Goal: Information Seeking & Learning: Learn about a topic

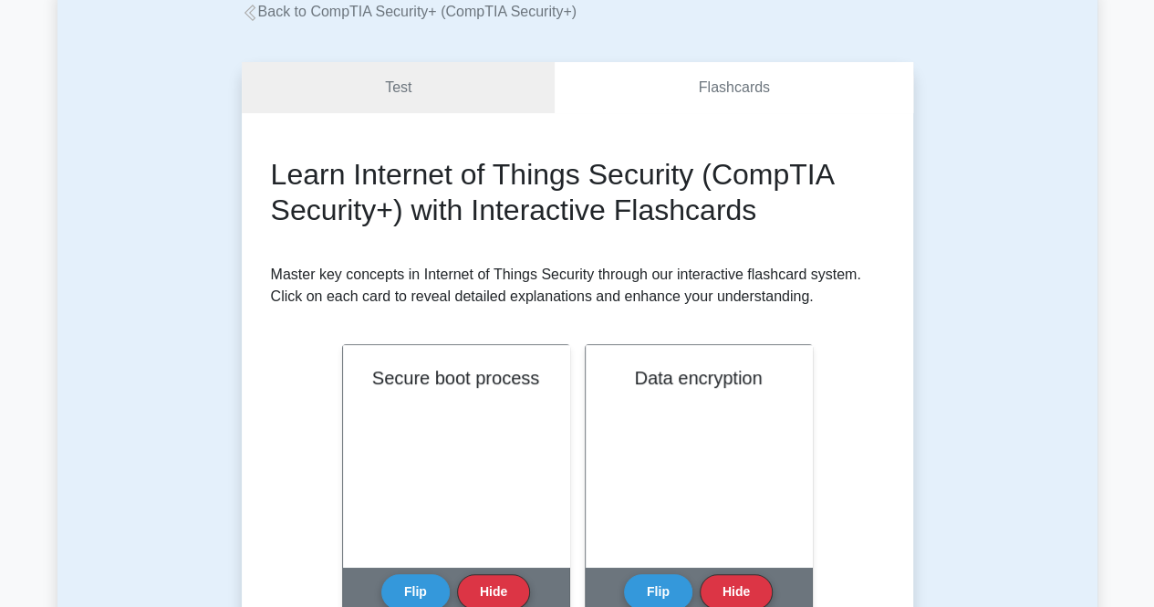
scroll to position [274, 0]
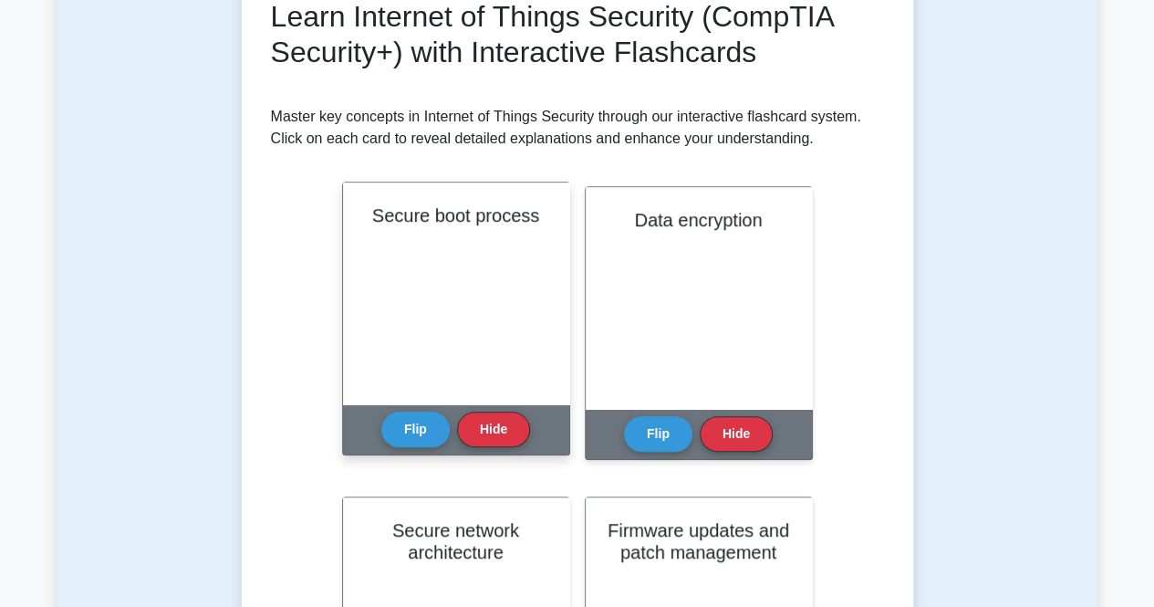
click at [436, 361] on div "Secure boot process" at bounding box center [456, 293] width 226 height 222
click at [423, 421] on button "Flip" at bounding box center [415, 429] width 68 height 36
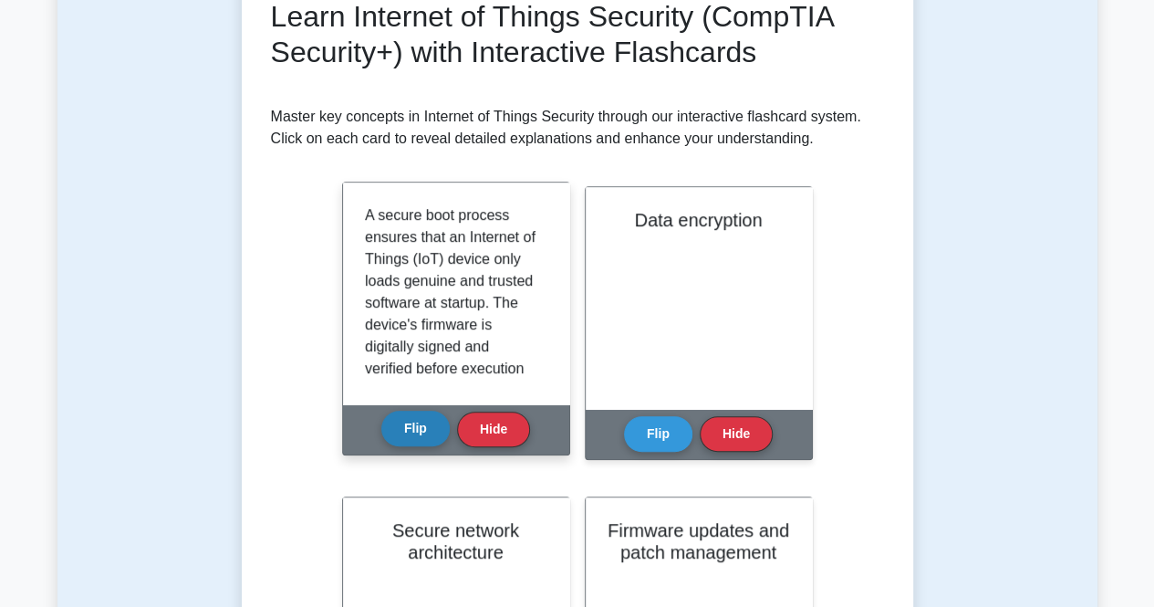
click at [423, 421] on button "Flip" at bounding box center [415, 429] width 68 height 36
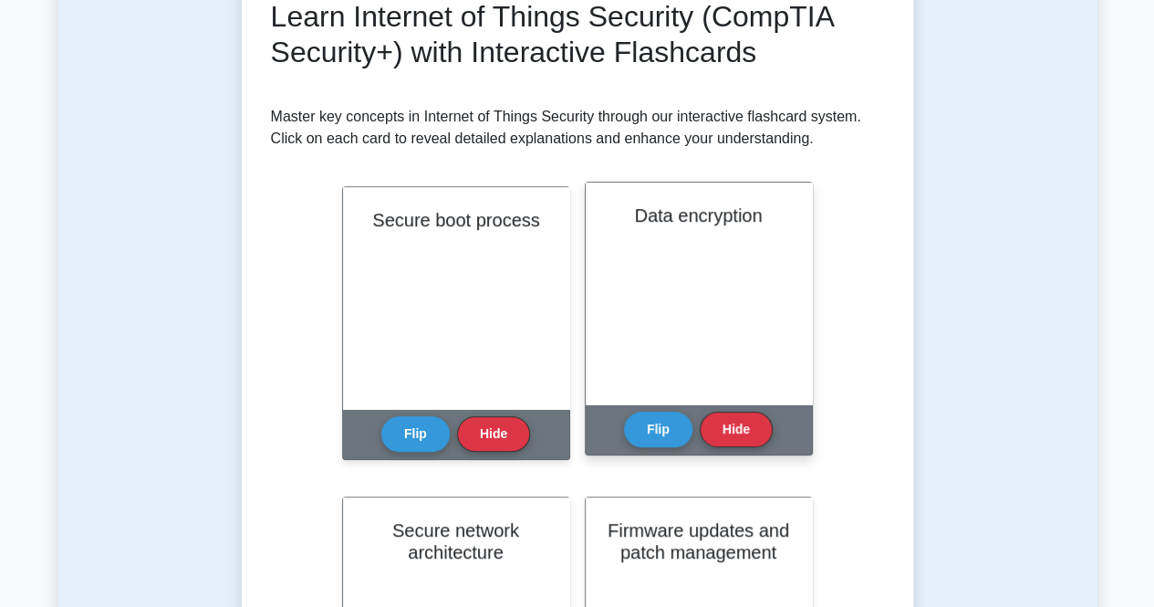
scroll to position [536, 0]
click at [653, 436] on button "Flip" at bounding box center [658, 429] width 68 height 36
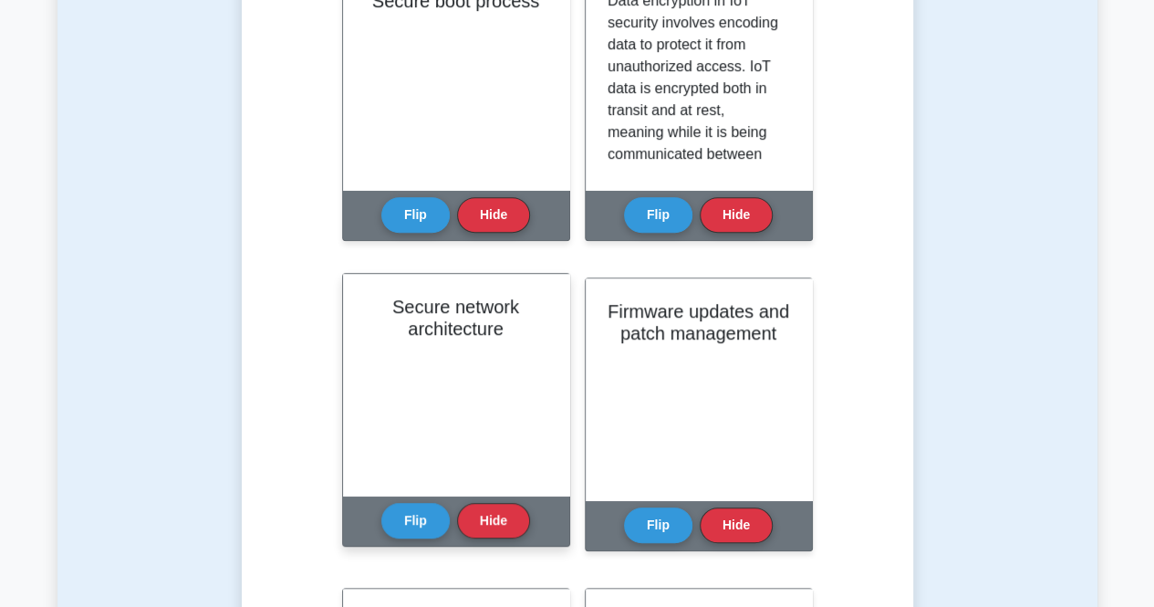
scroll to position [547, 0]
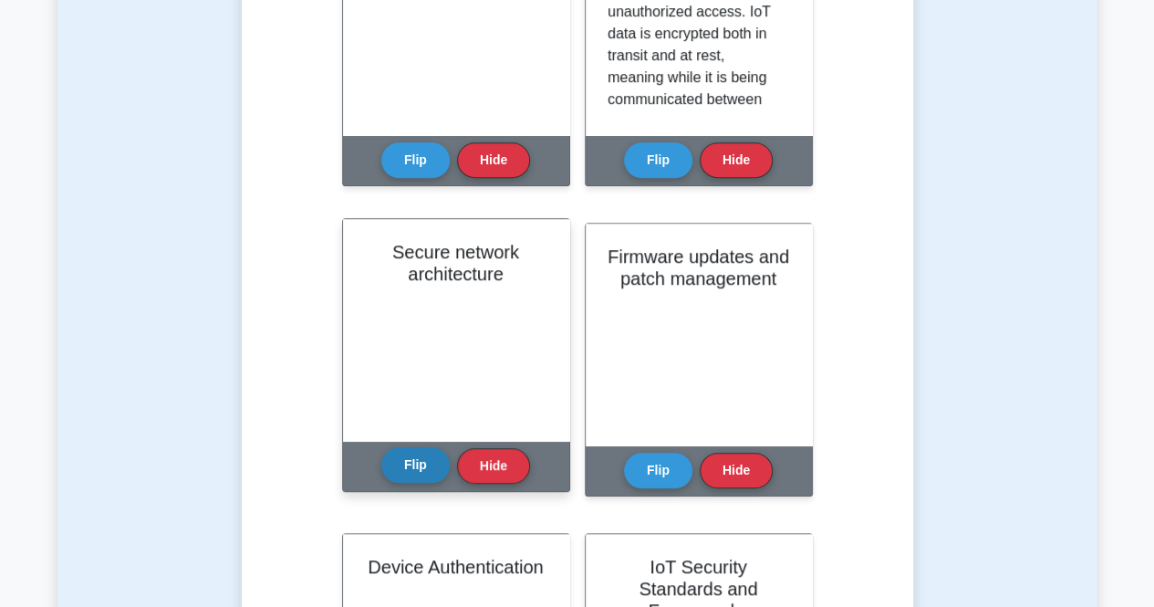
click at [408, 472] on button "Flip" at bounding box center [415, 465] width 68 height 36
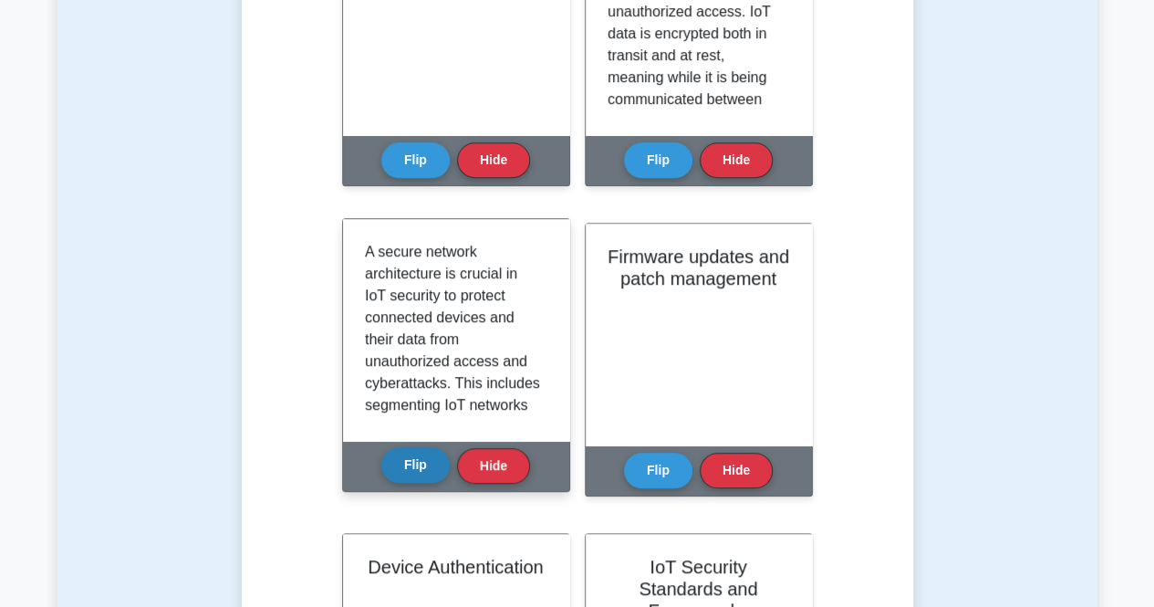
click at [402, 463] on button "Flip" at bounding box center [415, 465] width 68 height 36
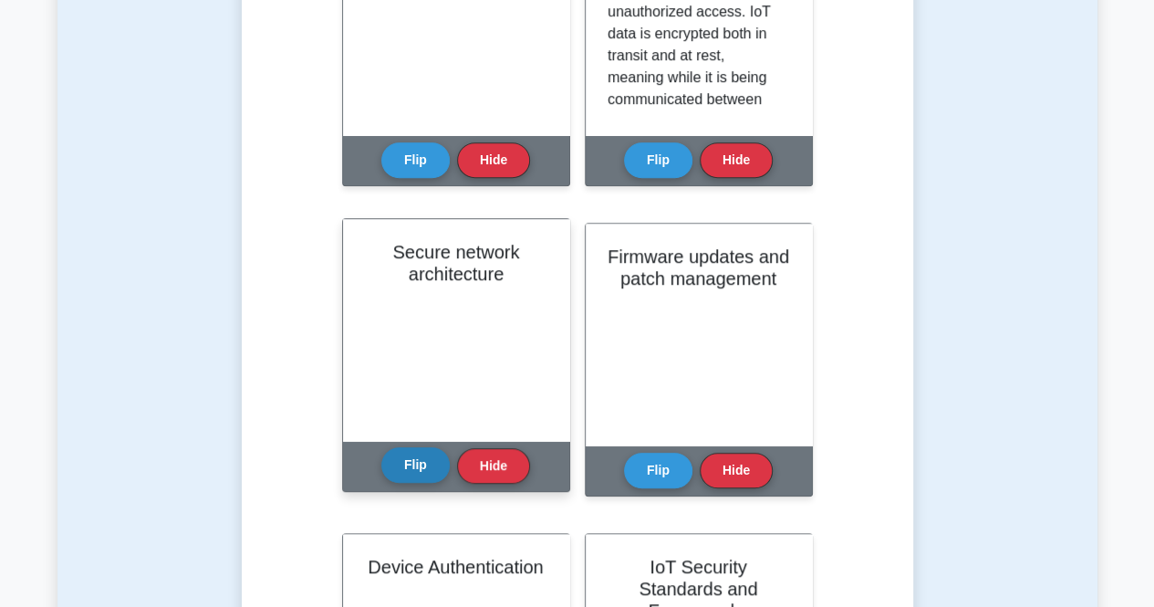
click at [402, 463] on button "Flip" at bounding box center [415, 465] width 68 height 36
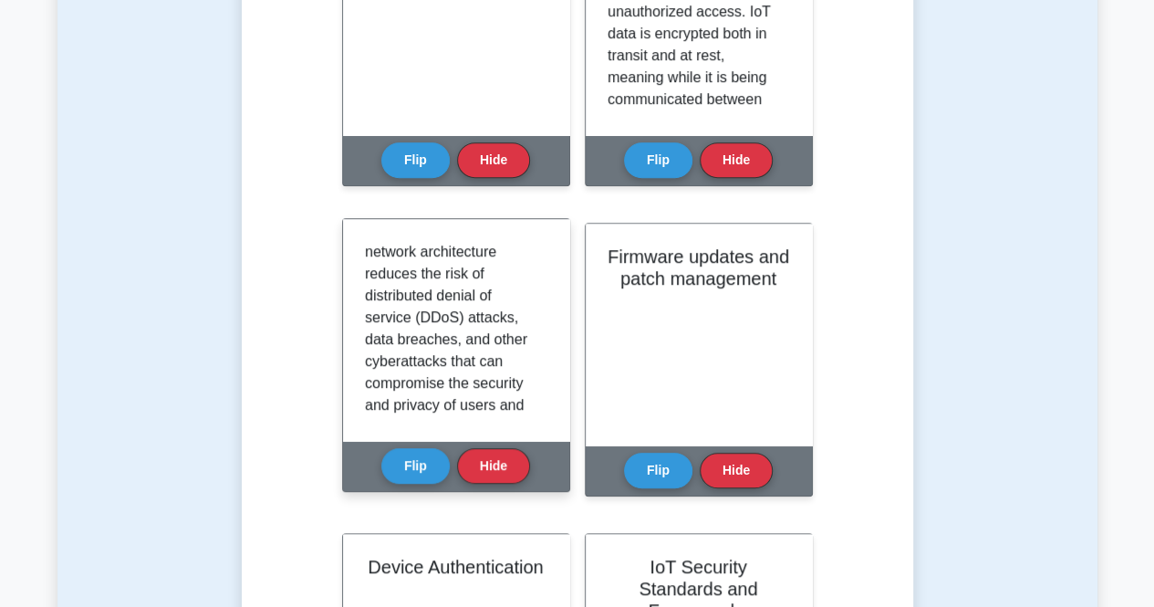
scroll to position [601, 0]
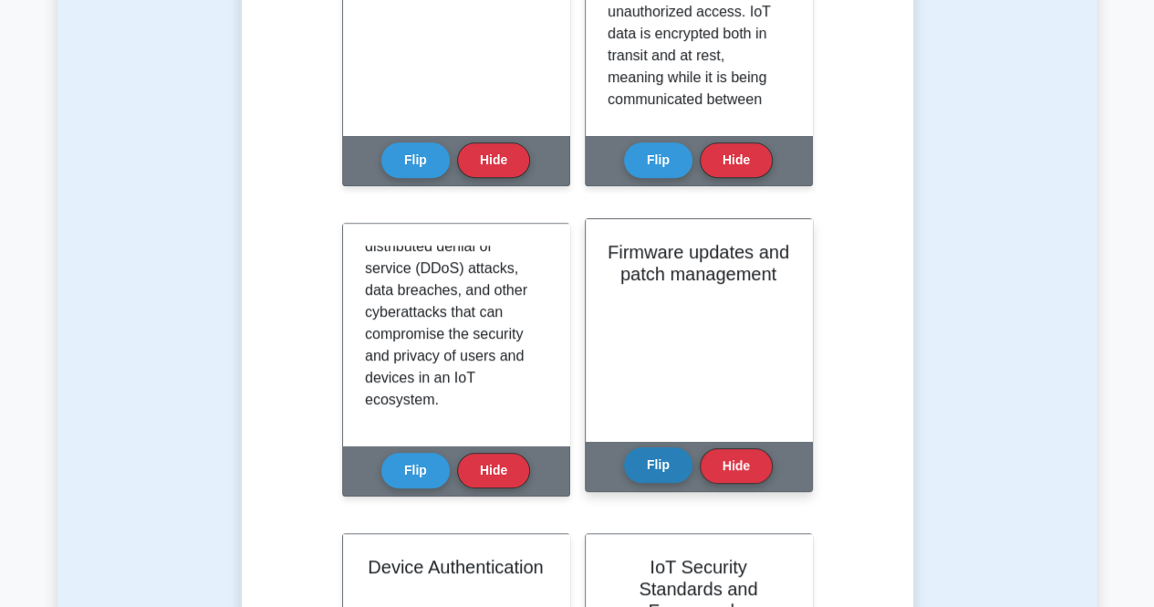
click at [674, 470] on button "Flip" at bounding box center [658, 465] width 68 height 36
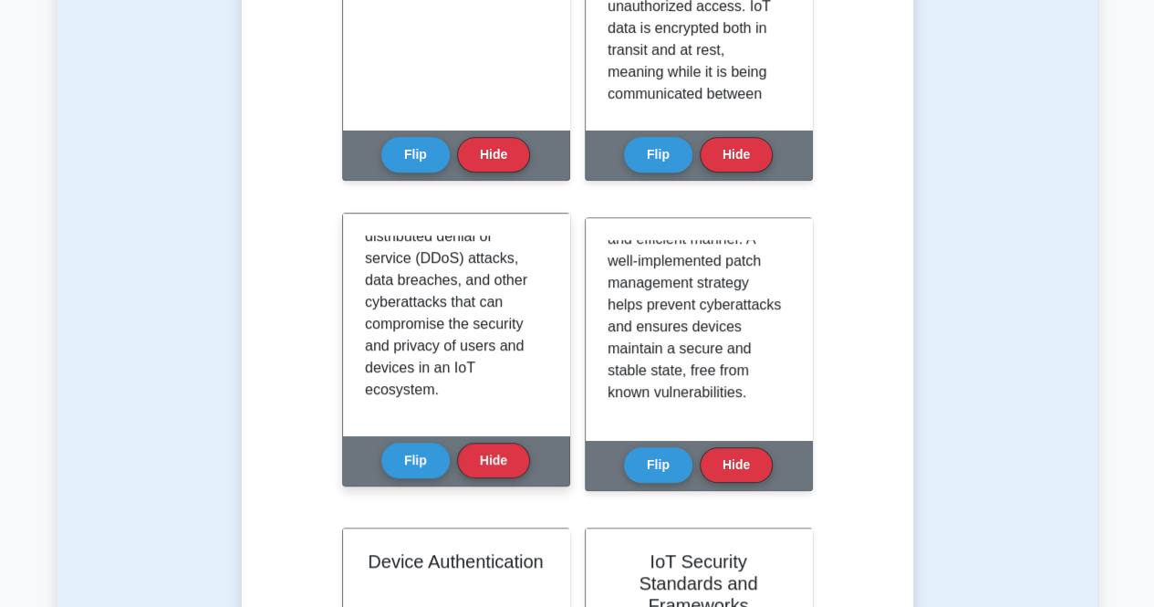
scroll to position [821, 0]
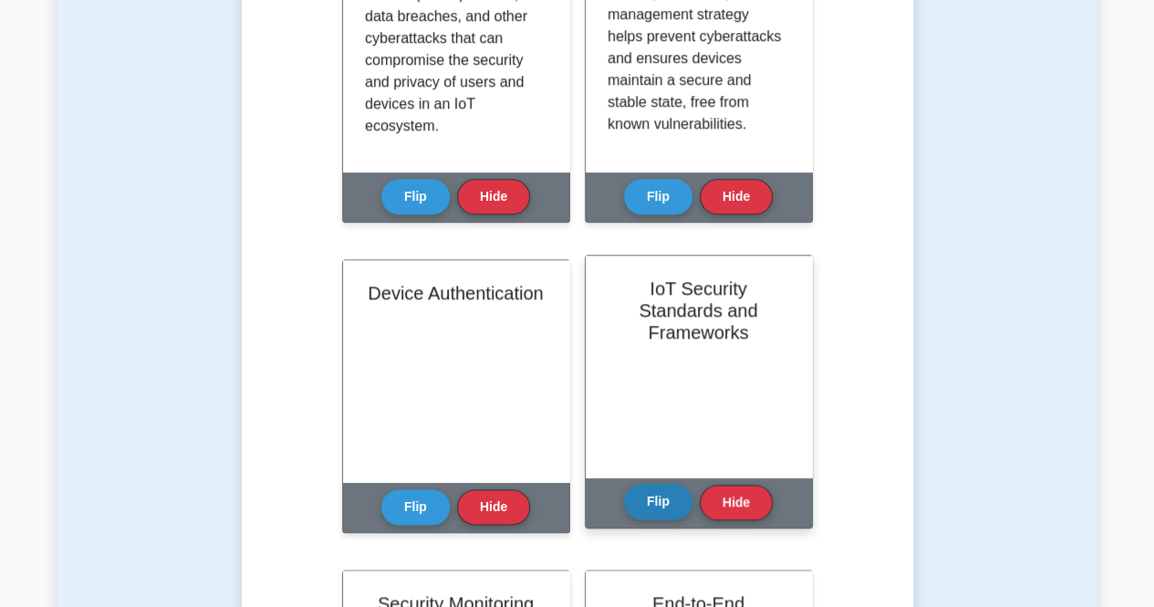
click at [659, 519] on div "Flip Hide" at bounding box center [698, 502] width 149 height 50
click at [671, 495] on button "Flip" at bounding box center [658, 502] width 68 height 36
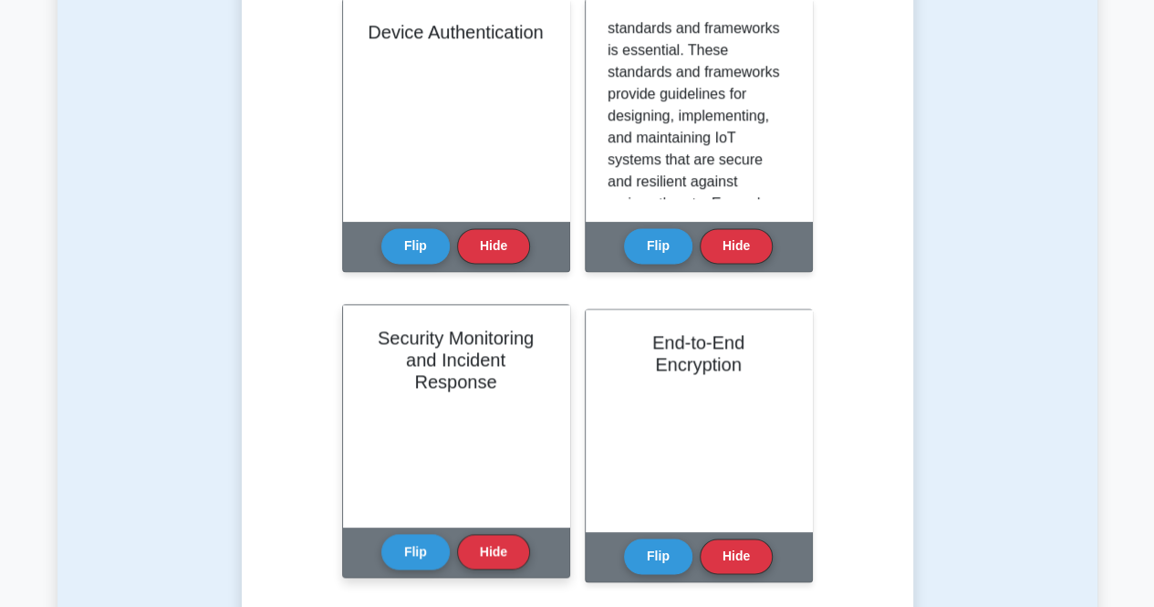
scroll to position [1170, 0]
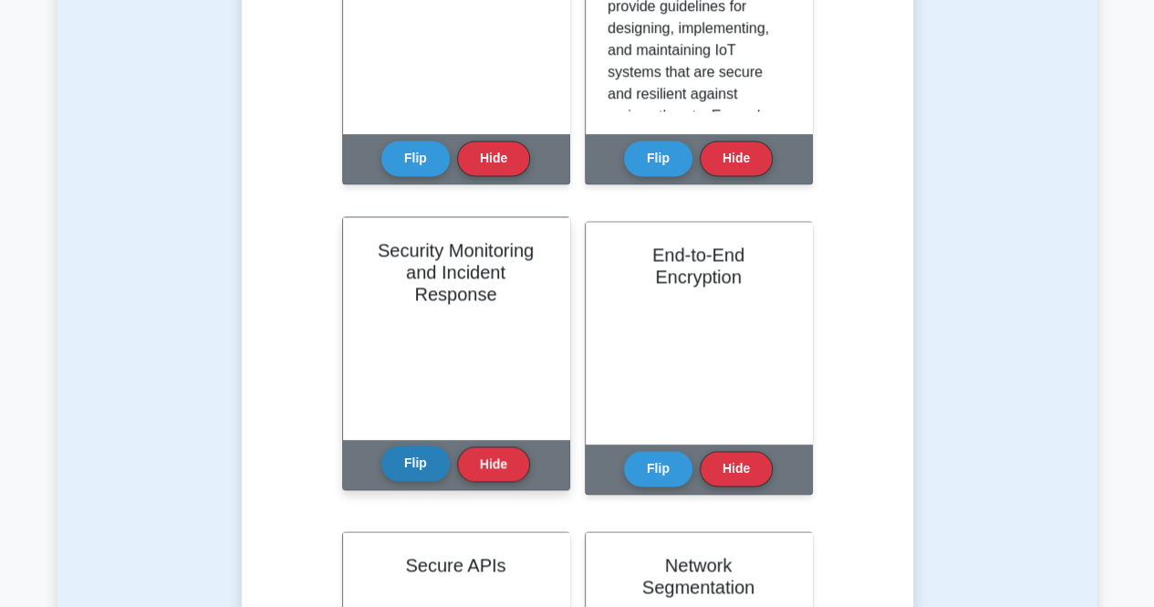
click at [402, 464] on button "Flip" at bounding box center [415, 463] width 68 height 36
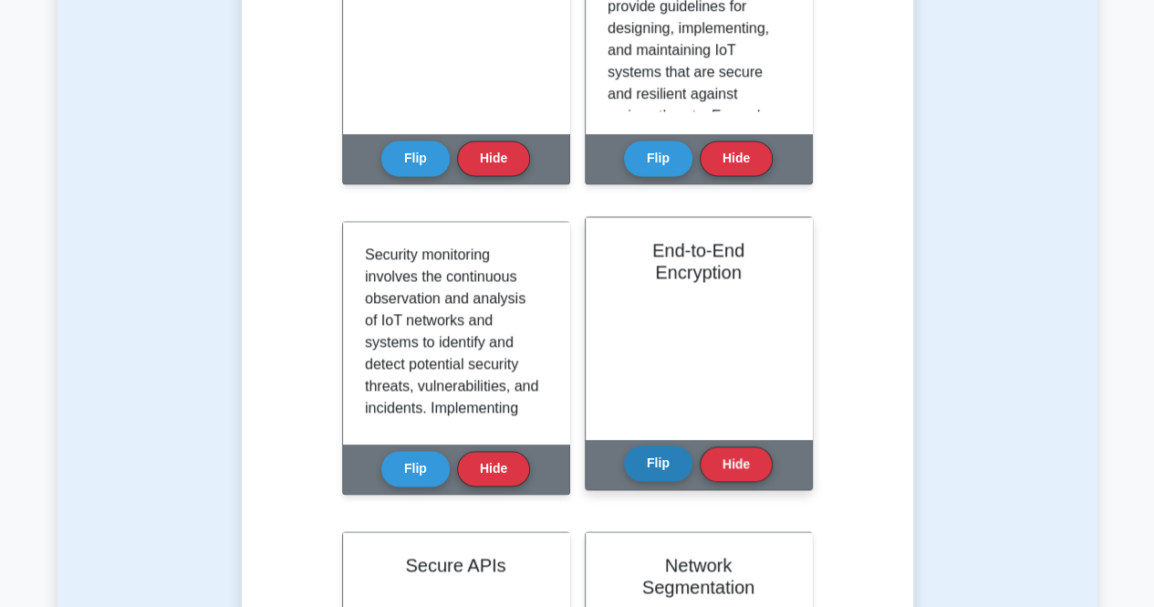
click at [646, 468] on button "Flip" at bounding box center [658, 463] width 68 height 36
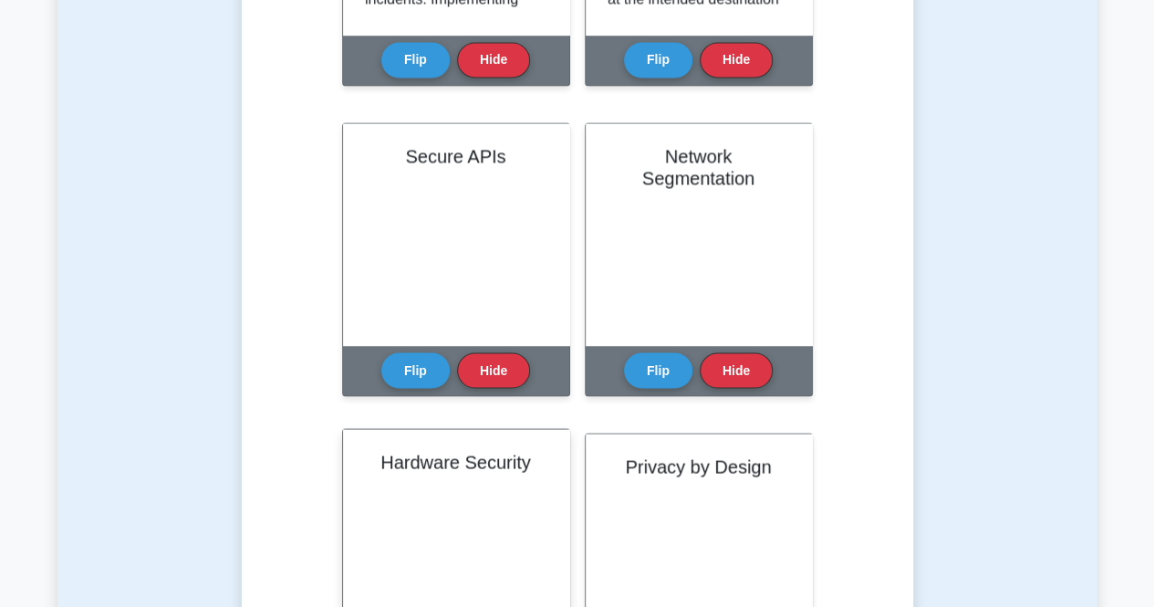
scroll to position [1535, 0]
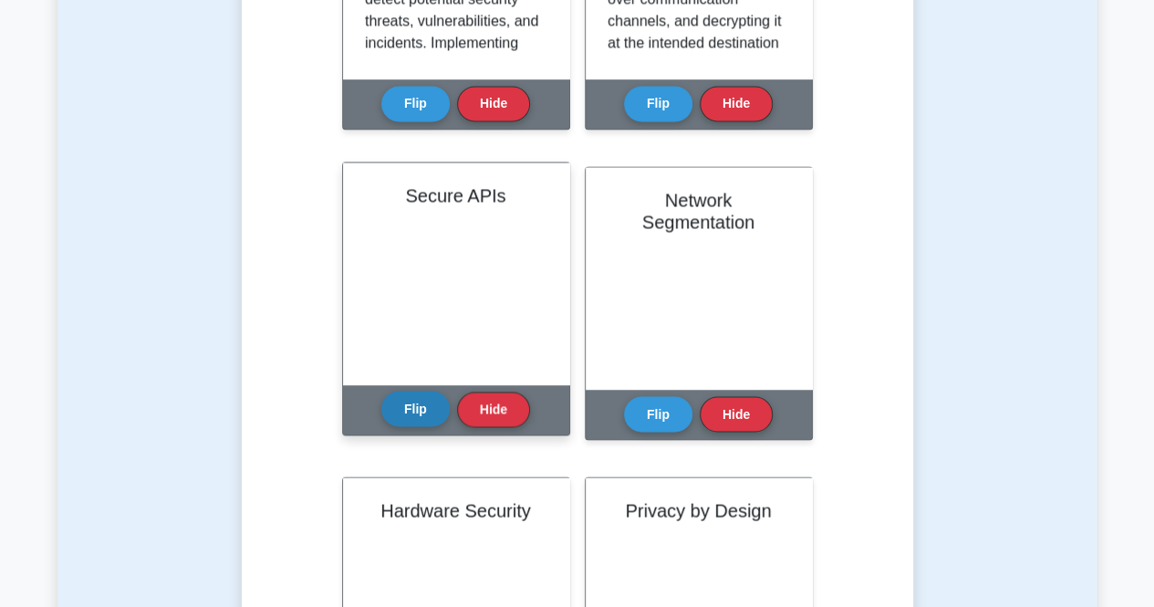
click at [419, 400] on button "Flip" at bounding box center [415, 409] width 68 height 36
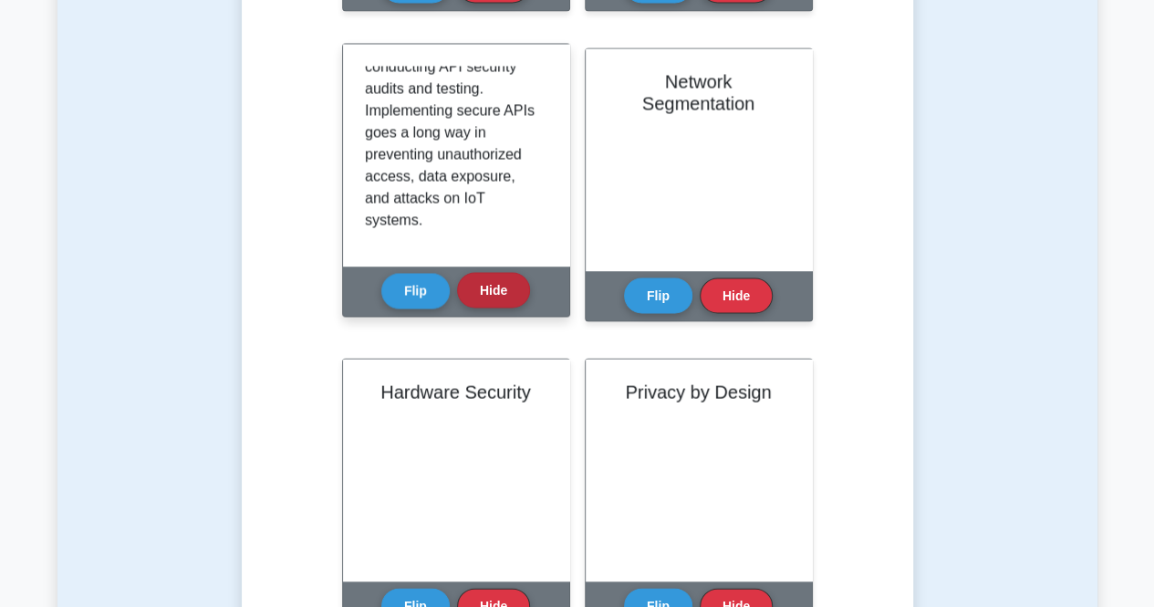
scroll to position [1717, 0]
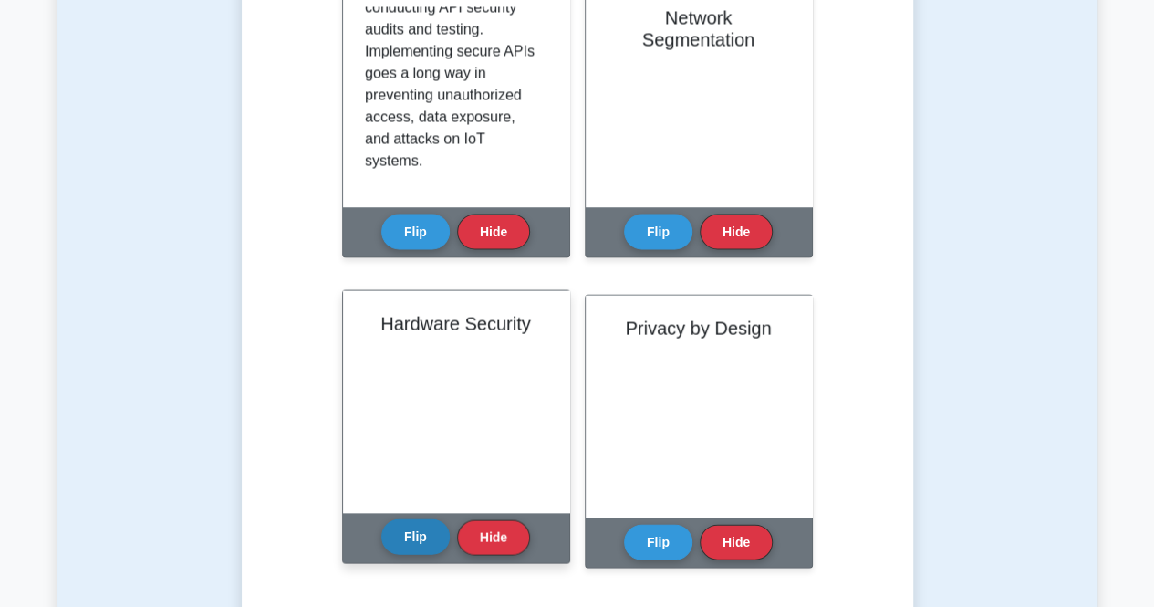
click at [423, 526] on button "Flip" at bounding box center [415, 536] width 68 height 36
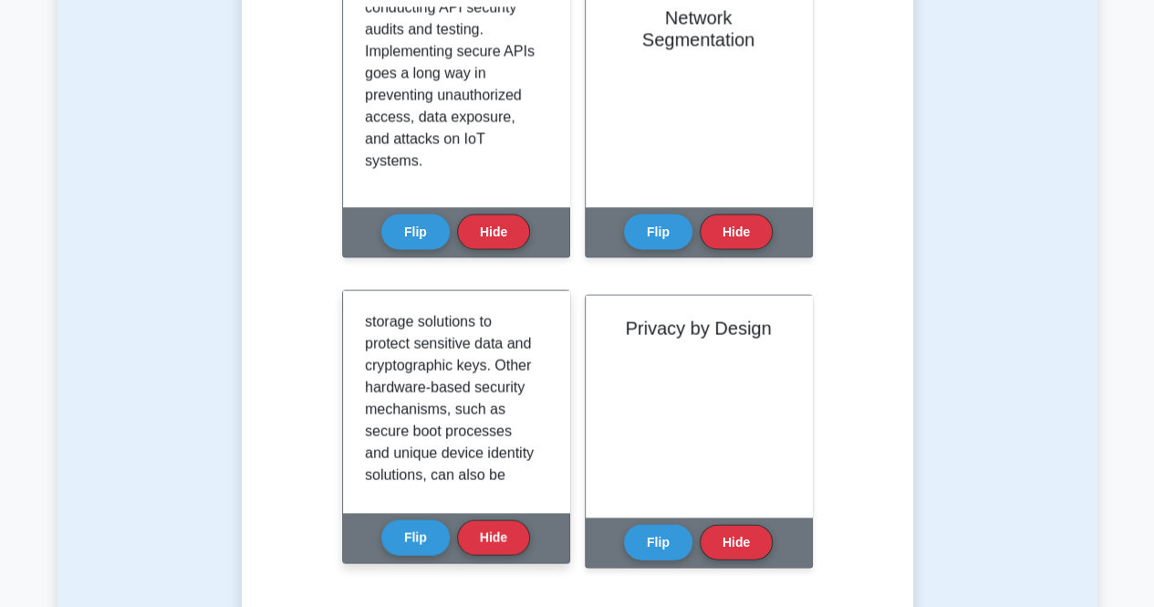
scroll to position [456, 0]
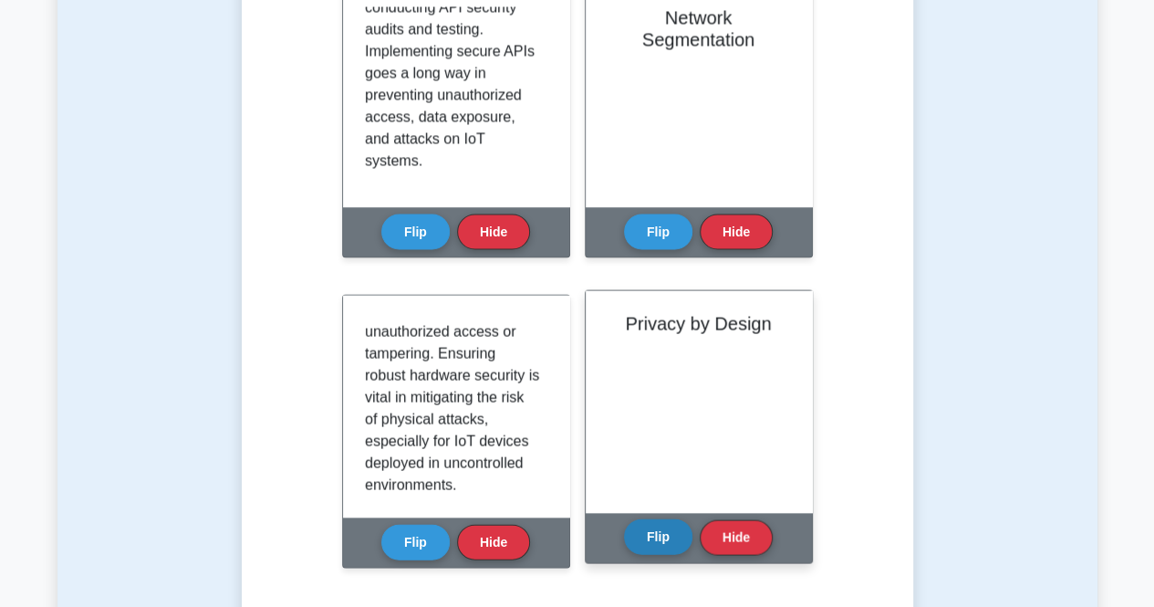
click at [650, 550] on button "Flip" at bounding box center [658, 536] width 68 height 36
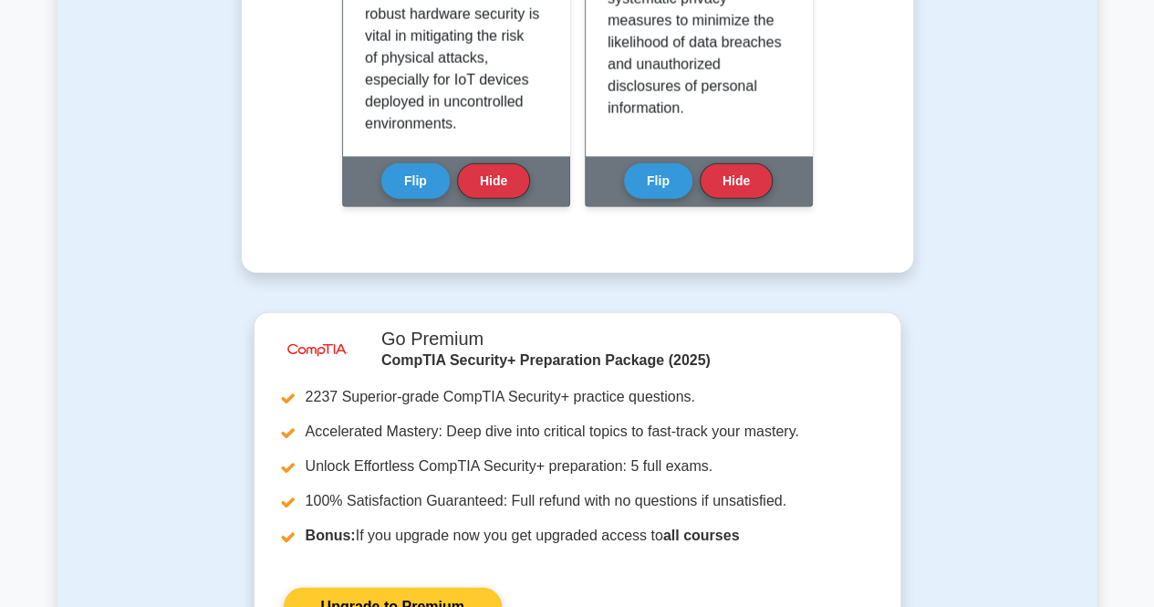
scroll to position [2538, 0]
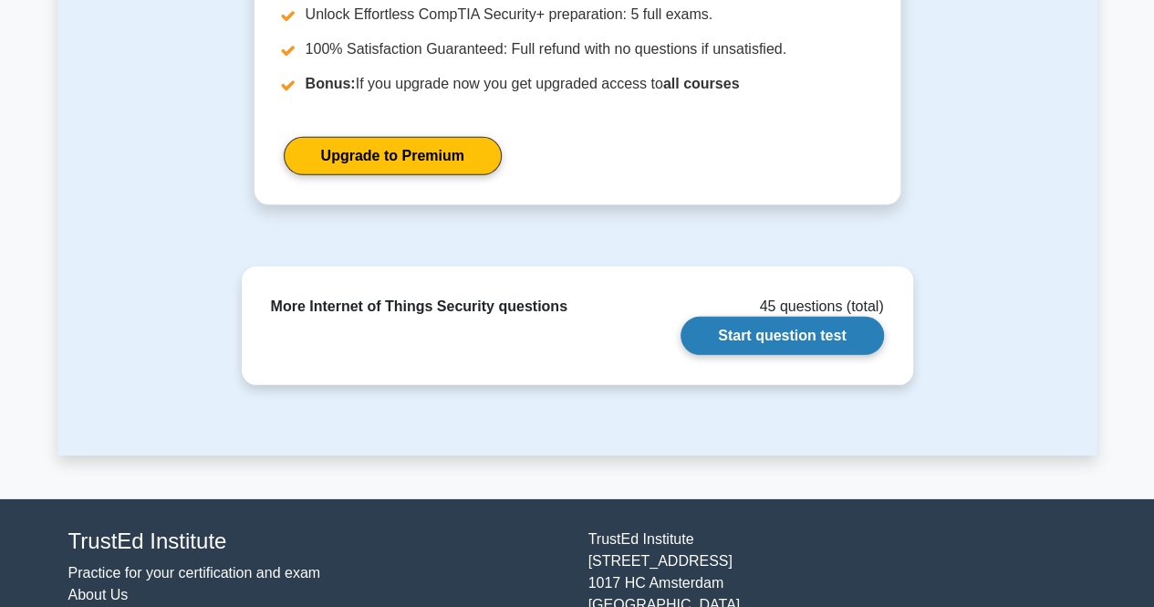
click at [765, 341] on link "Start question test" at bounding box center [782, 336] width 203 height 38
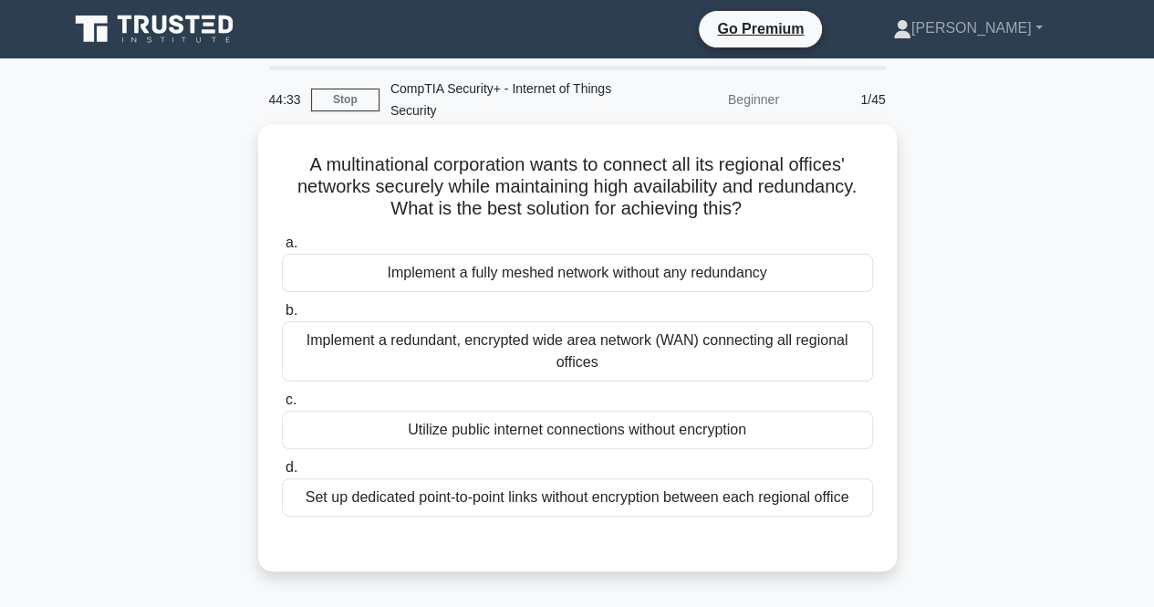
click at [557, 358] on div "Implement a redundant, encrypted wide area network (WAN) connecting all regiona…" at bounding box center [577, 351] width 591 height 60
click at [282, 317] on input "b. Implement a redundant, encrypted wide area network (WAN) connecting all regi…" at bounding box center [282, 311] width 0 height 12
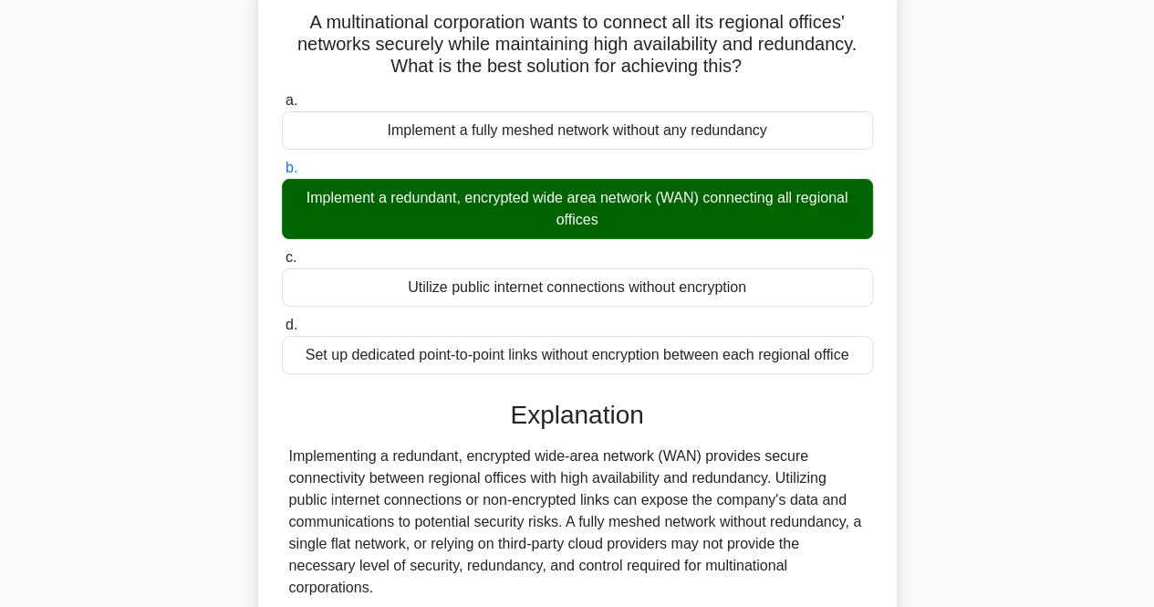
scroll to position [274, 0]
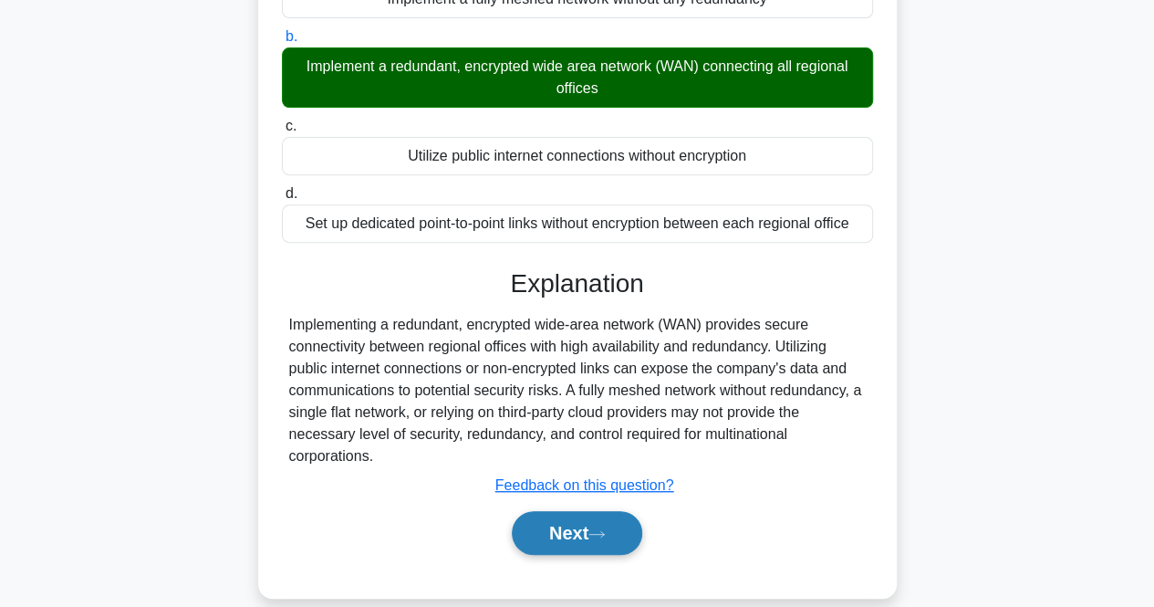
click at [519, 540] on button "Next" at bounding box center [577, 533] width 130 height 44
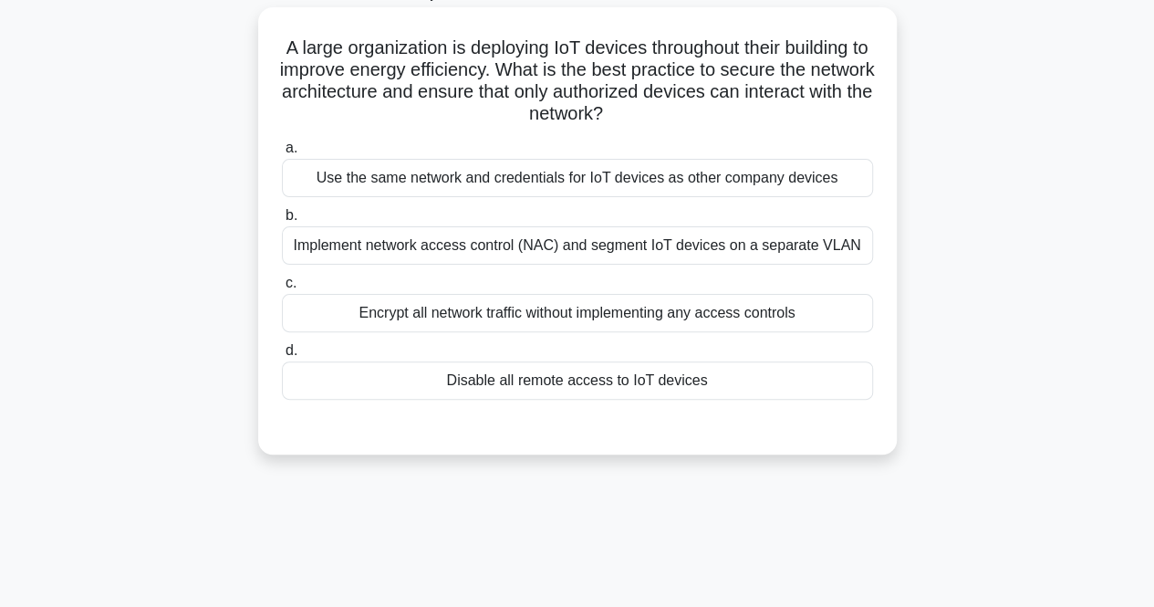
scroll to position [0, 0]
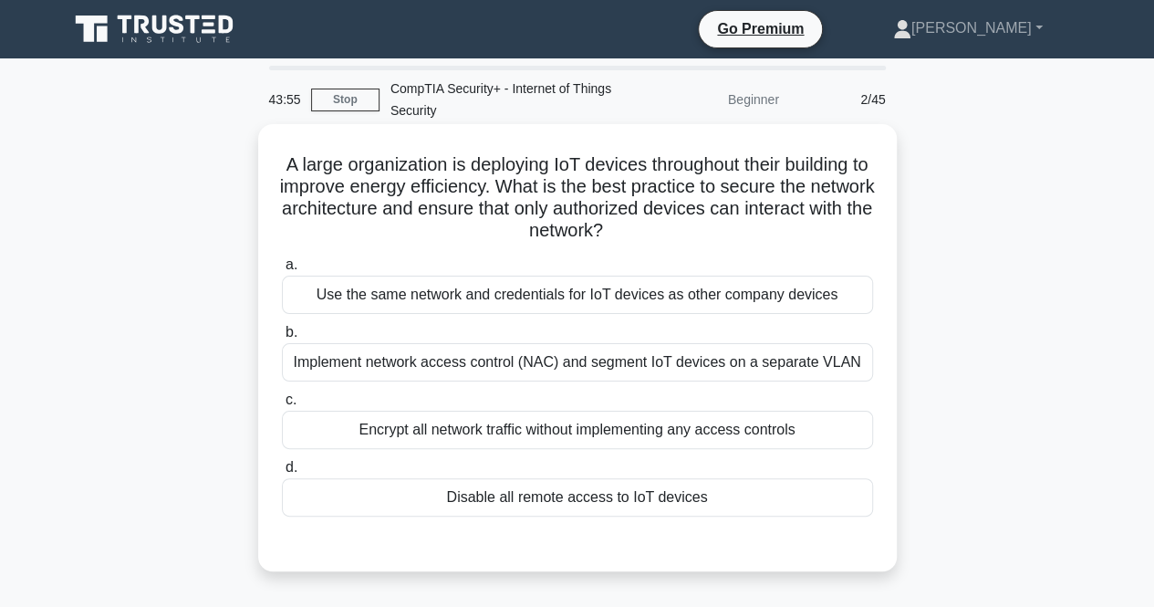
click at [354, 347] on div "Implement network access control (NAC) and segment IoT devices on a separate VL…" at bounding box center [577, 362] width 591 height 38
click at [282, 338] on input "b. Implement network access control (NAC) and segment IoT devices on a separate…" at bounding box center [282, 333] width 0 height 12
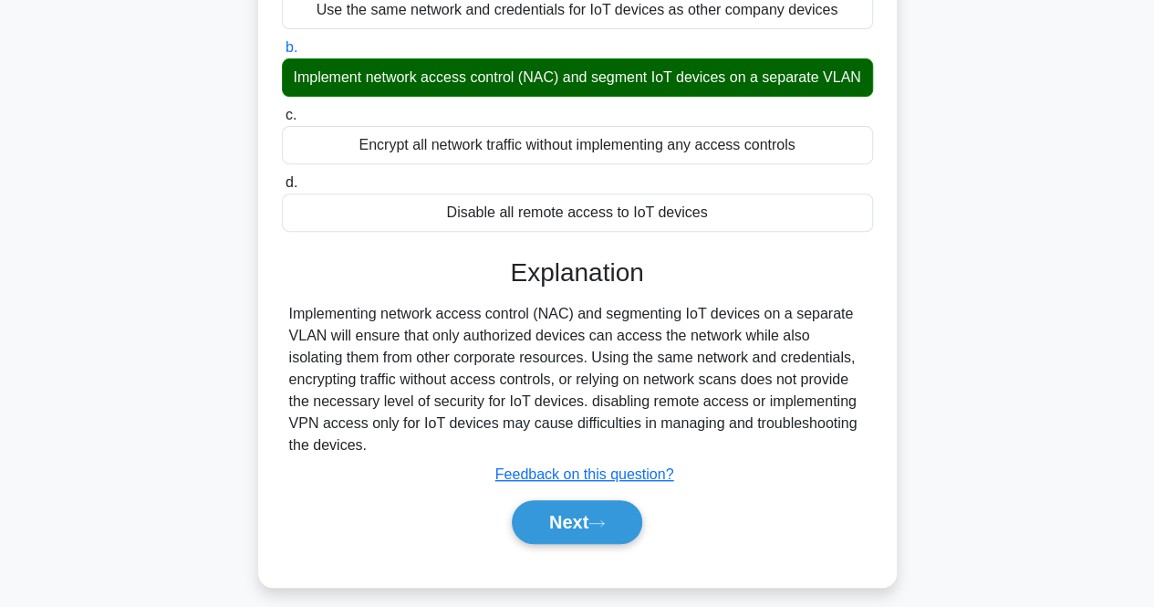
scroll to position [365, 0]
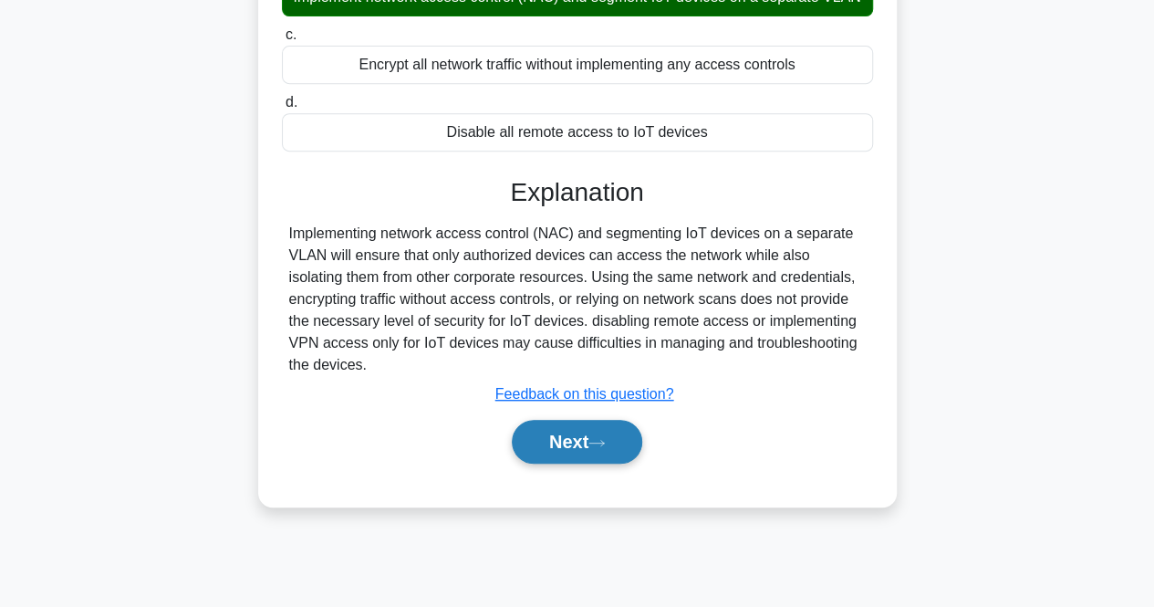
click at [512, 442] on button "Next" at bounding box center [577, 442] width 130 height 44
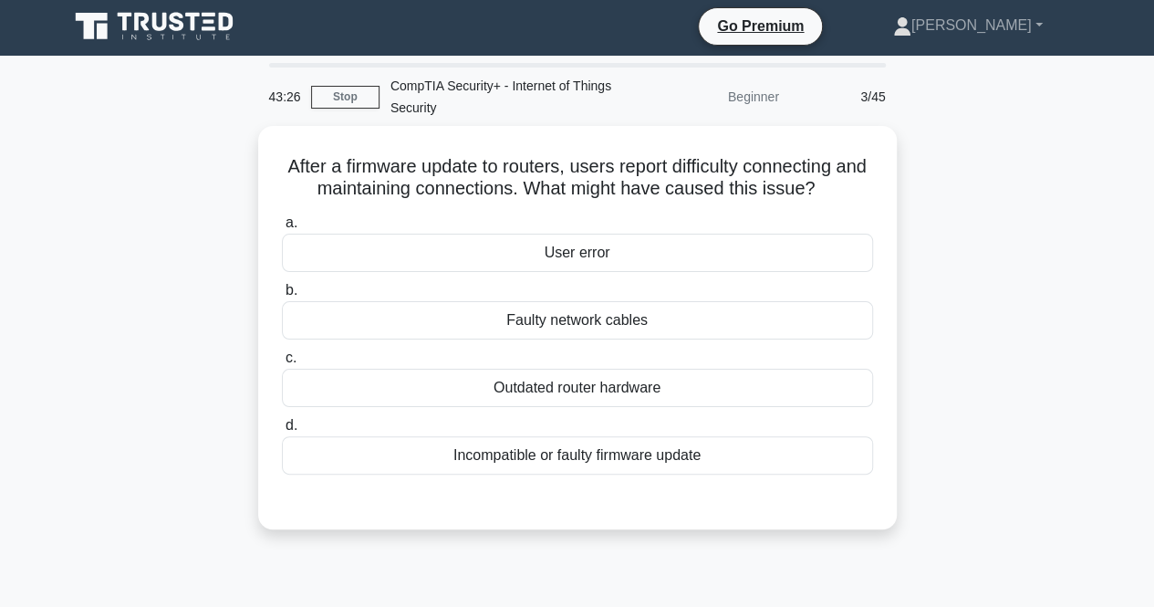
scroll to position [0, 0]
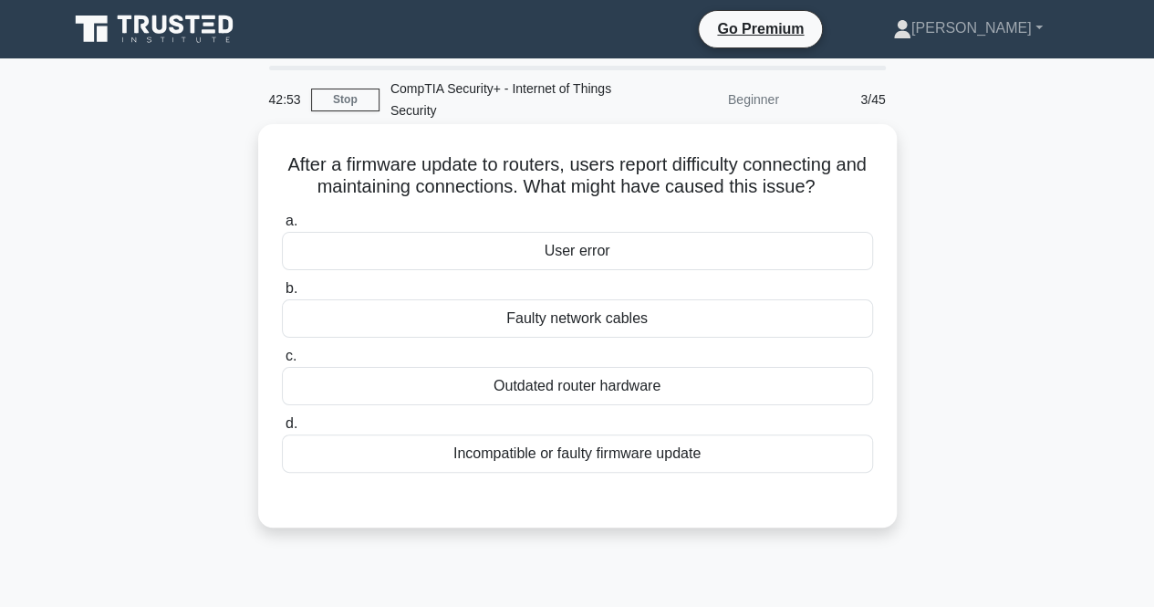
click at [637, 462] on div "Incompatible or faulty firmware update" at bounding box center [577, 453] width 591 height 38
click at [282, 430] on input "d. Incompatible or faulty firmware update" at bounding box center [282, 424] width 0 height 12
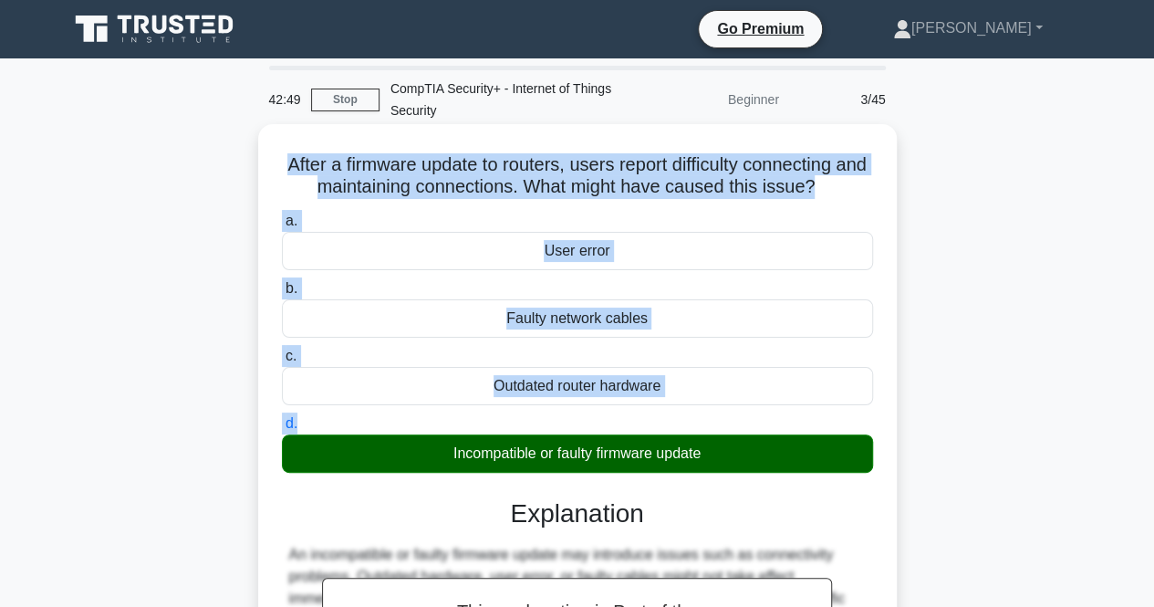
drag, startPoint x: 284, startPoint y: 158, endPoint x: 828, endPoint y: 433, distance: 609.6
click at [828, 433] on div "After a firmware update to routers, users report difficulty connecting and main…" at bounding box center [578, 508] width 624 height 755
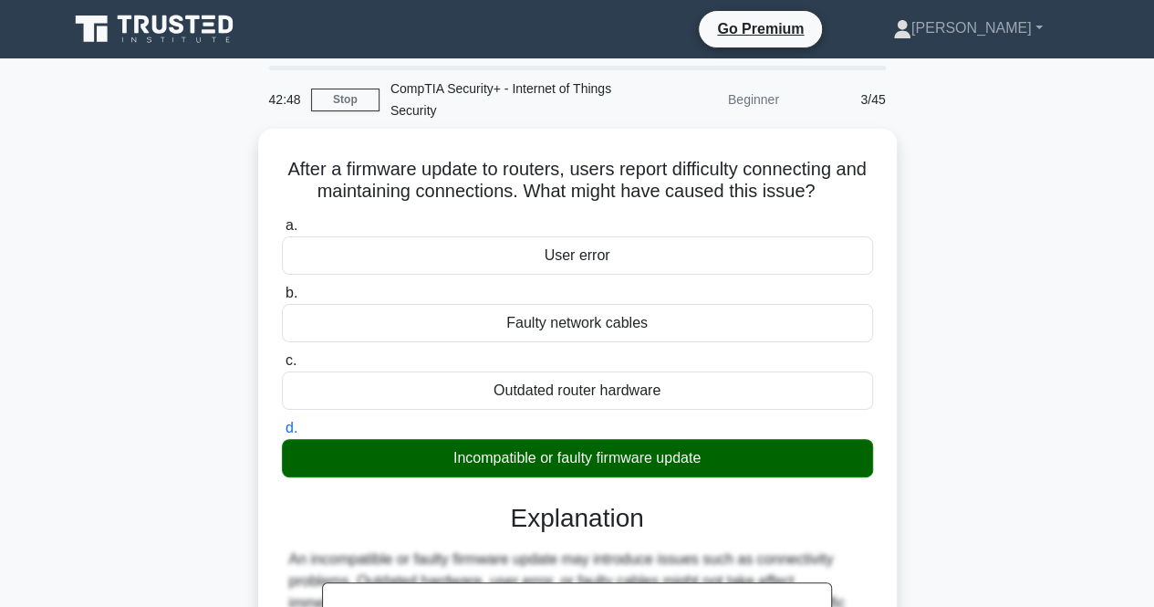
click at [285, 50] on div "Go Premium Mohammed Profile" at bounding box center [577, 29] width 1040 height 44
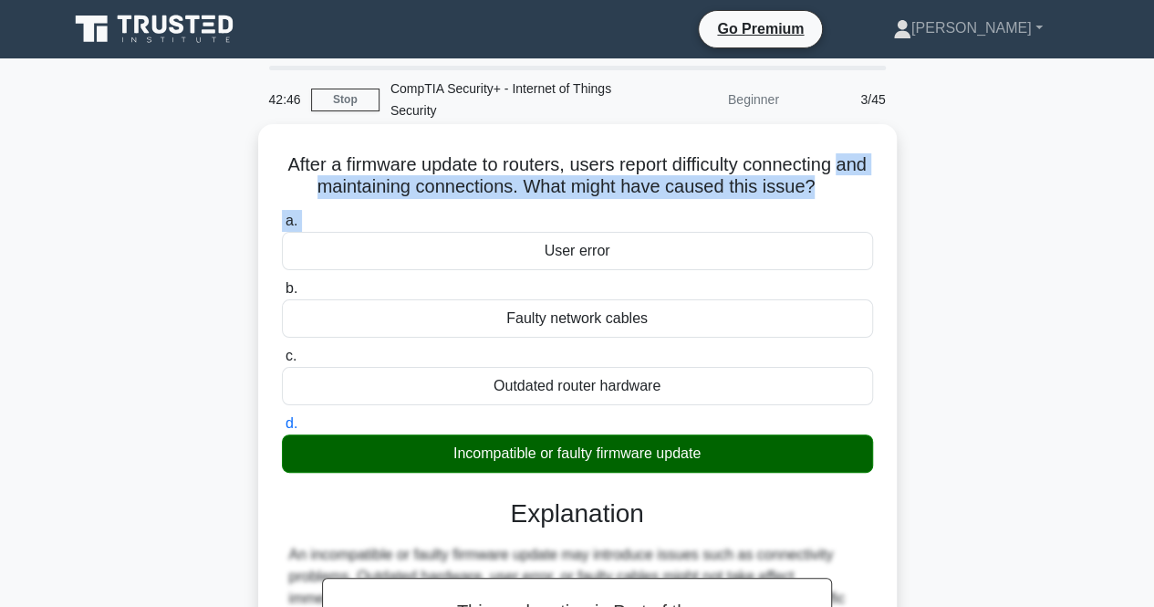
drag, startPoint x: 283, startPoint y: 182, endPoint x: 452, endPoint y: 244, distance: 179.8
click at [452, 244] on div "After a firmware update to routers, users report difficulty connecting and main…" at bounding box center [578, 508] width 624 height 755
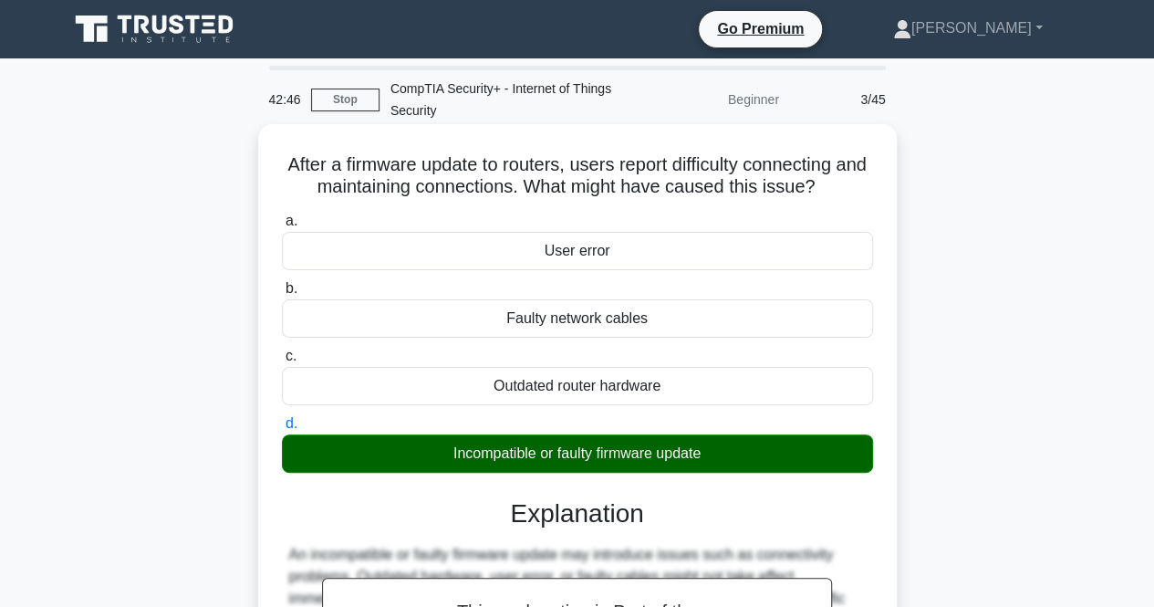
click at [328, 154] on h5 "After a firmware update to routers, users report difficulty connecting and main…" at bounding box center [577, 176] width 595 height 46
drag, startPoint x: 292, startPoint y: 161, endPoint x: 799, endPoint y: 473, distance: 595.6
click at [799, 473] on div "After a firmware update to routers, users report difficulty connecting and main…" at bounding box center [578, 508] width 624 height 755
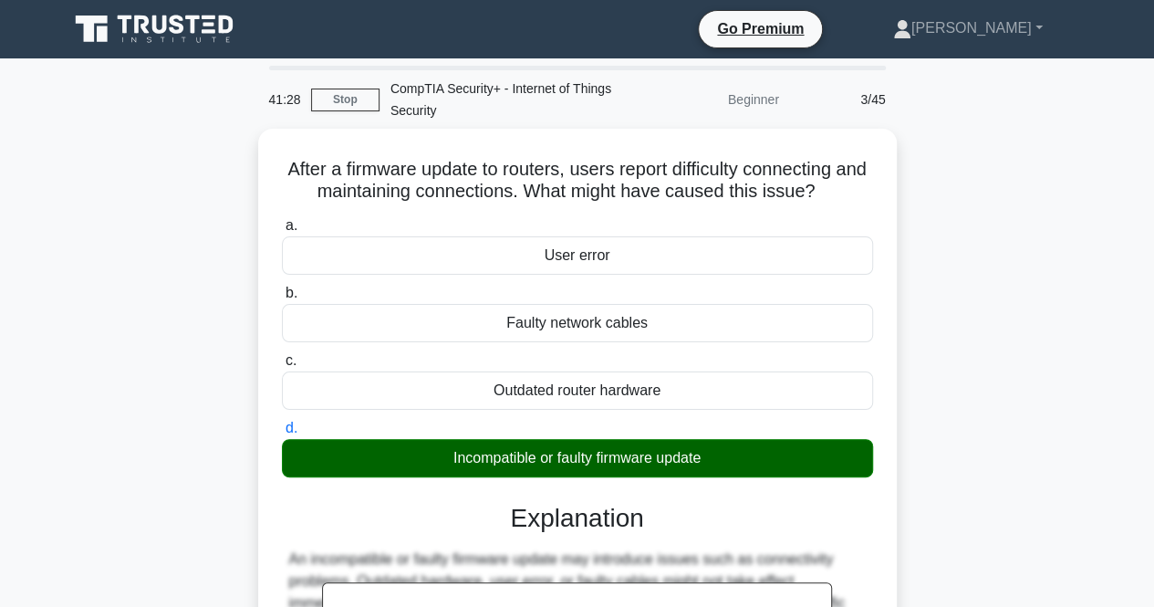
click at [1123, 349] on main "41:28 Stop CompTIA Security+ - Internet of Things Security Beginner 3/45 After …" at bounding box center [577, 521] width 1154 height 927
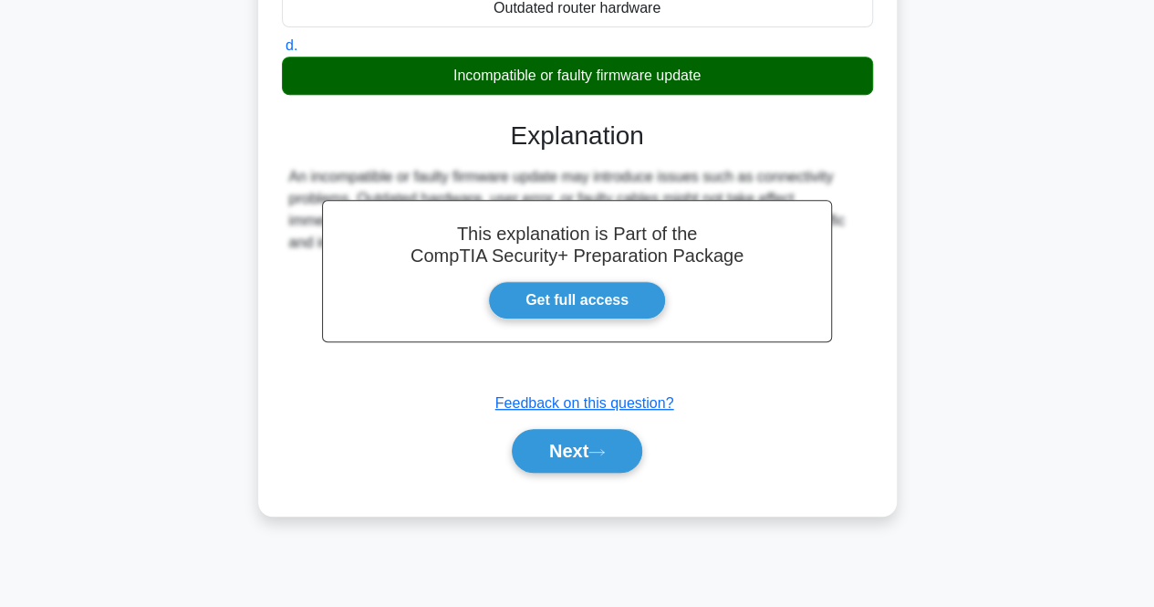
scroll to position [379, 0]
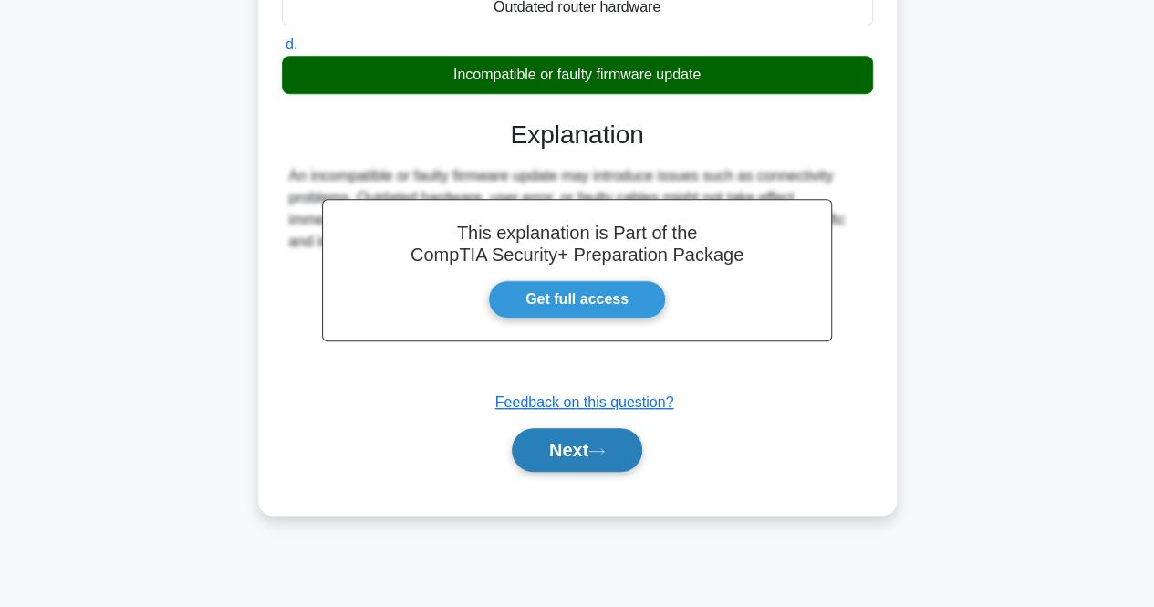
click at [526, 461] on button "Next" at bounding box center [577, 450] width 130 height 44
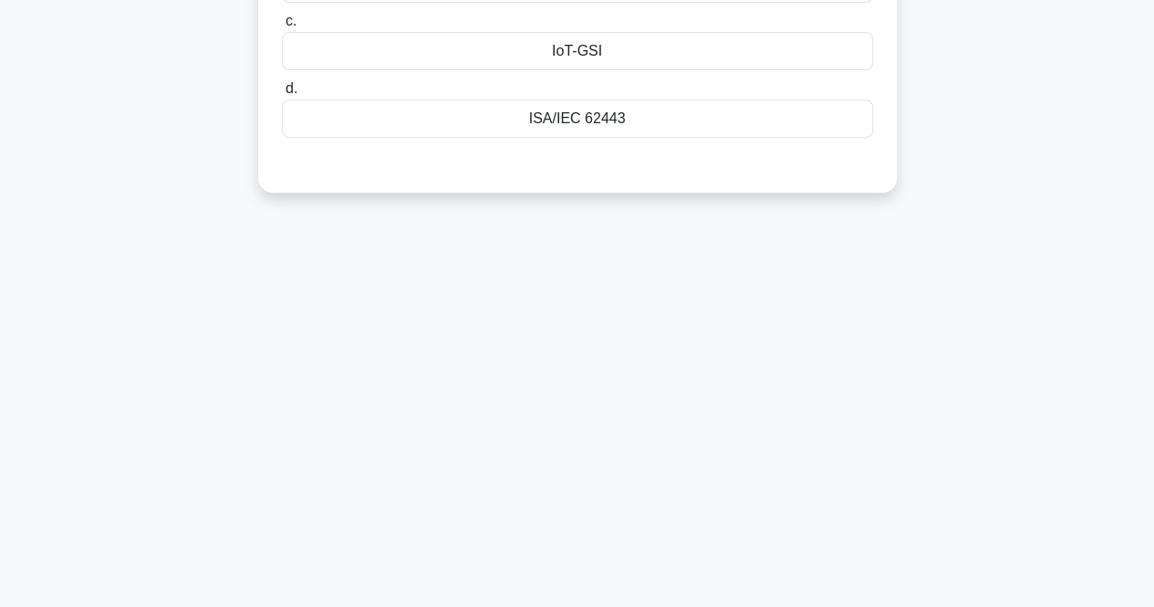
scroll to position [0, 0]
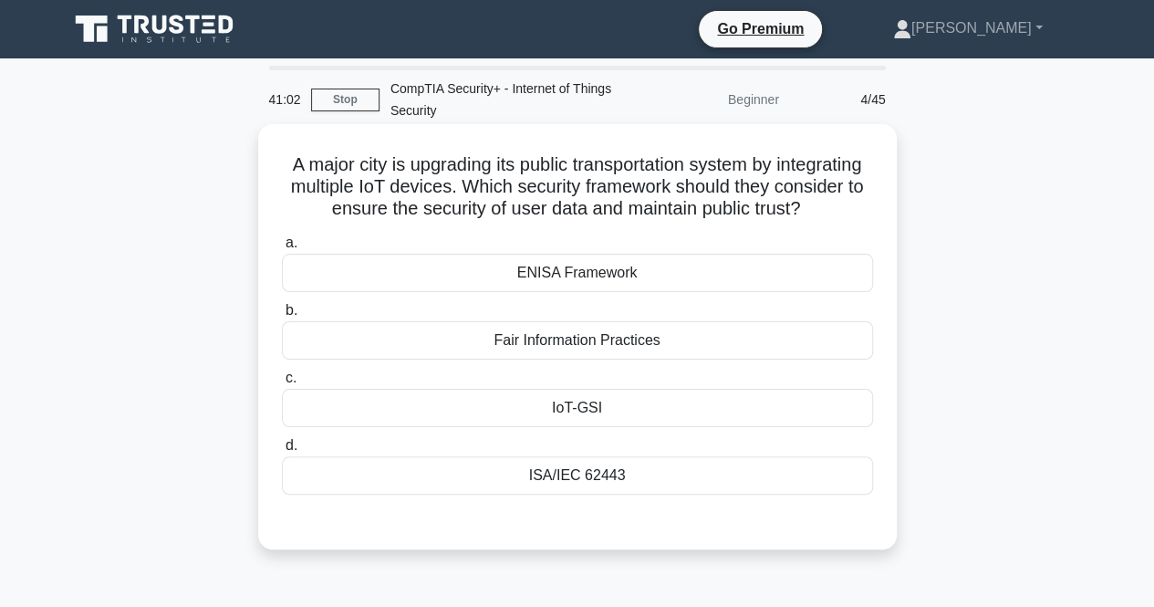
click at [608, 284] on div "ENISA Framework" at bounding box center [577, 273] width 591 height 38
click at [282, 249] on input "a. ENISA Framework" at bounding box center [282, 243] width 0 height 12
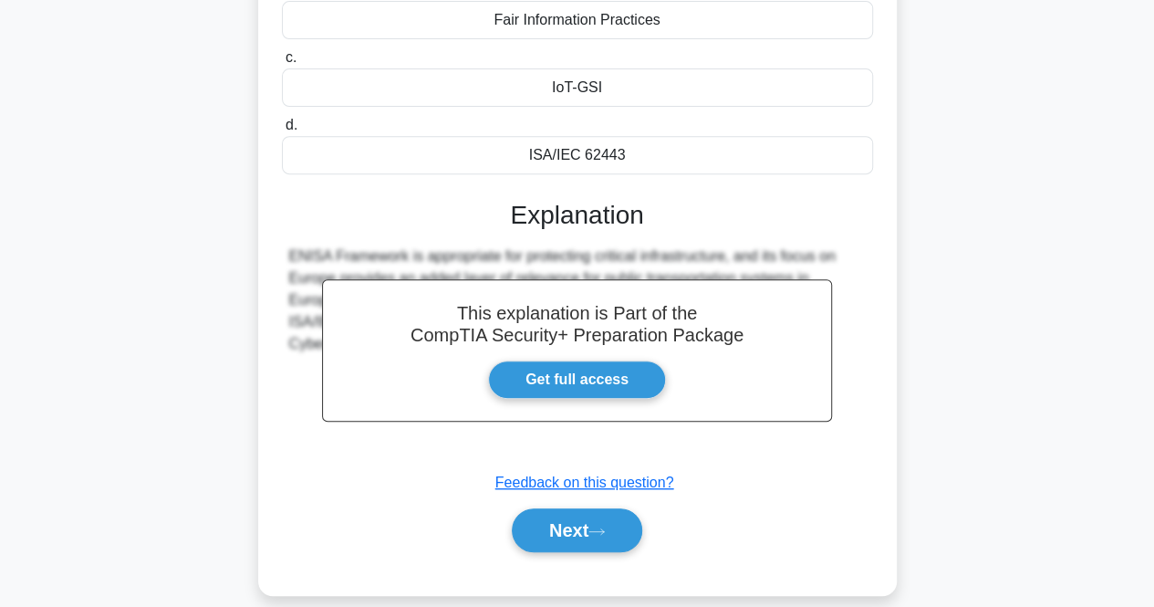
scroll to position [365, 0]
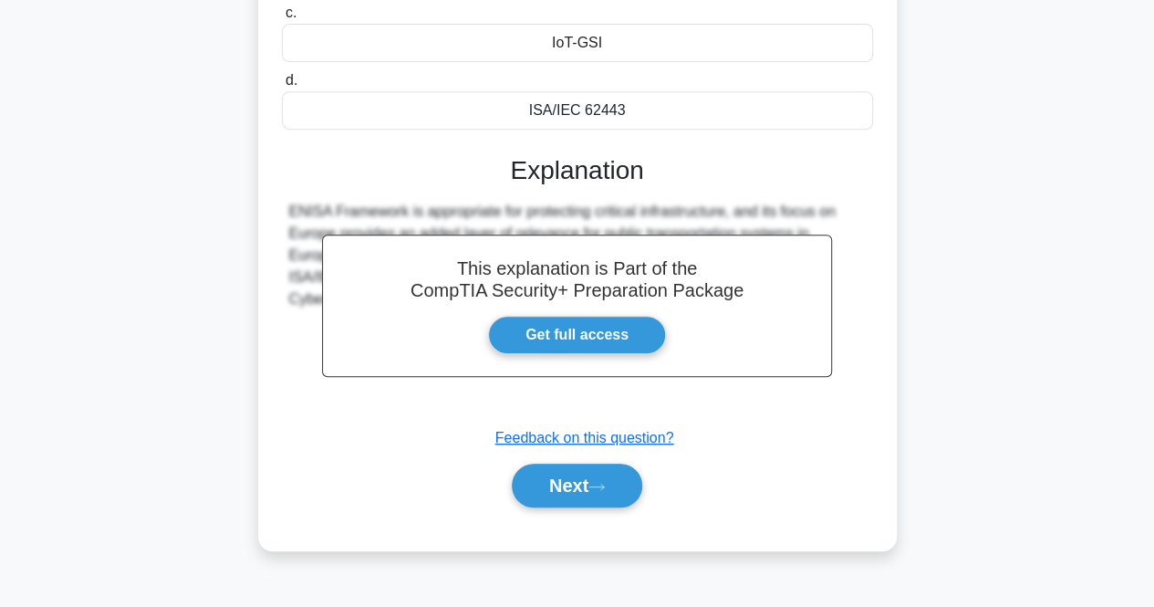
drag, startPoint x: 332, startPoint y: 169, endPoint x: 739, endPoint y: 126, distance: 409.2
click at [739, 126] on div "A major city is upgrading its public transportation system by integrating multi…" at bounding box center [578, 154] width 624 height 776
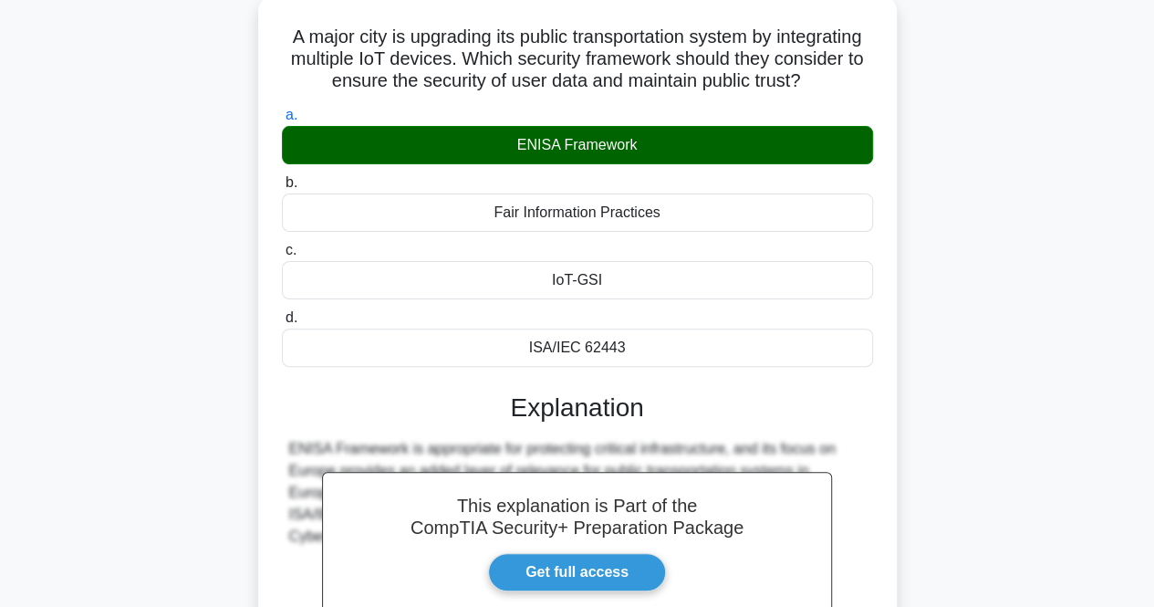
scroll to position [0, 0]
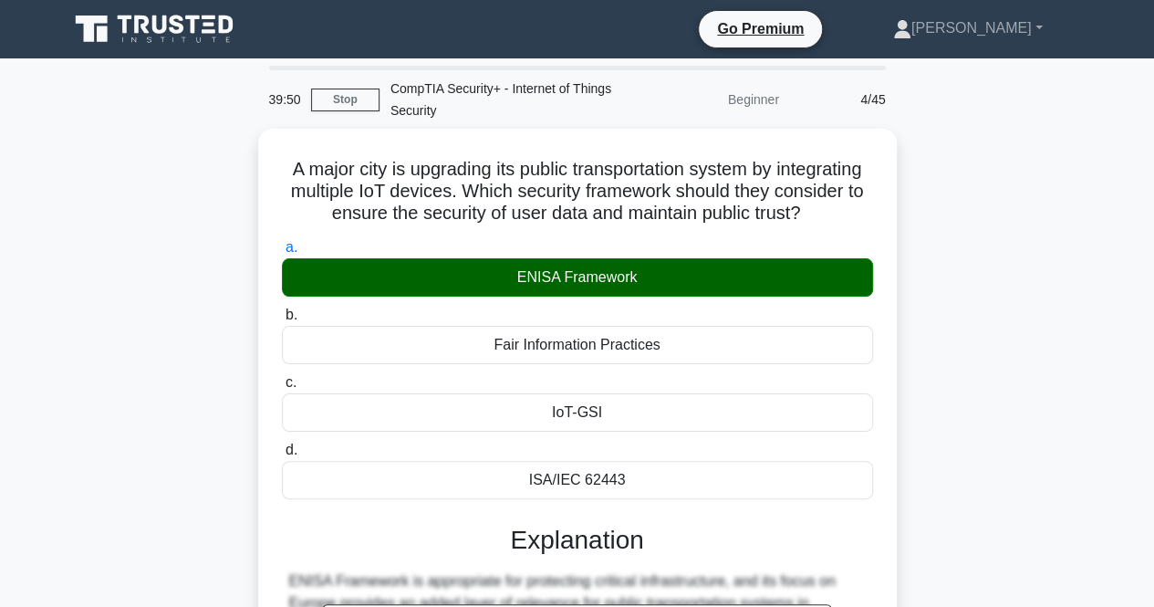
click at [85, 304] on div "A major city is upgrading its public transportation system by integrating multi…" at bounding box center [577, 535] width 1040 height 813
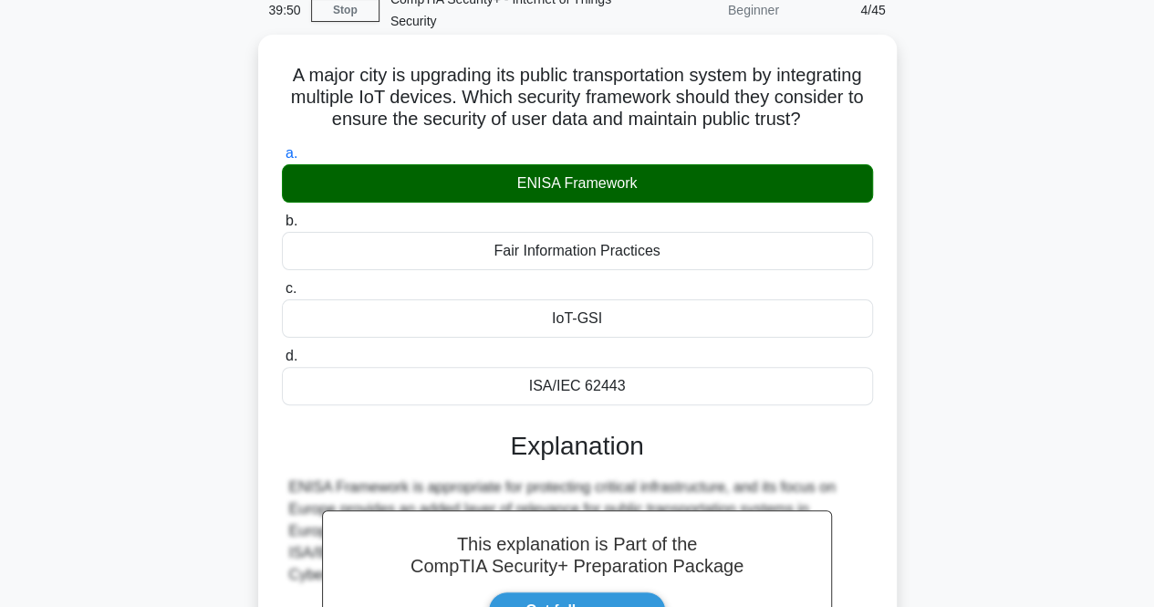
scroll to position [365, 0]
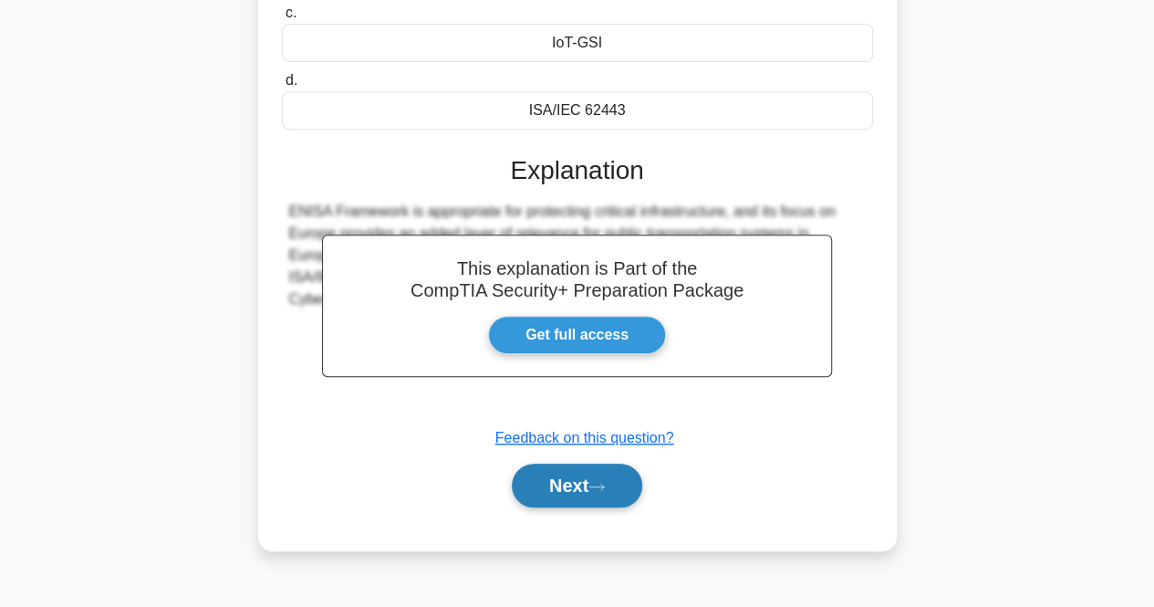
click at [574, 498] on button "Next" at bounding box center [577, 485] width 130 height 44
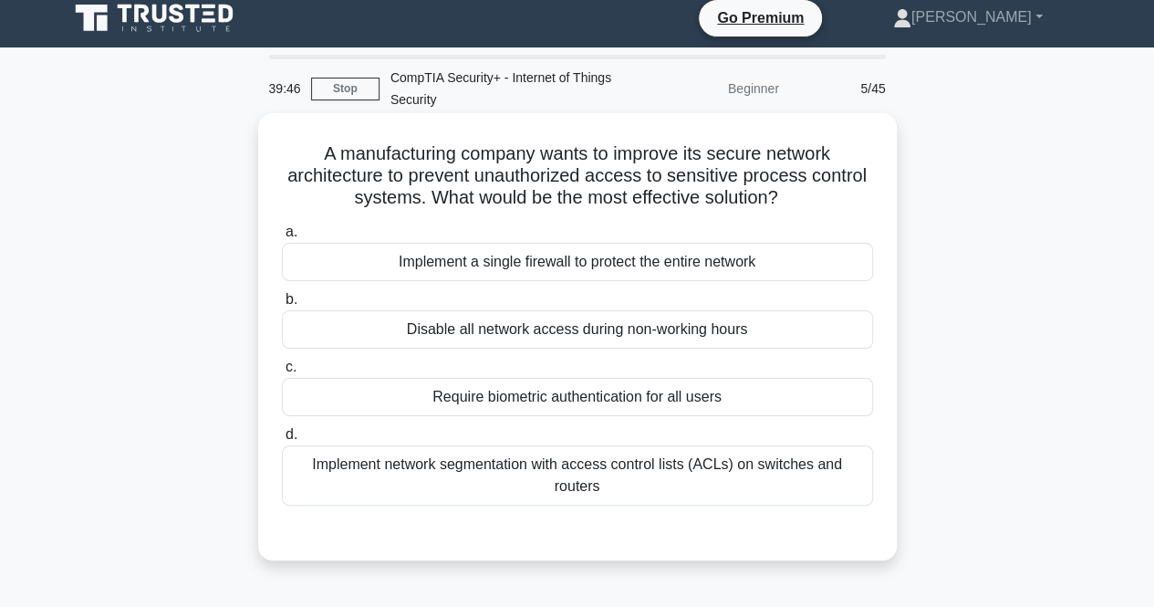
scroll to position [0, 0]
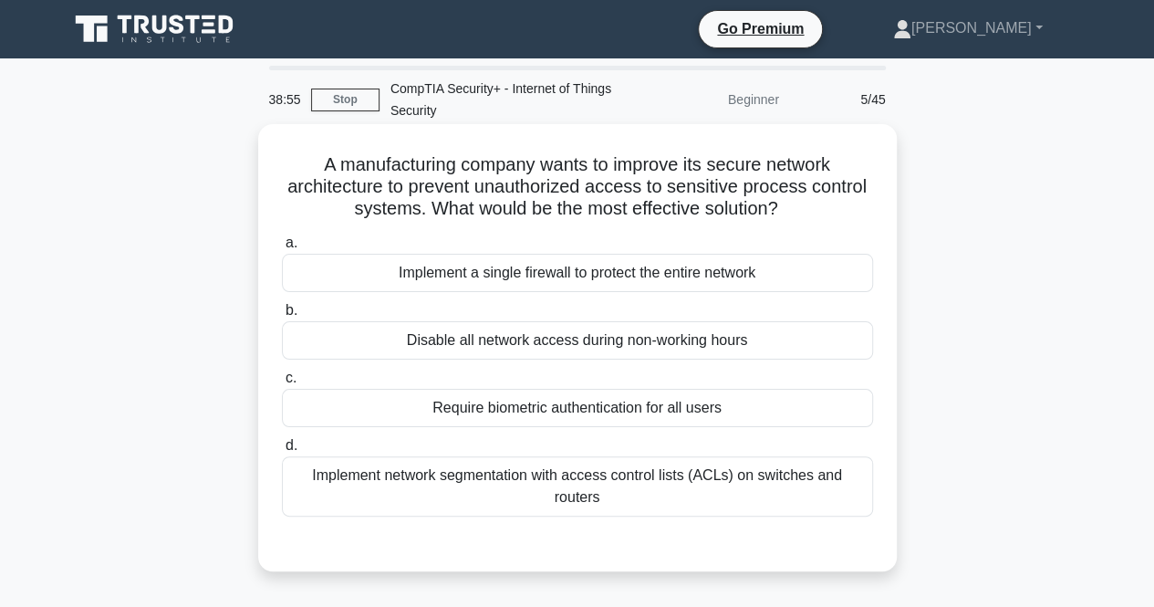
click at [424, 486] on div "Implement network segmentation with access control lists (ACLs) on switches and…" at bounding box center [577, 486] width 591 height 60
click at [282, 452] on input "d. Implement network segmentation with access control lists (ACLs) on switches …" at bounding box center [282, 446] width 0 height 12
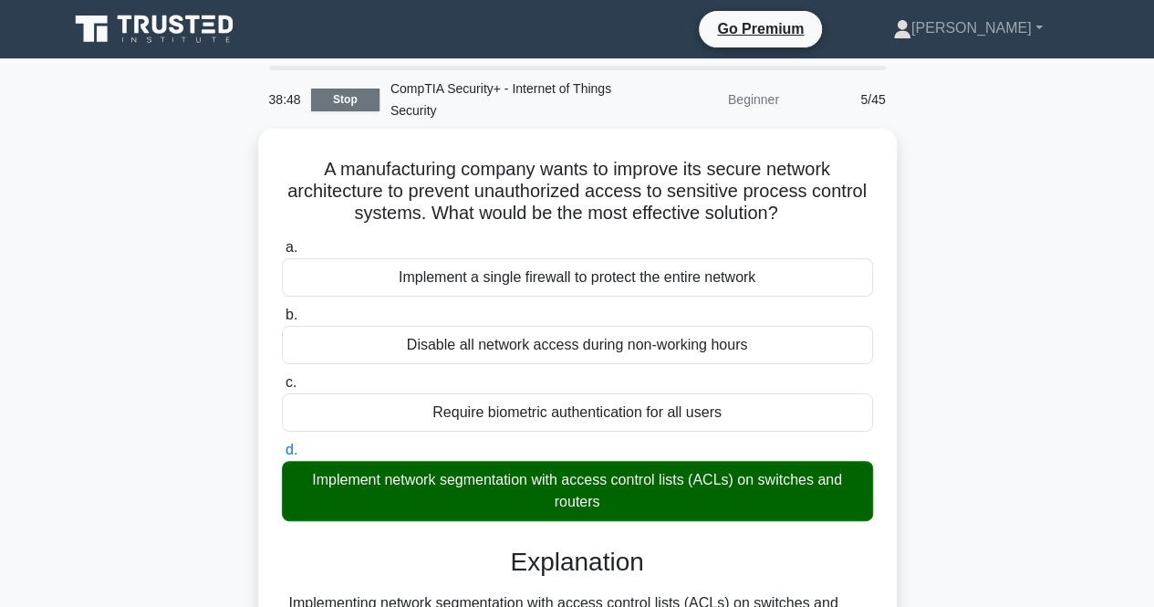
click at [339, 93] on link "Stop" at bounding box center [345, 100] width 68 height 23
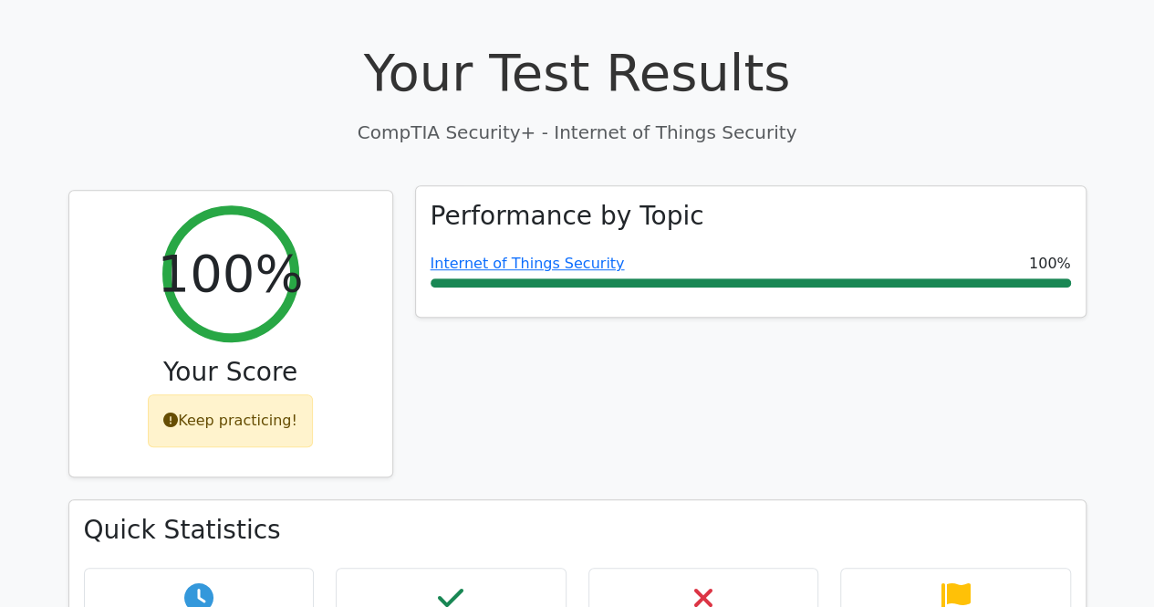
scroll to position [547, 0]
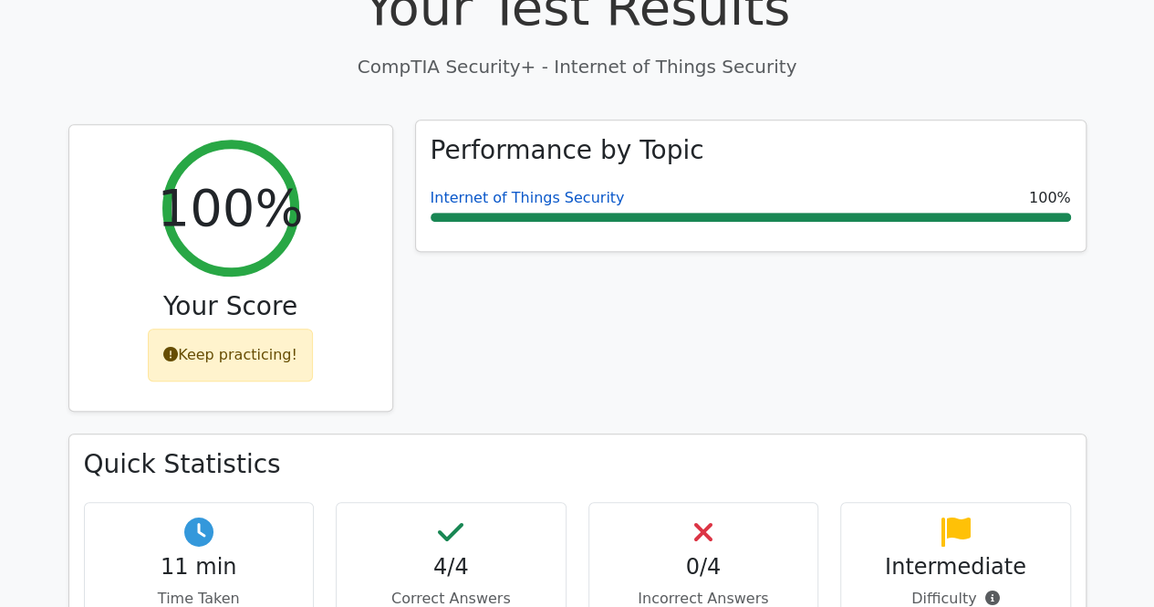
click at [551, 189] on link "Internet of Things Security" at bounding box center [528, 197] width 194 height 17
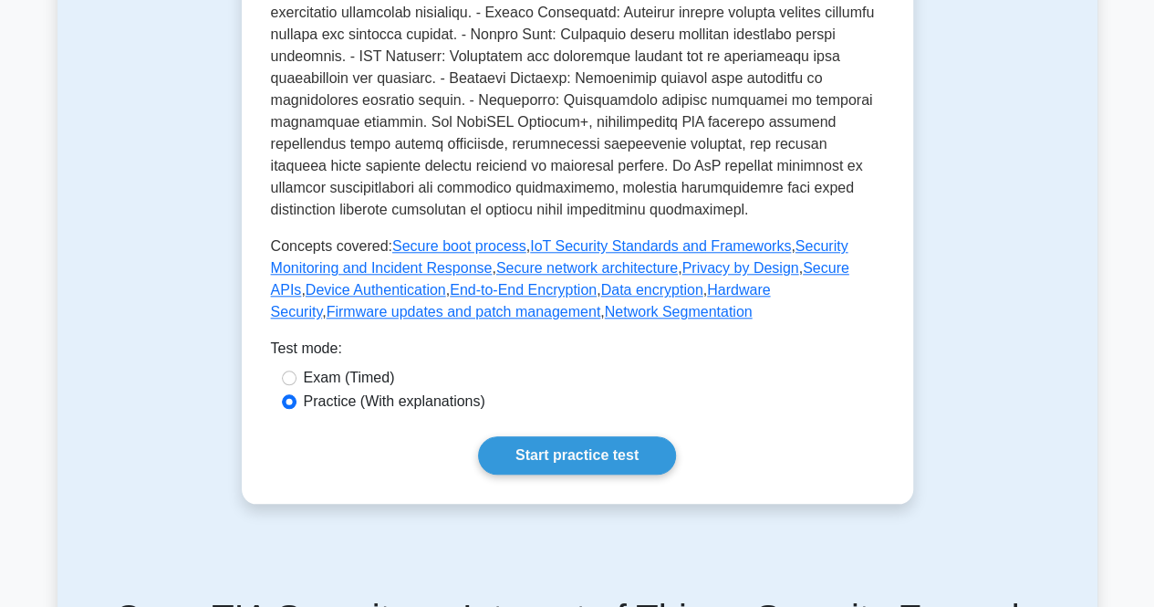
scroll to position [1004, 0]
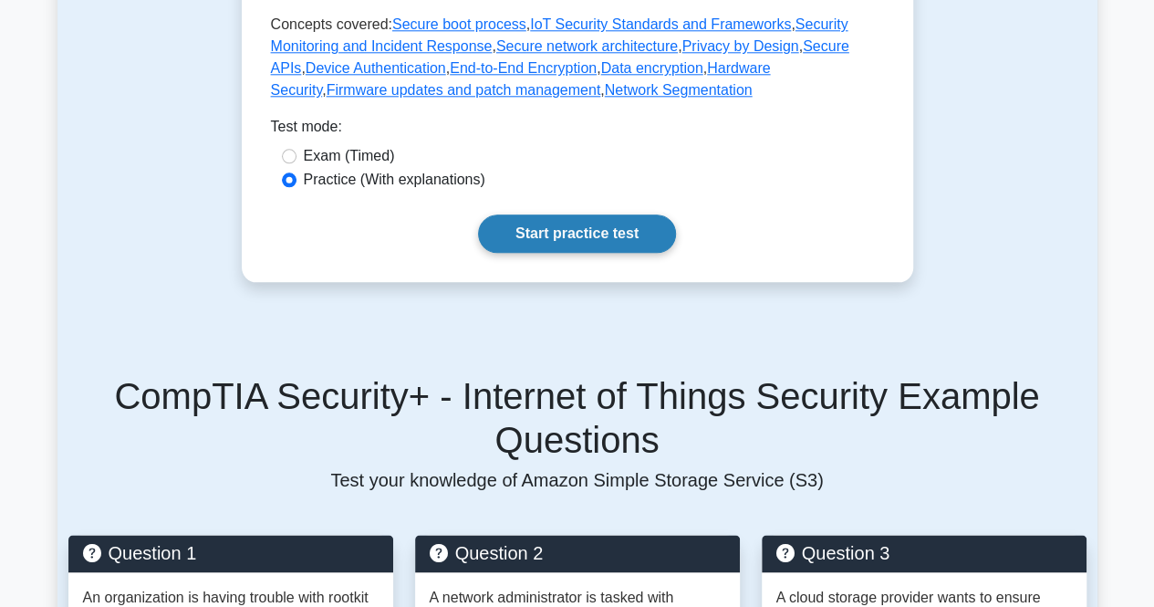
click at [544, 214] on link "Start practice test" at bounding box center [577, 233] width 198 height 38
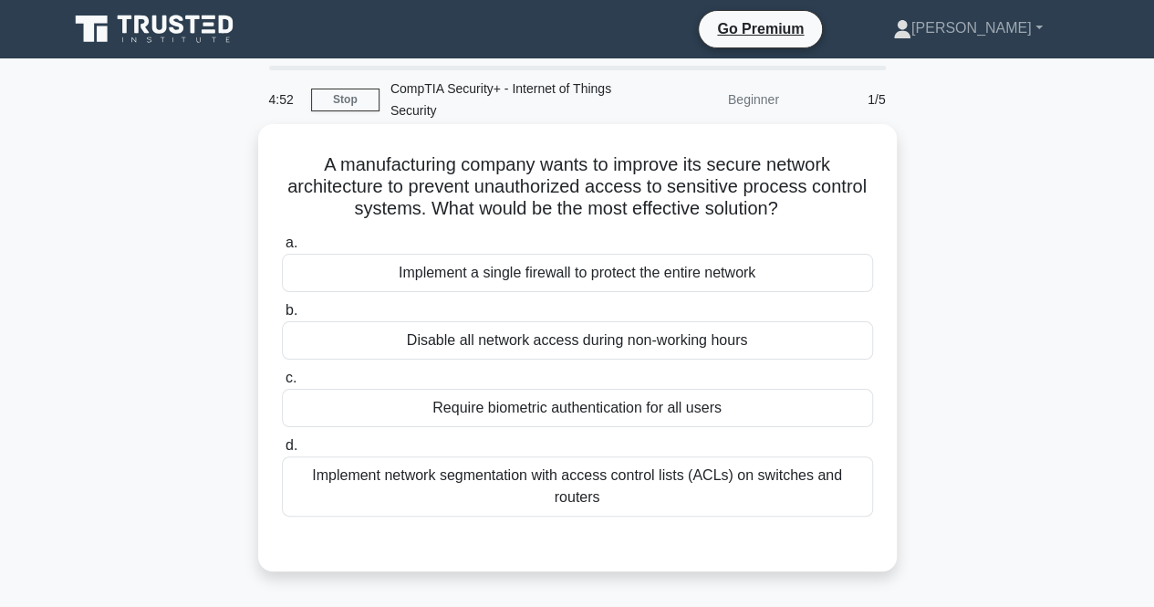
click at [540, 473] on div "Implement network segmentation with access control lists (ACLs) on switches and…" at bounding box center [577, 486] width 591 height 60
click at [282, 452] on input "d. Implement network segmentation with access control lists (ACLs) on switches …" at bounding box center [282, 446] width 0 height 12
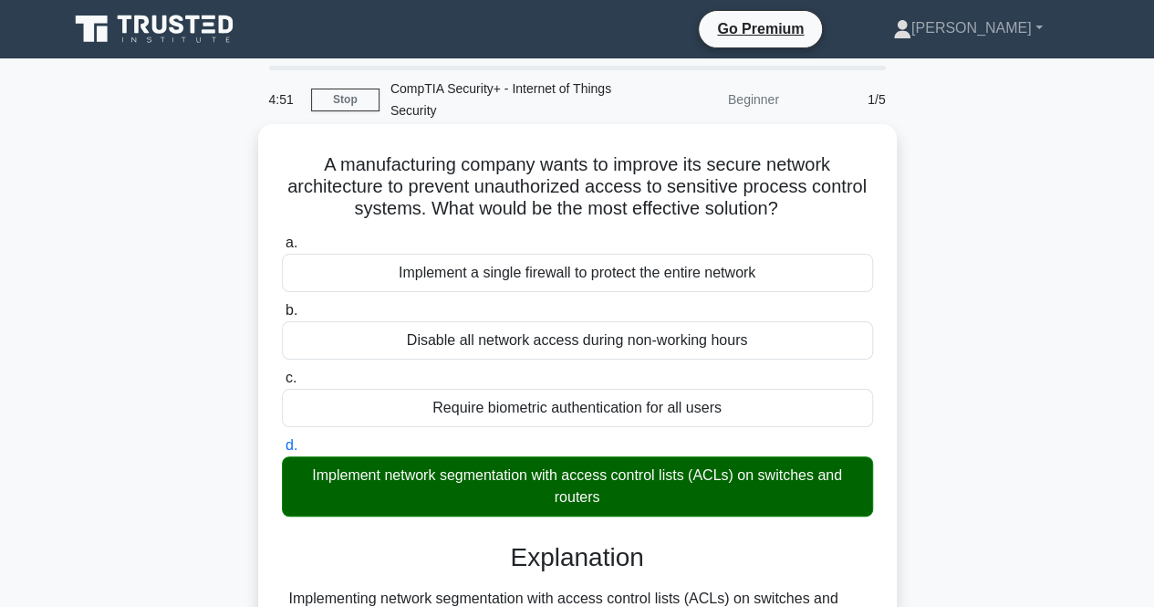
scroll to position [274, 0]
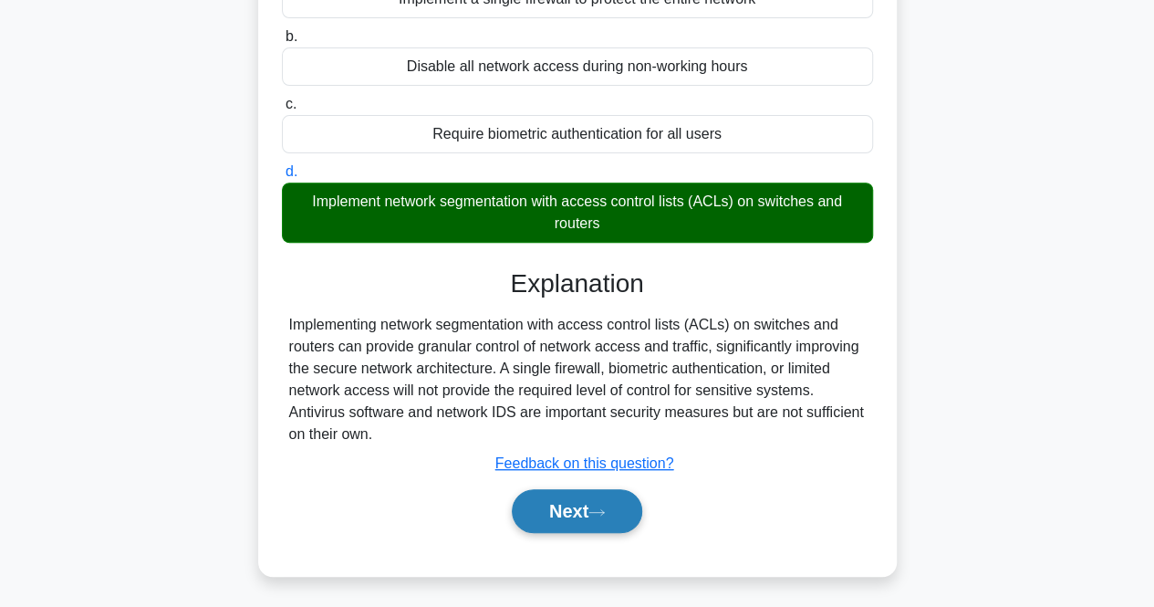
click at [562, 492] on button "Next" at bounding box center [577, 511] width 130 height 44
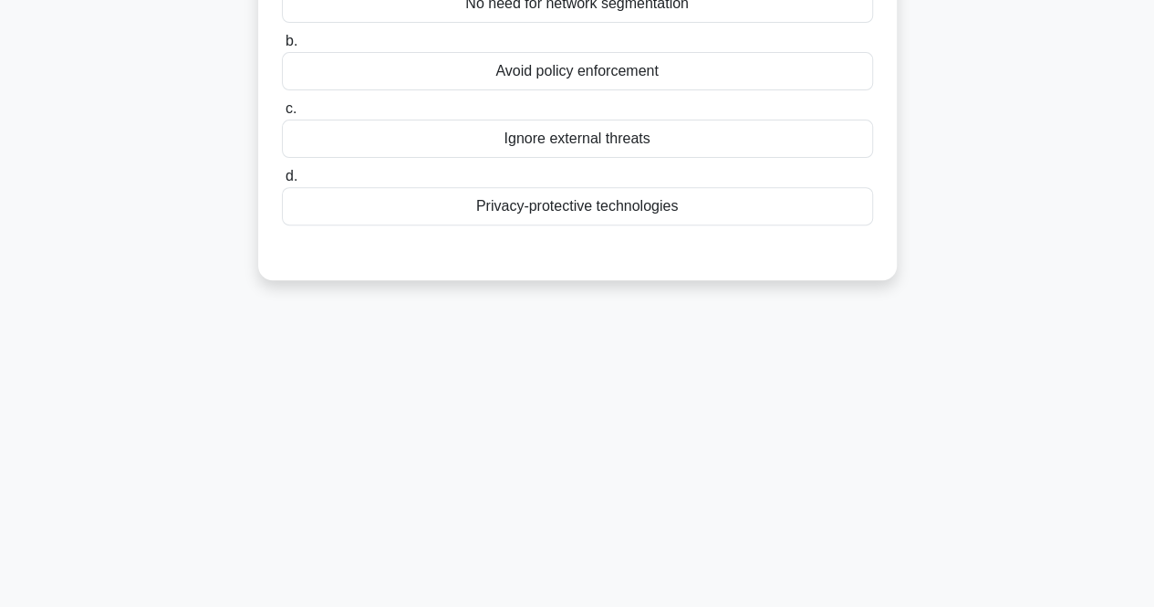
scroll to position [0, 0]
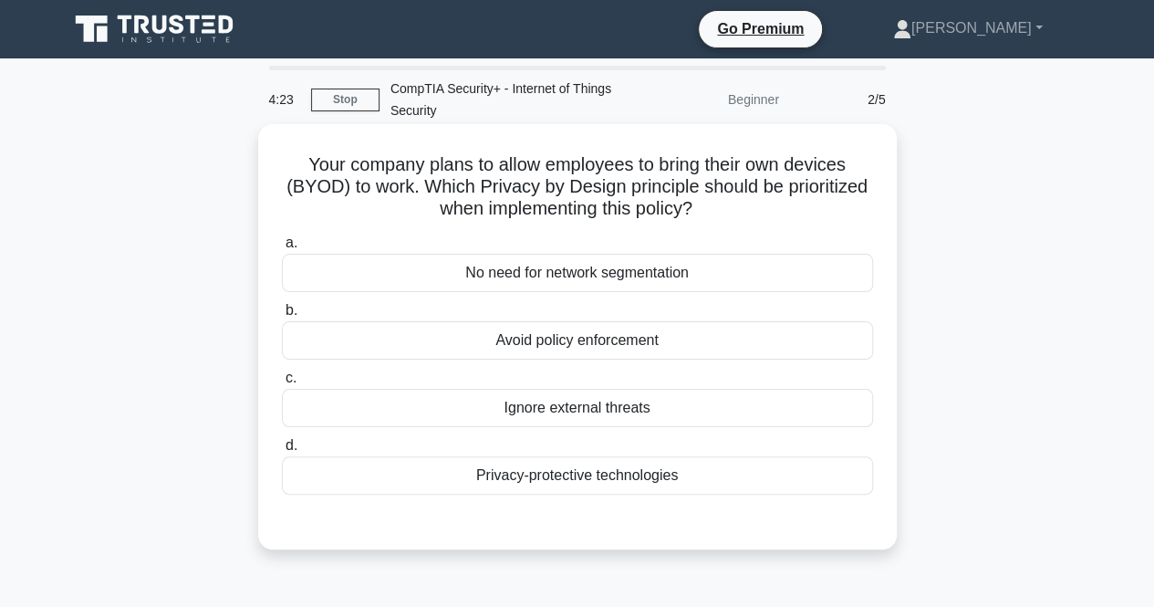
click at [626, 474] on div "Privacy-protective technologies" at bounding box center [577, 475] width 591 height 38
click at [282, 452] on input "d. Privacy-protective technologies" at bounding box center [282, 446] width 0 height 12
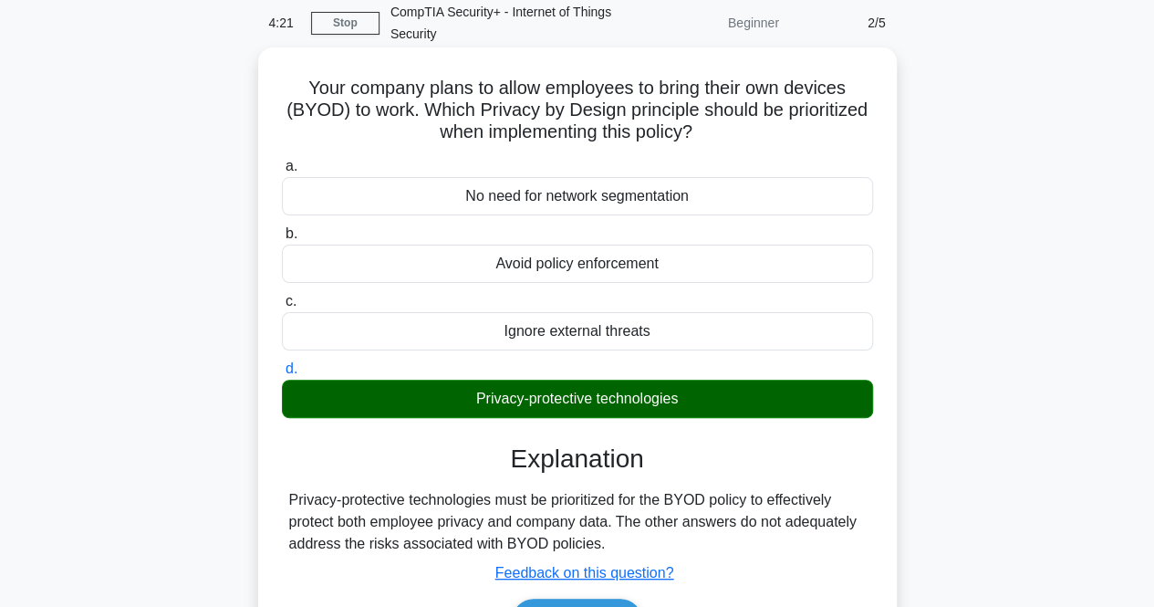
scroll to position [182, 0]
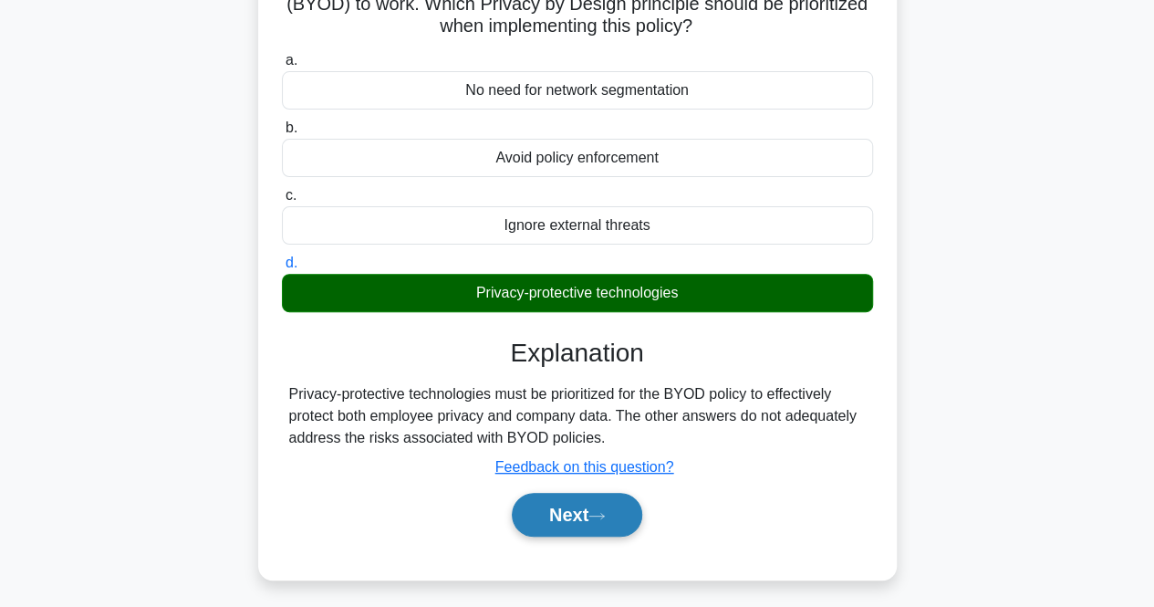
click at [620, 520] on button "Next" at bounding box center [577, 515] width 130 height 44
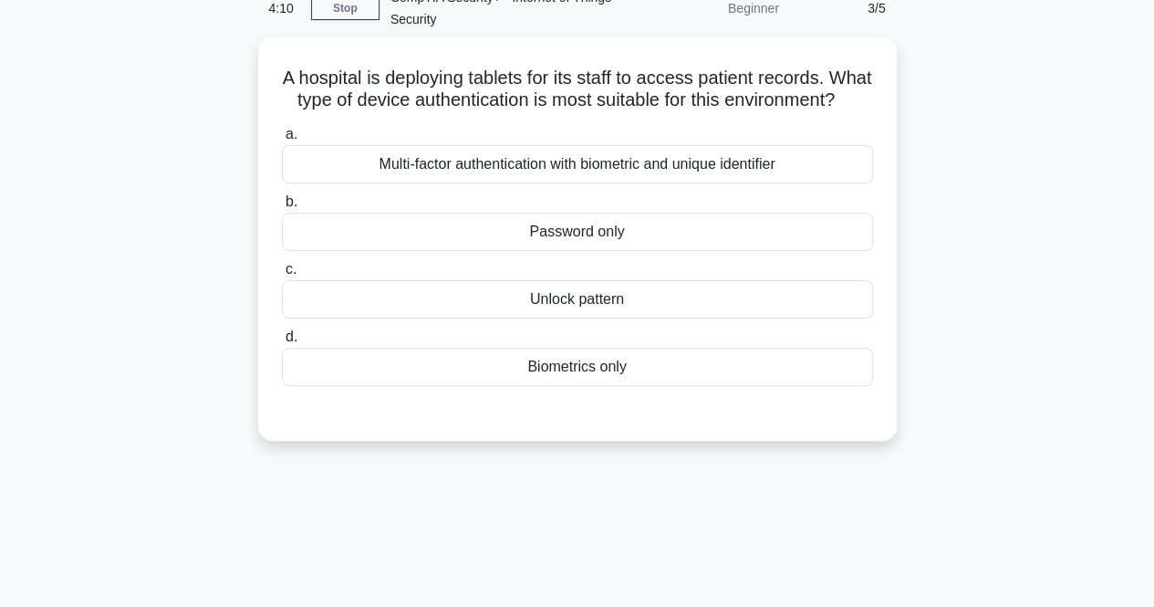
scroll to position [0, 0]
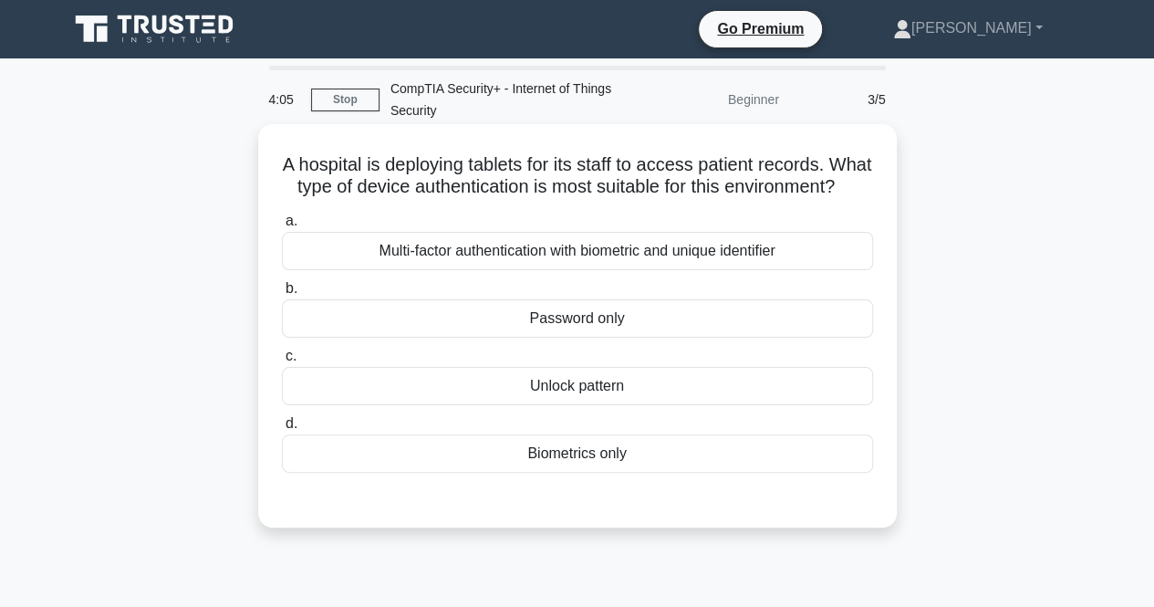
click at [350, 260] on div "Multi-factor authentication with biometric and unique identifier" at bounding box center [577, 251] width 591 height 38
click at [282, 227] on input "a. Multi-factor authentication with biometric and unique identifier" at bounding box center [282, 221] width 0 height 12
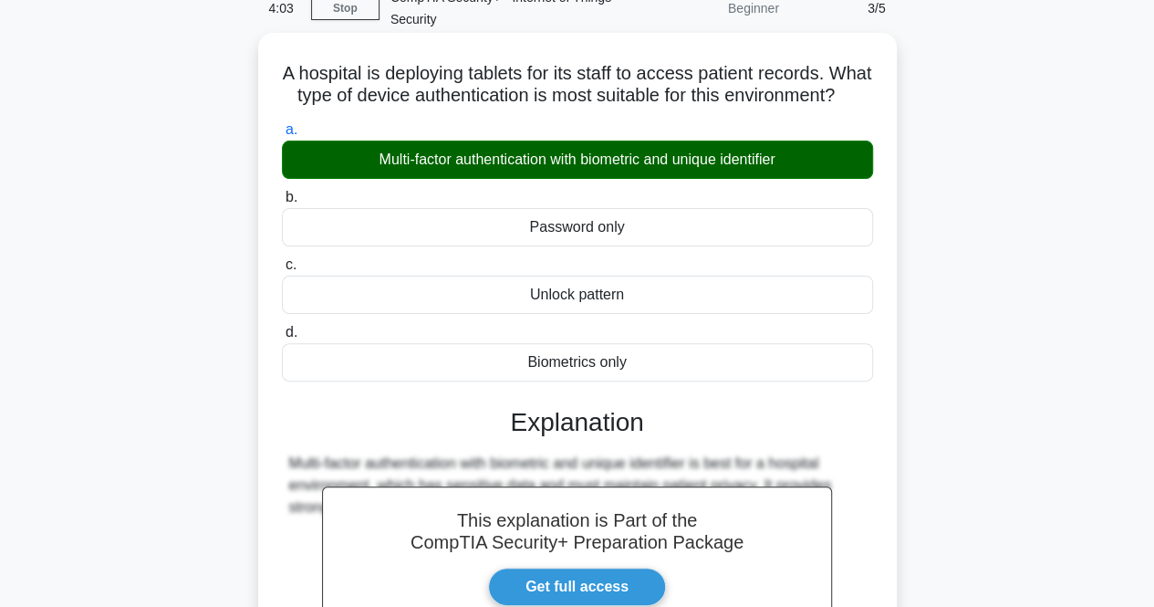
scroll to position [365, 0]
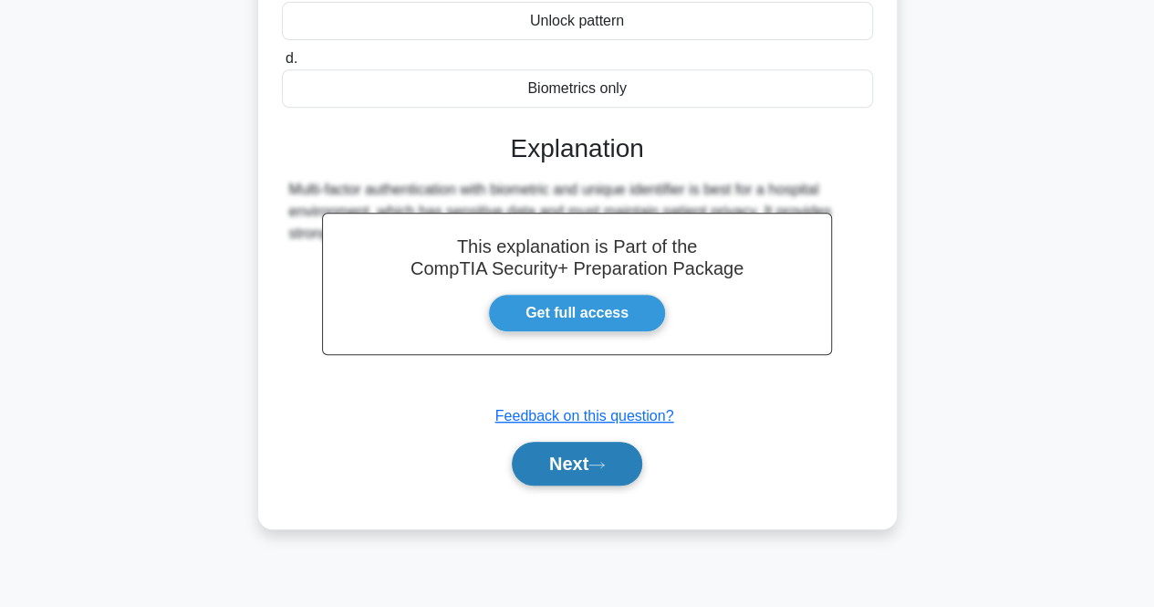
click at [540, 475] on button "Next" at bounding box center [577, 464] width 130 height 44
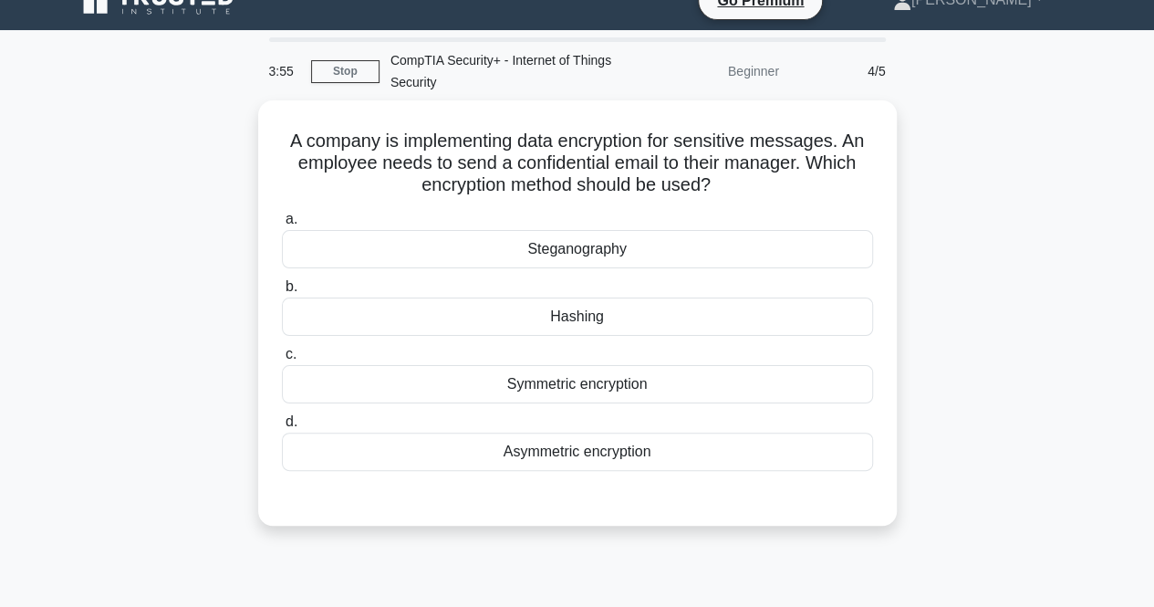
scroll to position [0, 0]
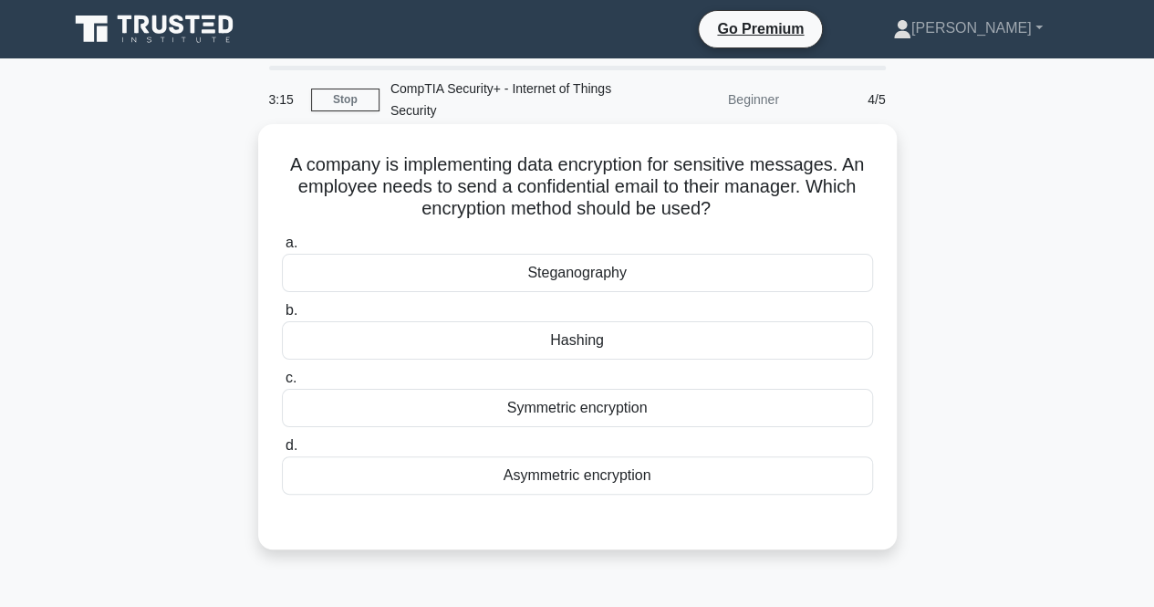
click at [520, 286] on div "Steganography" at bounding box center [577, 273] width 591 height 38
click at [282, 249] on input "a. Steganography" at bounding box center [282, 243] width 0 height 12
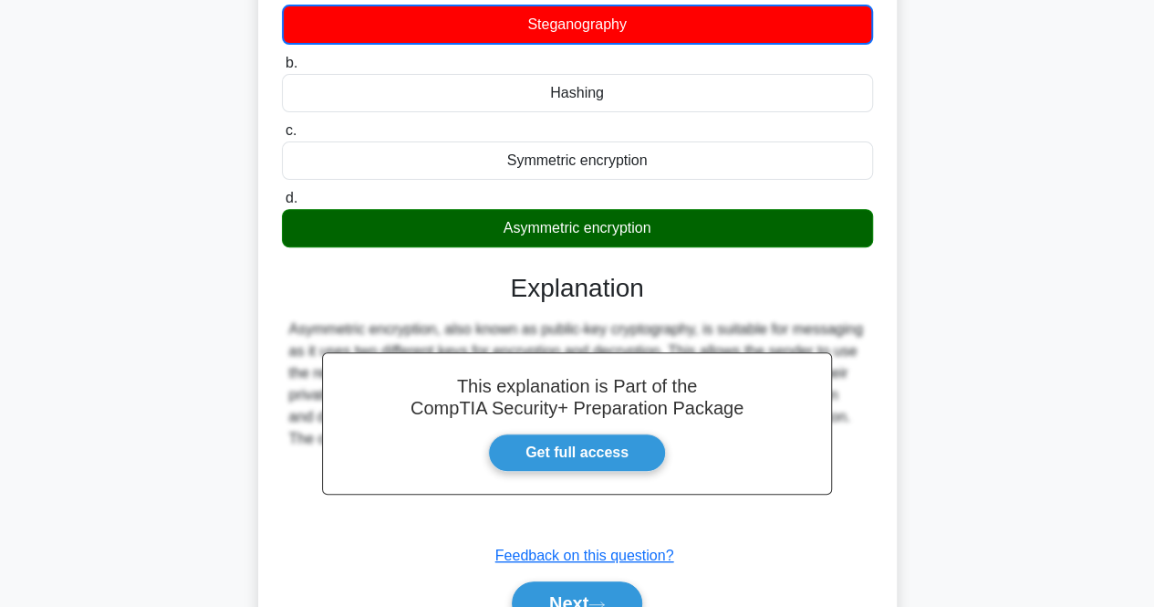
scroll to position [91, 0]
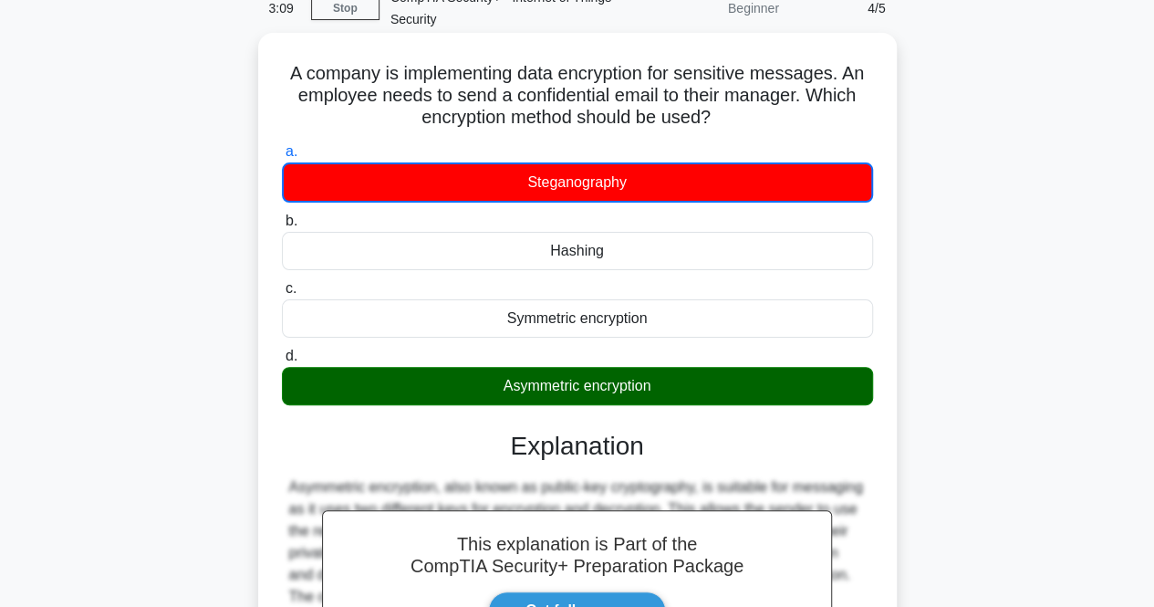
drag, startPoint x: 270, startPoint y: 71, endPoint x: 658, endPoint y: 393, distance: 504.1
click at [658, 393] on div "A company is implementing data encryption for sensitive messages. An employee n…" at bounding box center [578, 429] width 624 height 778
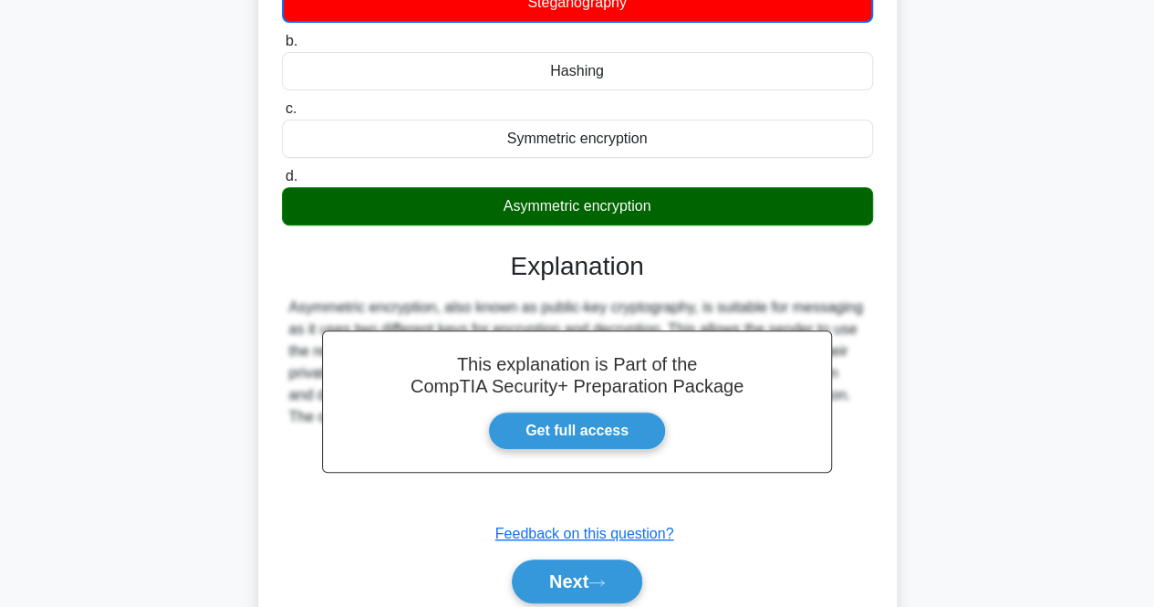
scroll to position [379, 0]
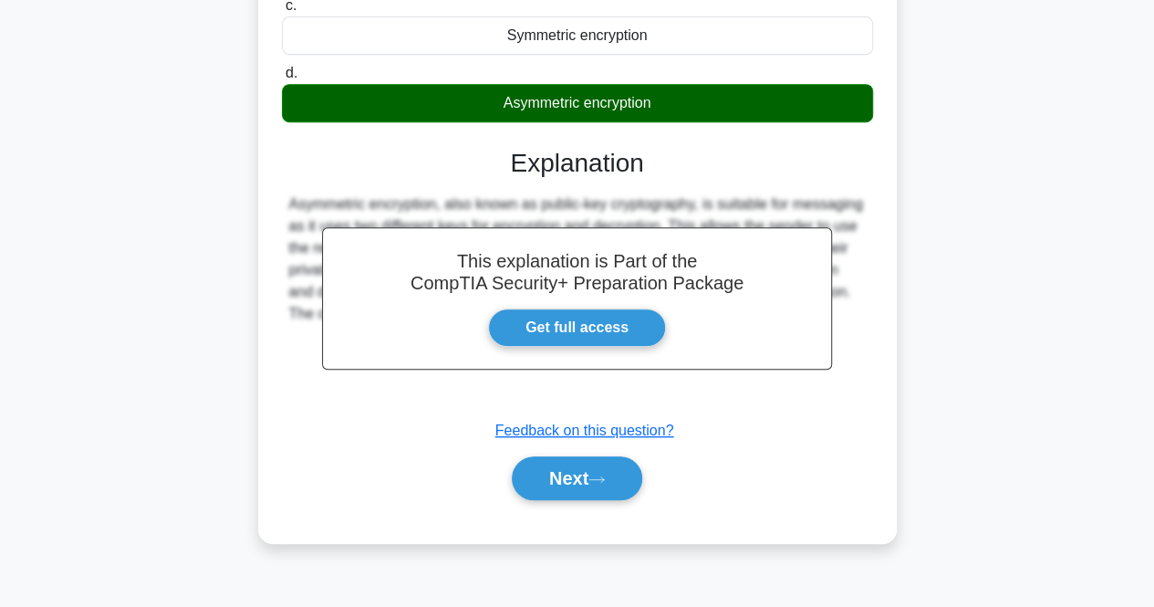
click at [155, 257] on div "A company is implementing data encryption for sensitive messages. An employee n…" at bounding box center [577, 157] width 1040 height 815
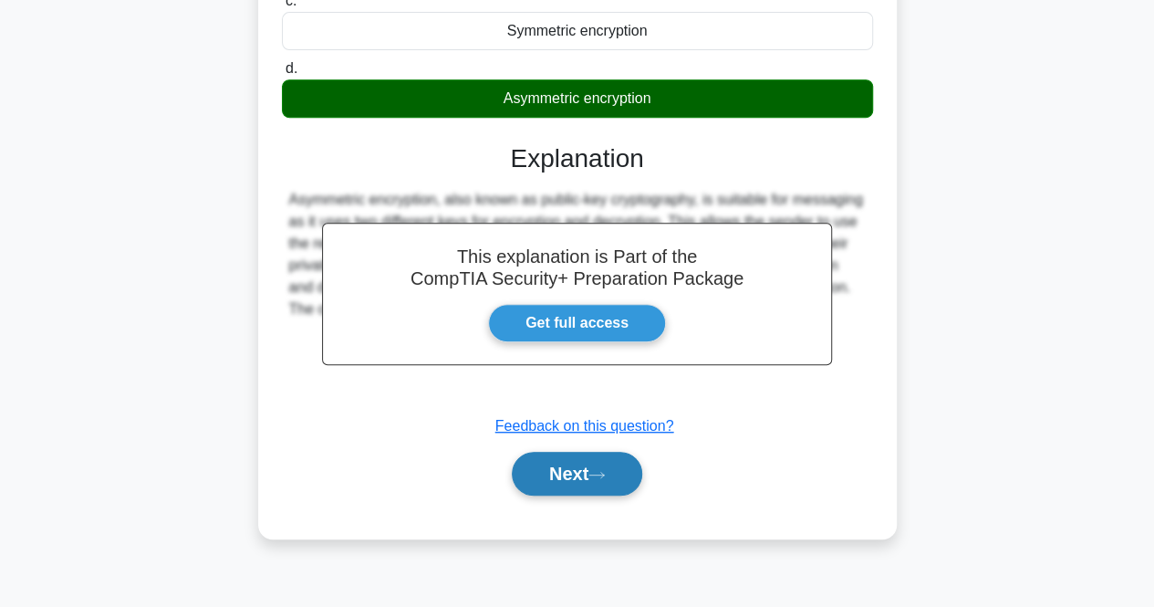
click at [545, 463] on button "Next" at bounding box center [577, 474] width 130 height 44
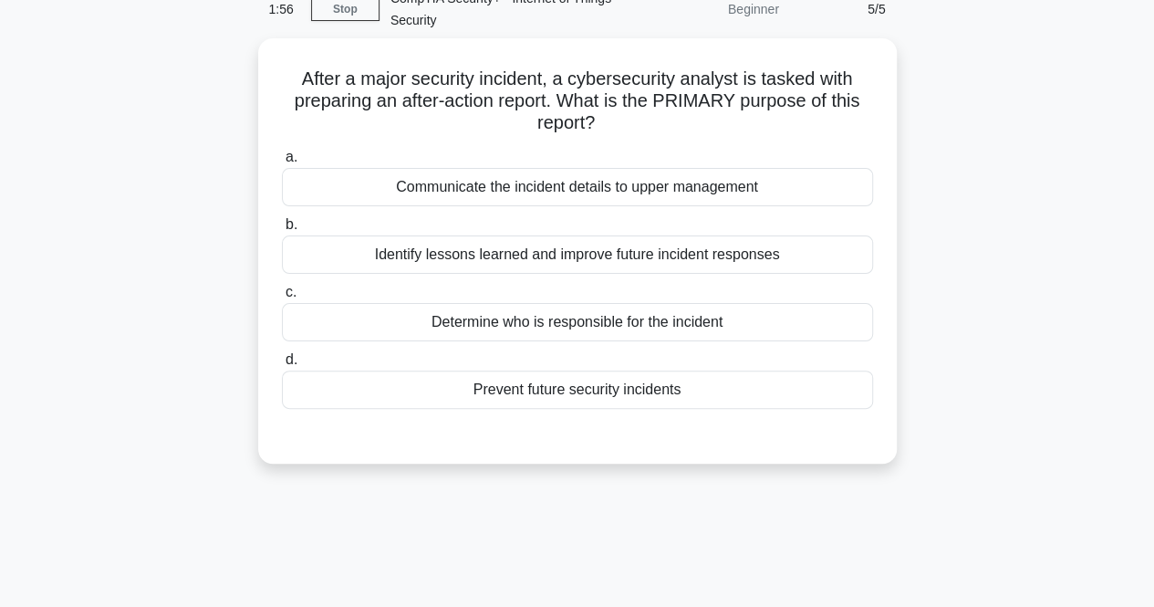
scroll to position [0, 0]
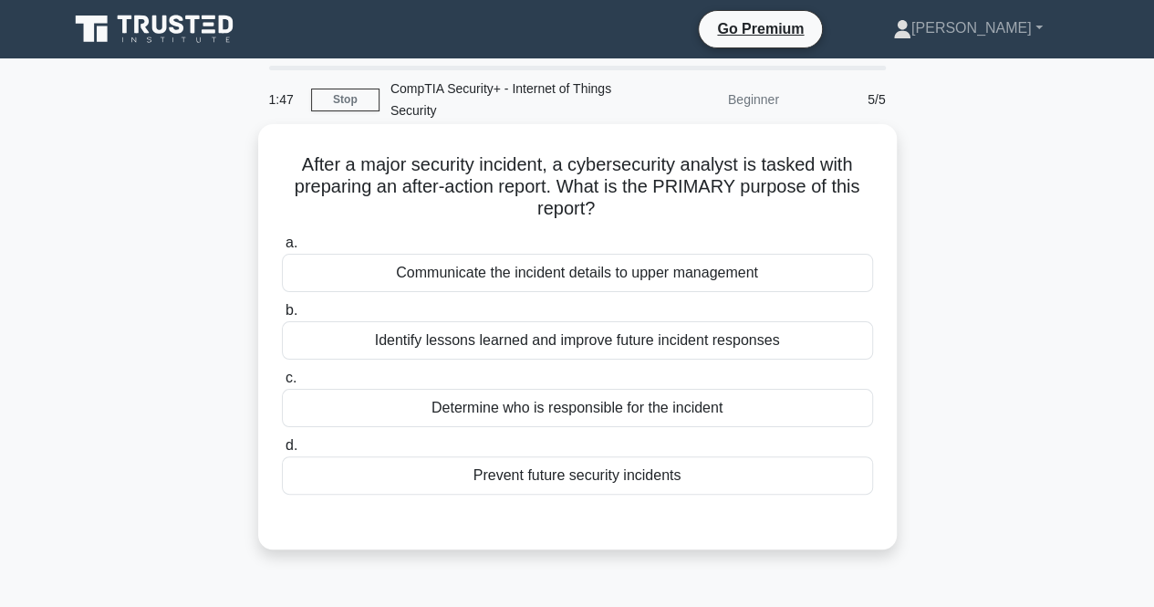
click at [523, 334] on div "Identify lessons learned and improve future incident responses" at bounding box center [577, 340] width 591 height 38
click at [282, 317] on input "b. Identify lessons learned and improve future incident responses" at bounding box center [282, 311] width 0 height 12
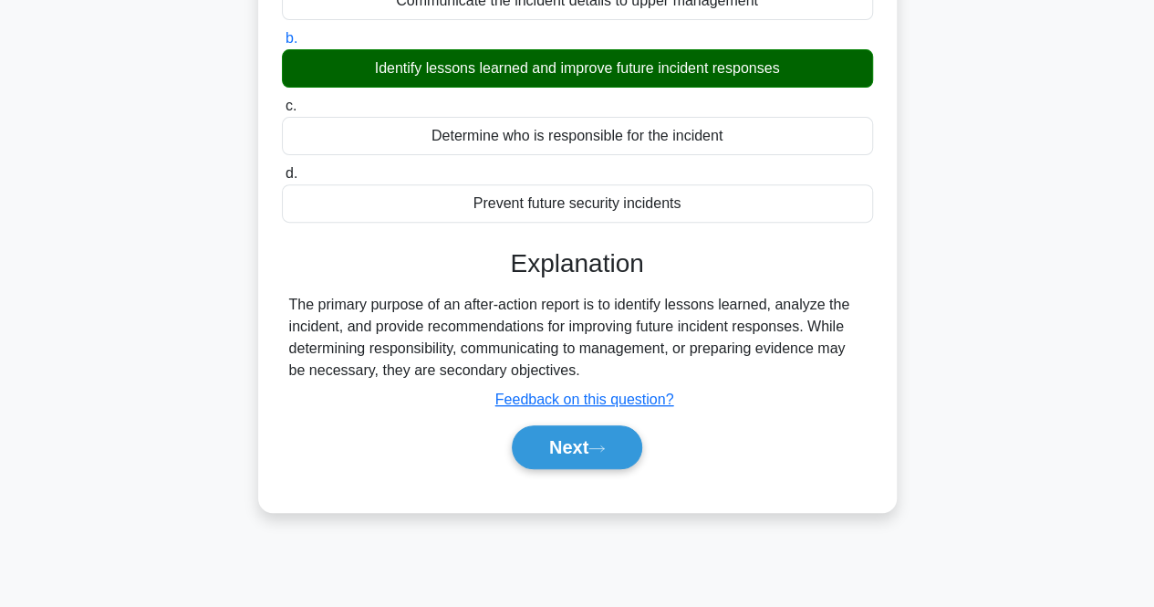
scroll to position [274, 0]
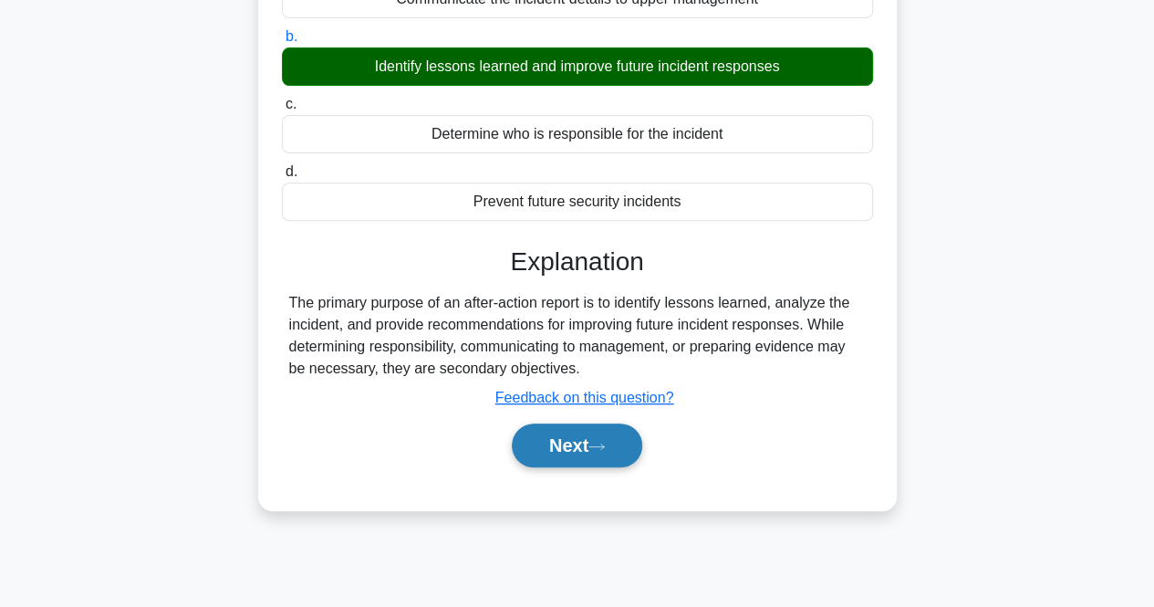
click at [557, 437] on button "Next" at bounding box center [577, 445] width 130 height 44
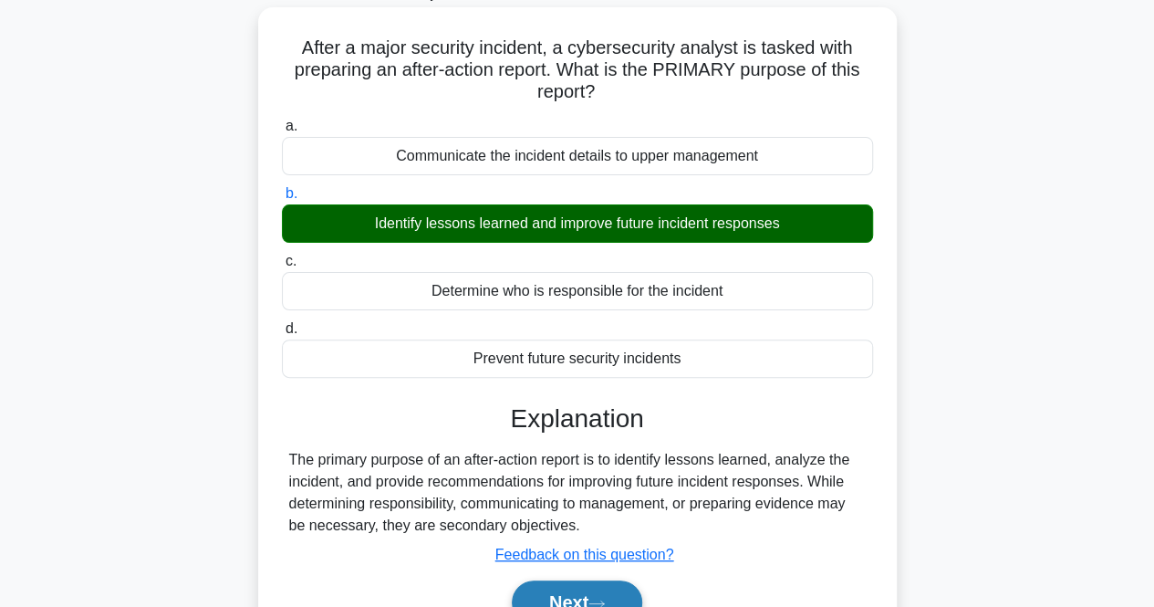
scroll to position [0, 0]
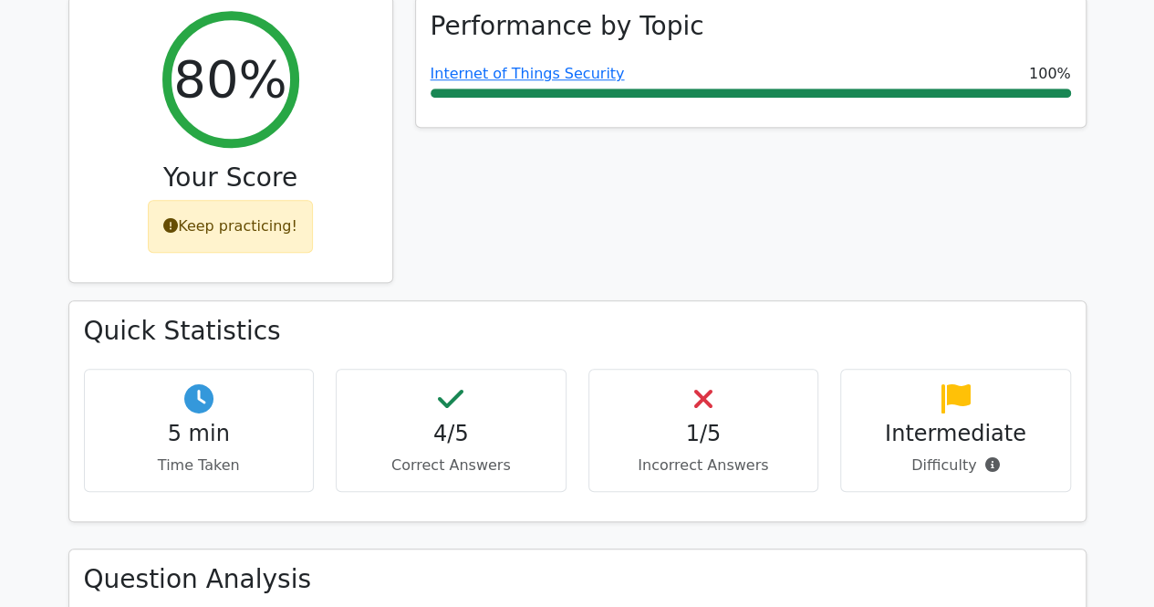
scroll to position [639, 0]
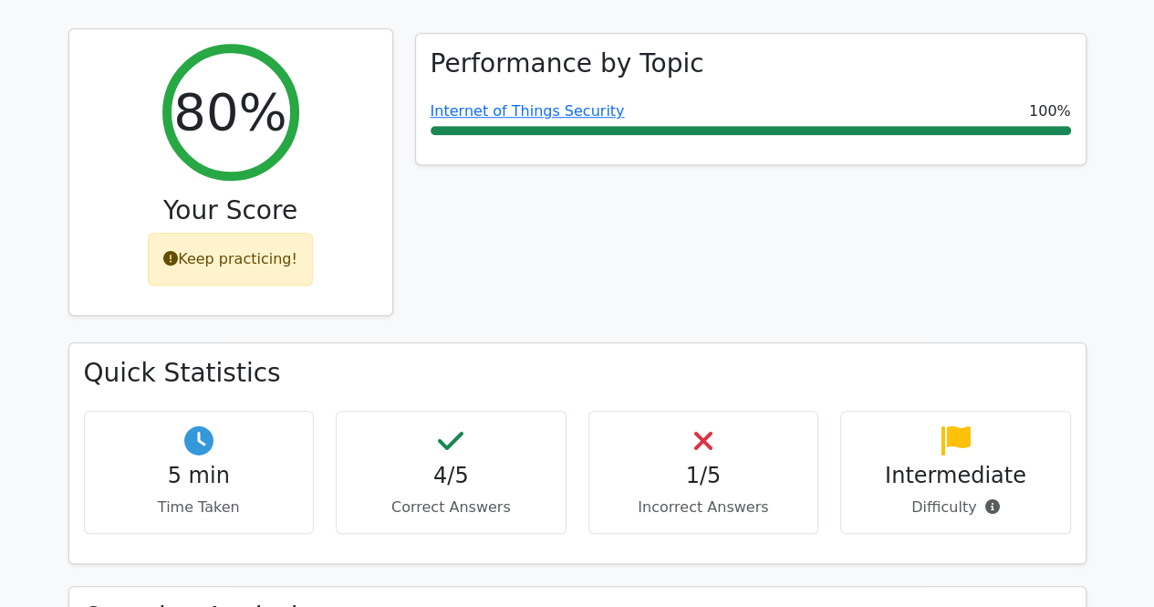
click at [254, 233] on div "Keep practicing!" at bounding box center [230, 259] width 165 height 53
click at [226, 113] on div "80%" at bounding box center [230, 112] width 137 height 137
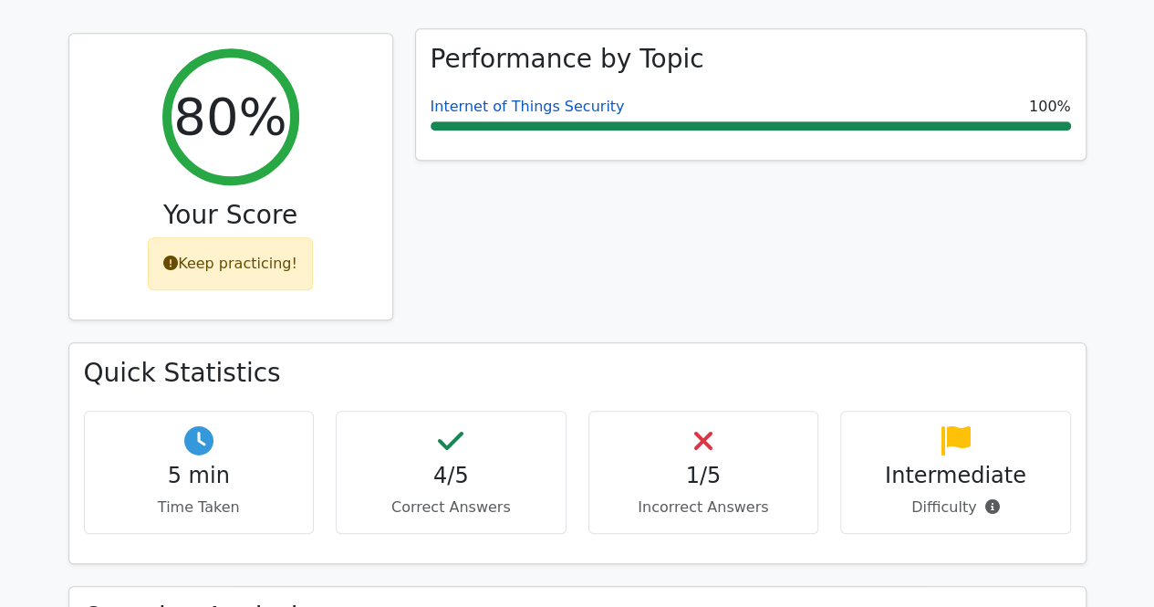
click at [521, 98] on link "Internet of Things Security" at bounding box center [528, 106] width 194 height 17
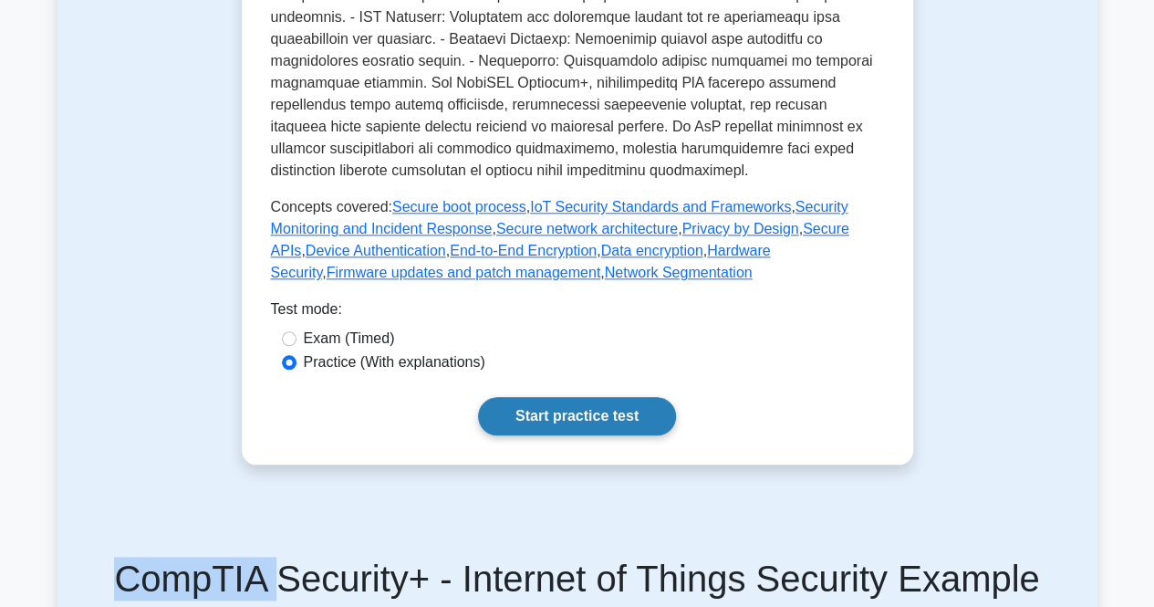
click at [583, 397] on link "Start practice test" at bounding box center [577, 416] width 198 height 38
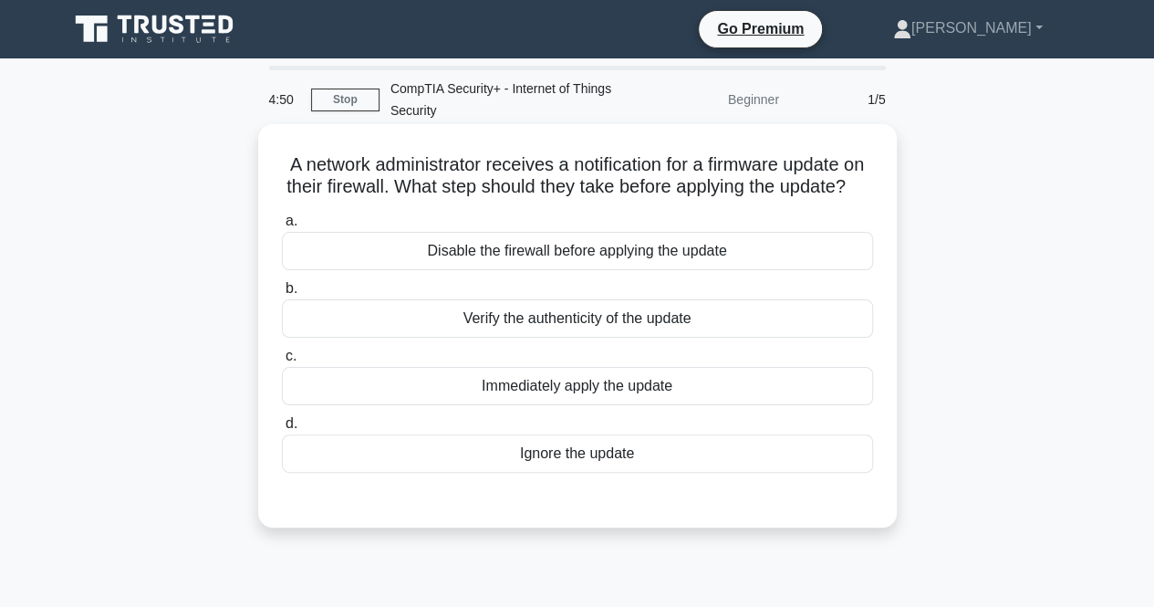
click at [407, 338] on div "Verify the authenticity of the update" at bounding box center [577, 318] width 591 height 38
click at [282, 295] on input "b. Verify the authenticity of the update" at bounding box center [282, 289] width 0 height 12
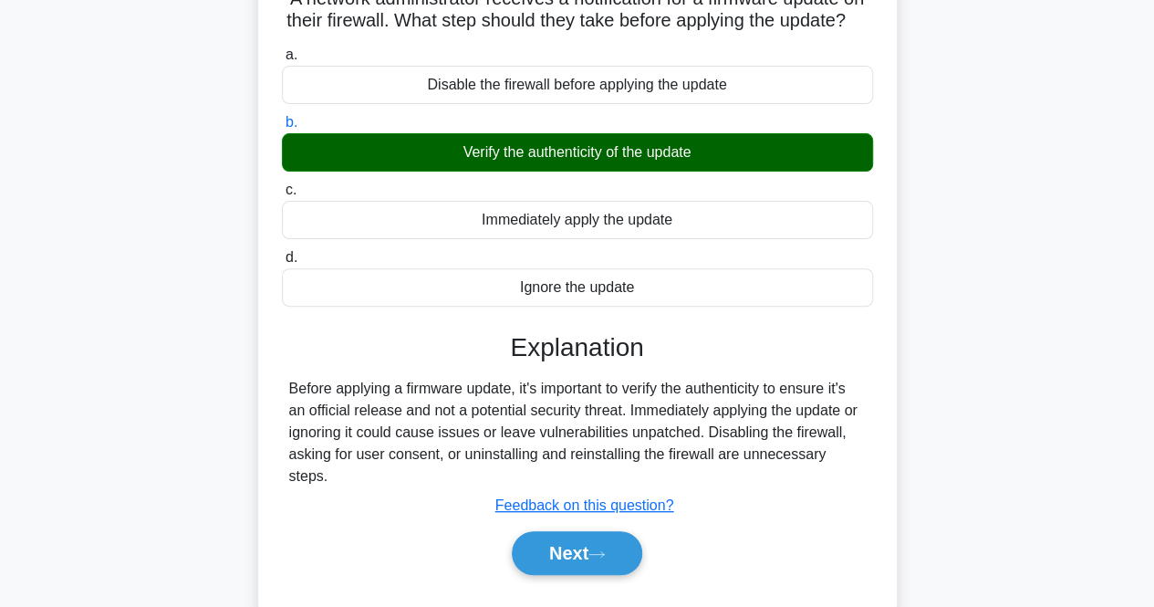
scroll to position [365, 0]
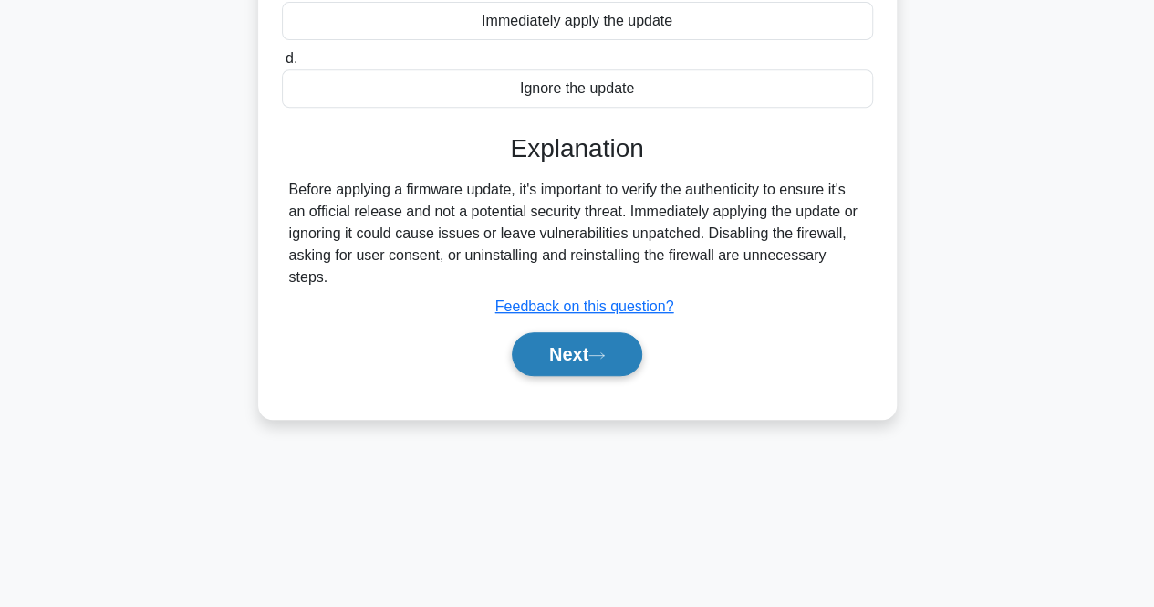
click at [592, 354] on button "Next" at bounding box center [577, 354] width 130 height 44
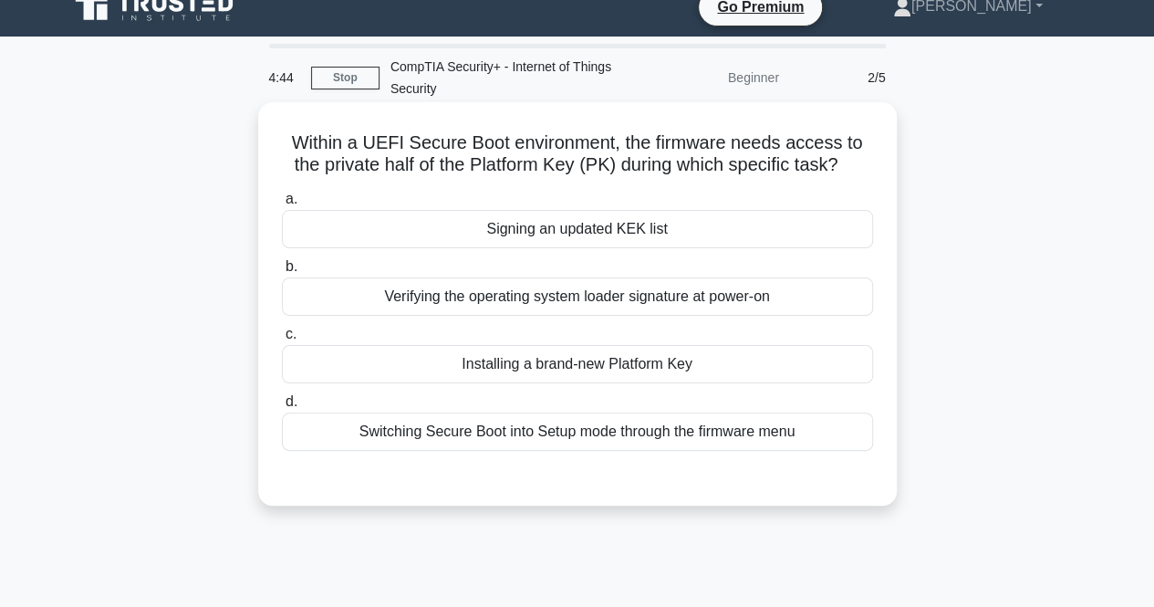
scroll to position [0, 0]
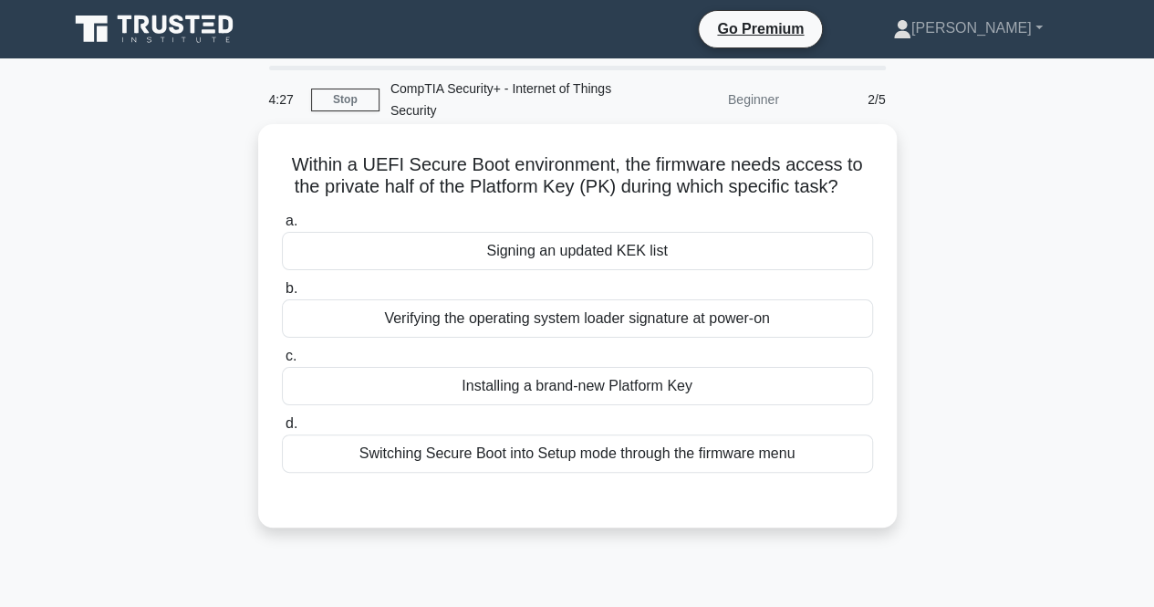
click at [647, 252] on div "Signing an updated KEK list" at bounding box center [577, 251] width 591 height 38
click at [282, 227] on input "a. Signing an updated KEK list" at bounding box center [282, 221] width 0 height 12
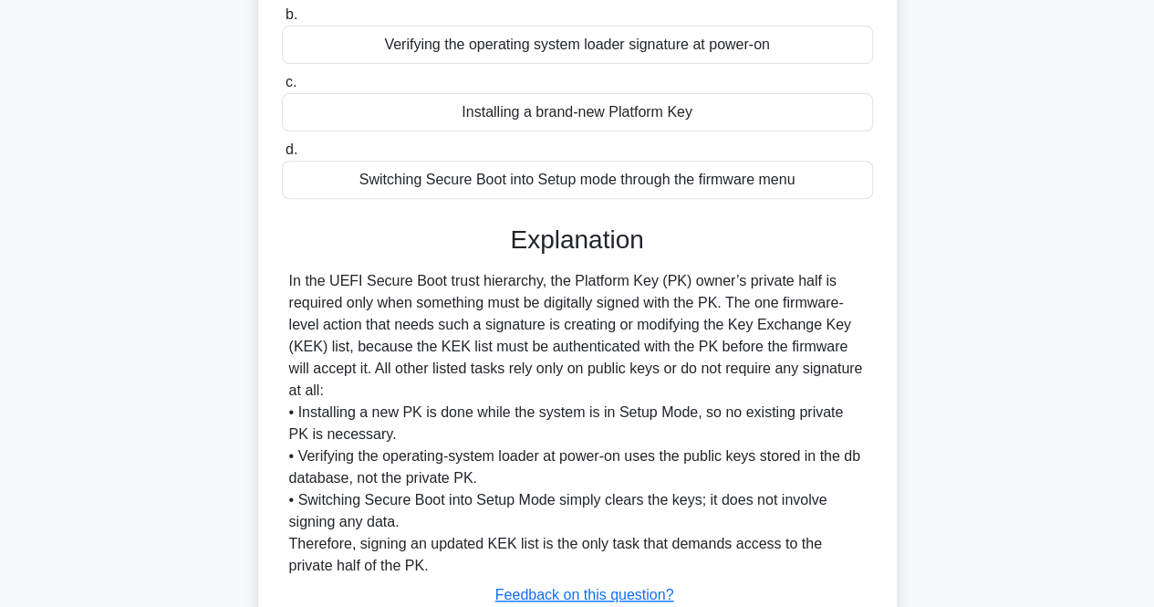
scroll to position [406, 0]
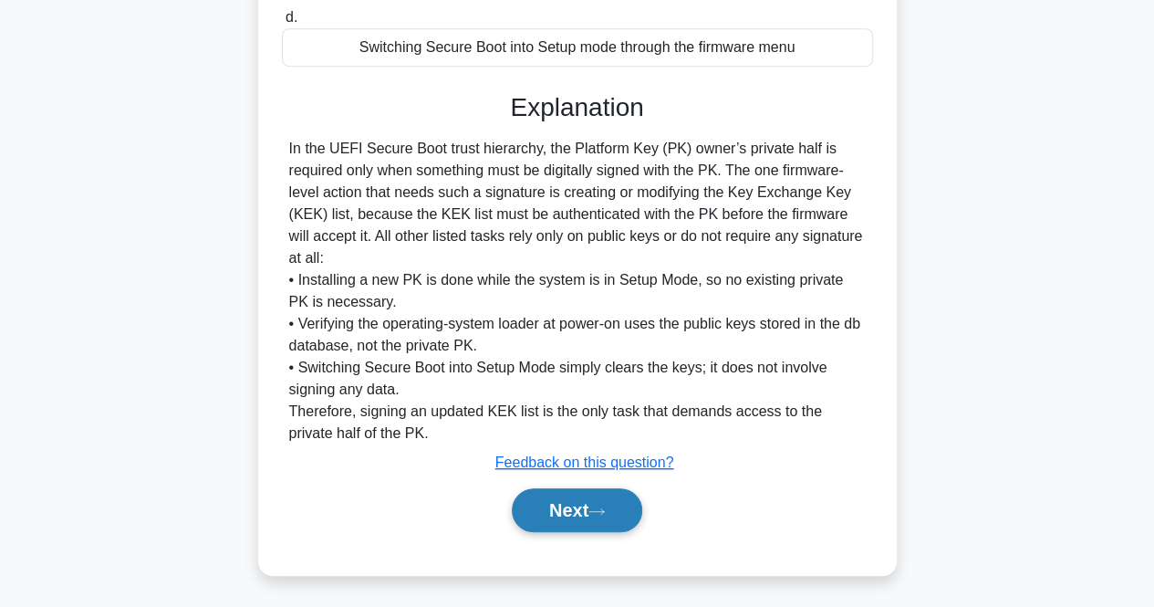
click at [604, 525] on button "Next" at bounding box center [577, 510] width 130 height 44
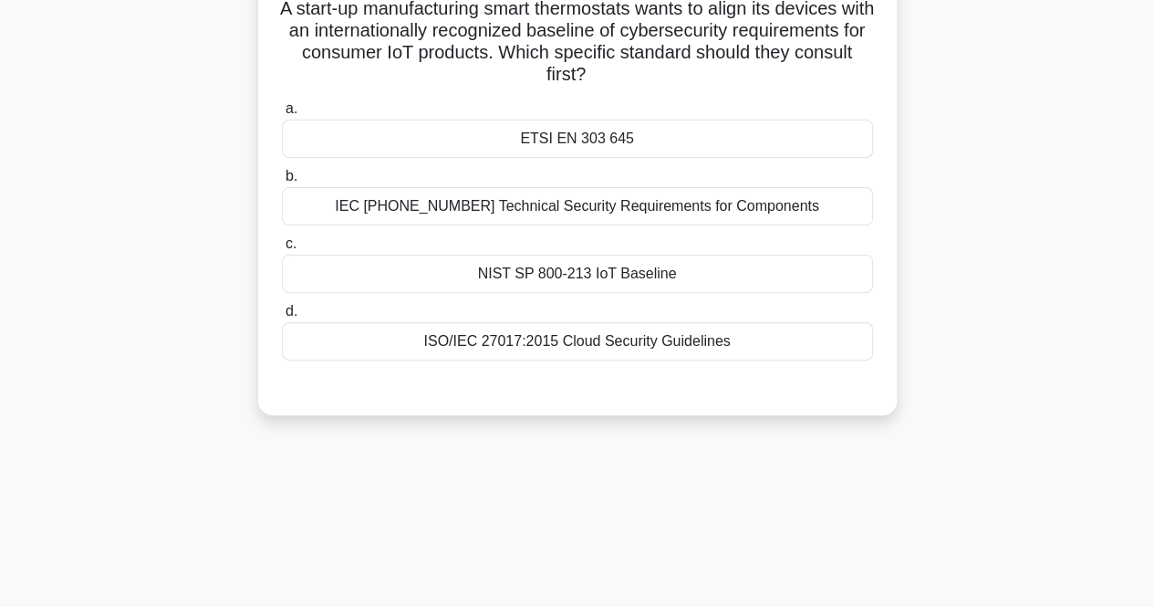
scroll to position [0, 0]
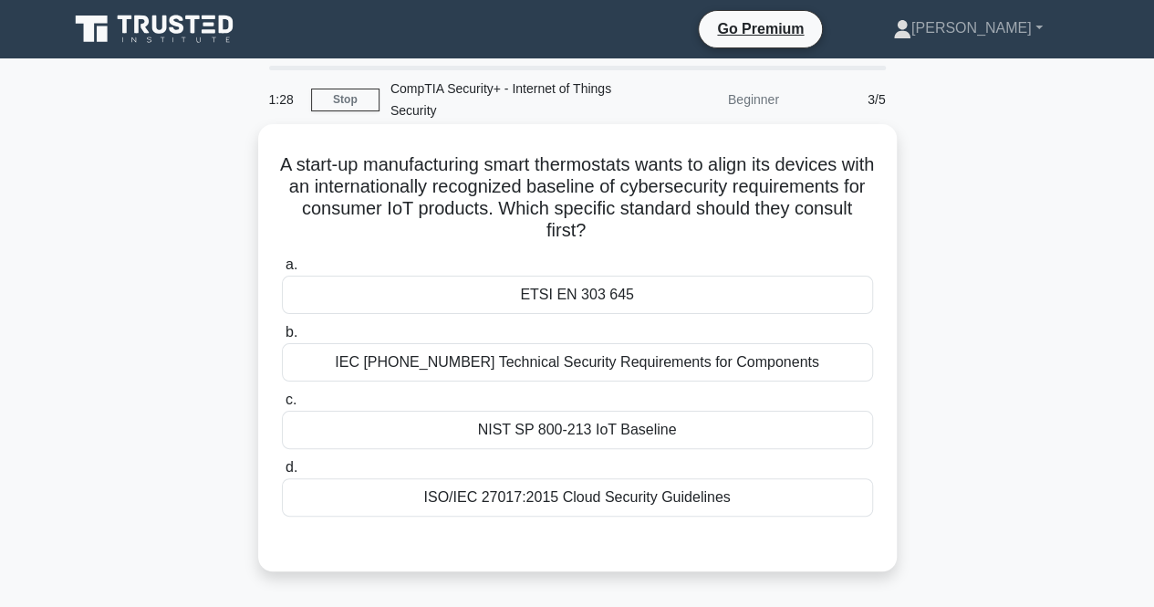
click at [521, 428] on div "NIST SP 800-213 IoT Baseline" at bounding box center [577, 430] width 591 height 38
click at [282, 406] on input "c. NIST SP 800-213 IoT Baseline" at bounding box center [282, 400] width 0 height 12
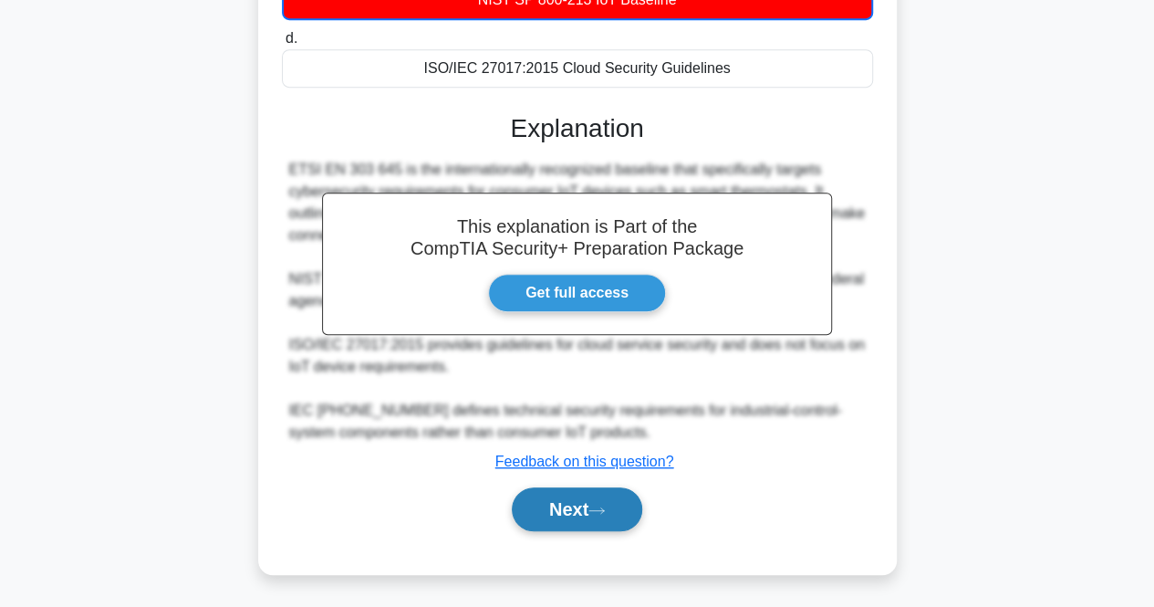
click at [581, 510] on button "Next" at bounding box center [577, 509] width 130 height 44
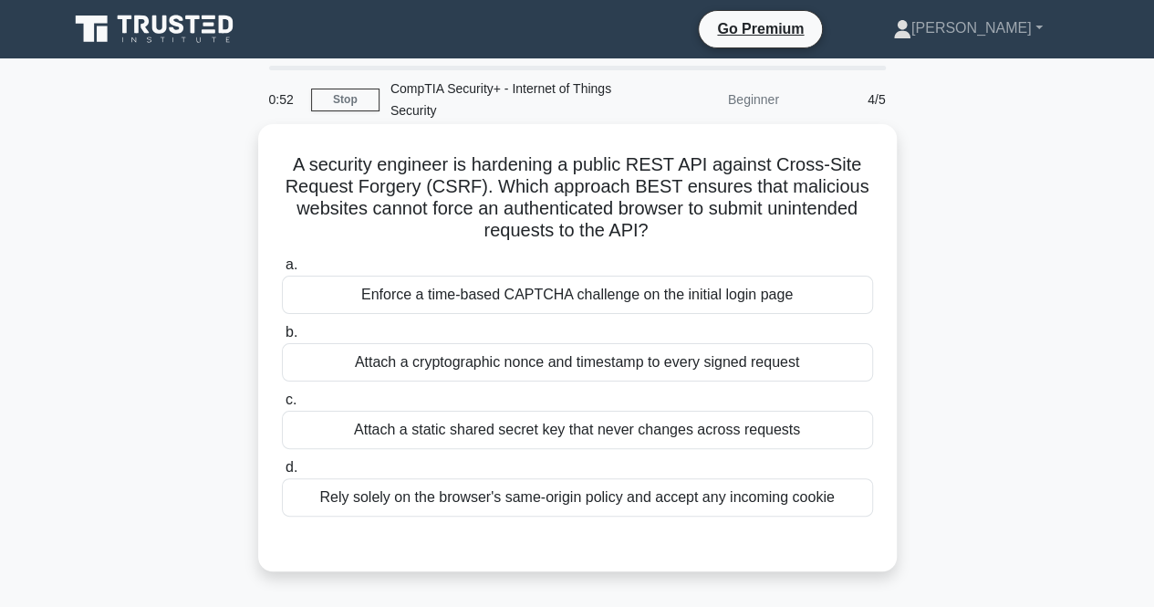
click at [724, 370] on div "Attach a cryptographic nonce and timestamp to every signed request" at bounding box center [577, 362] width 591 height 38
click at [282, 338] on input "b. Attach a cryptographic nonce and timestamp to every signed request" at bounding box center [282, 333] width 0 height 12
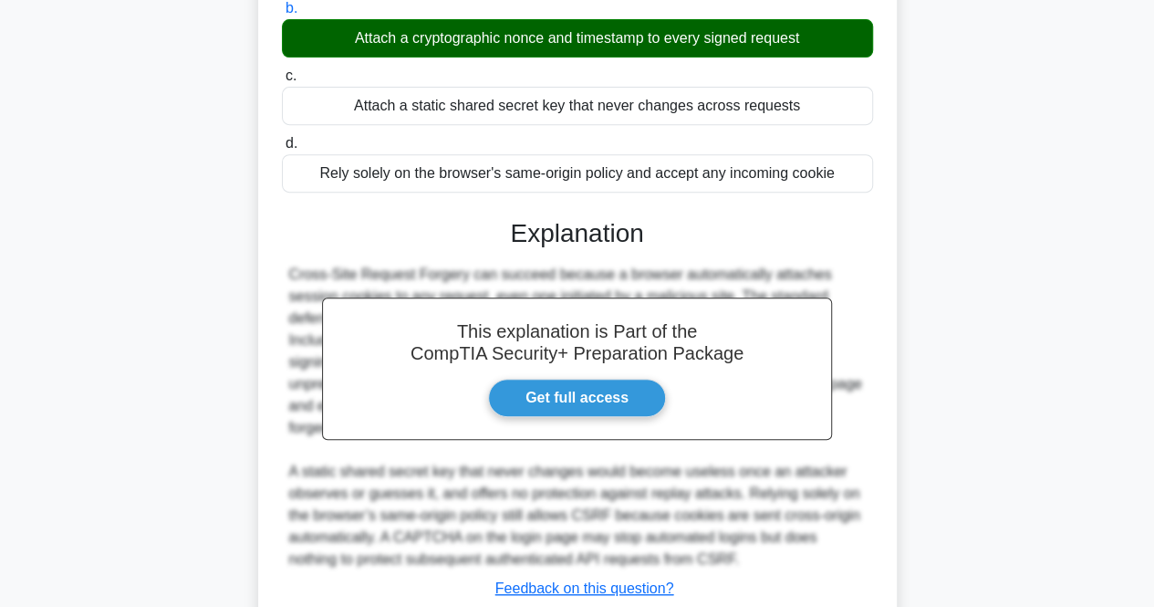
scroll to position [365, 0]
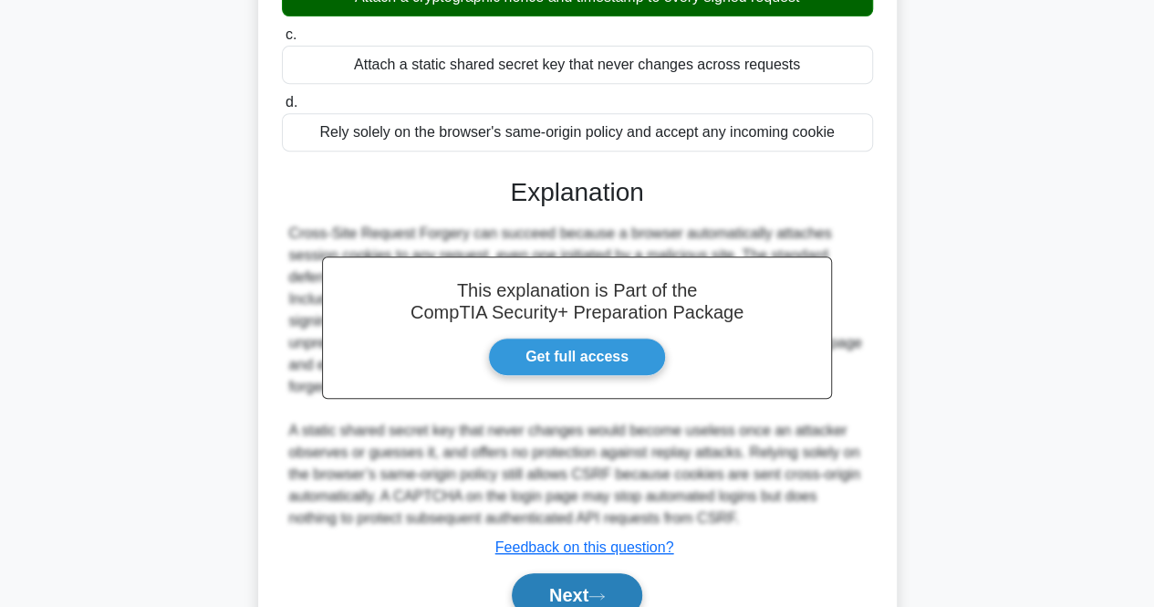
click at [544, 592] on button "Next" at bounding box center [577, 595] width 130 height 44
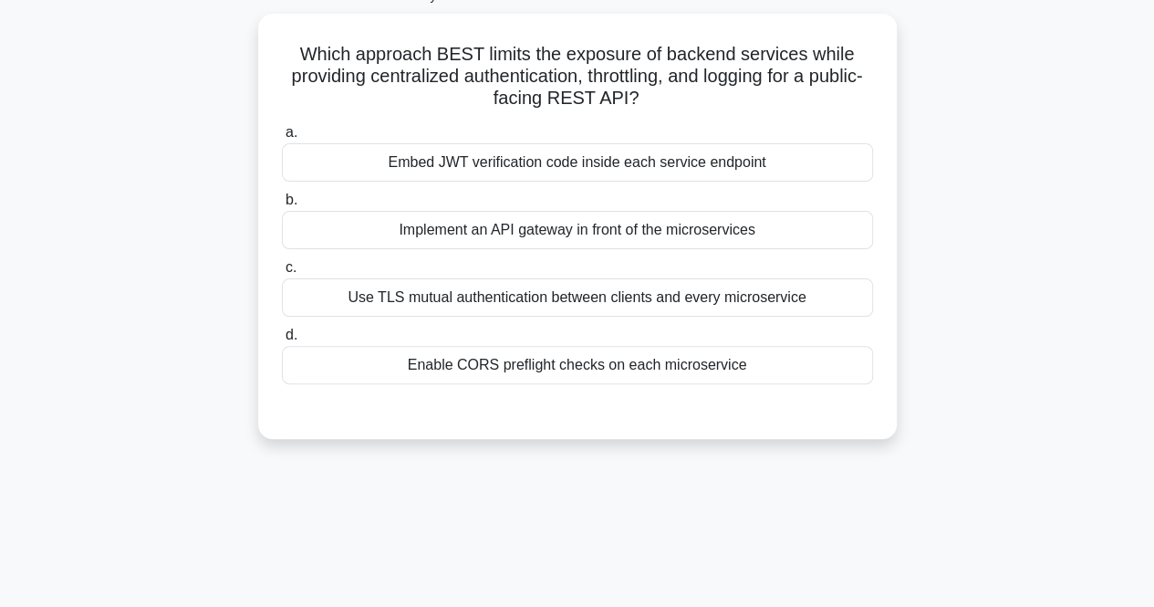
scroll to position [0, 0]
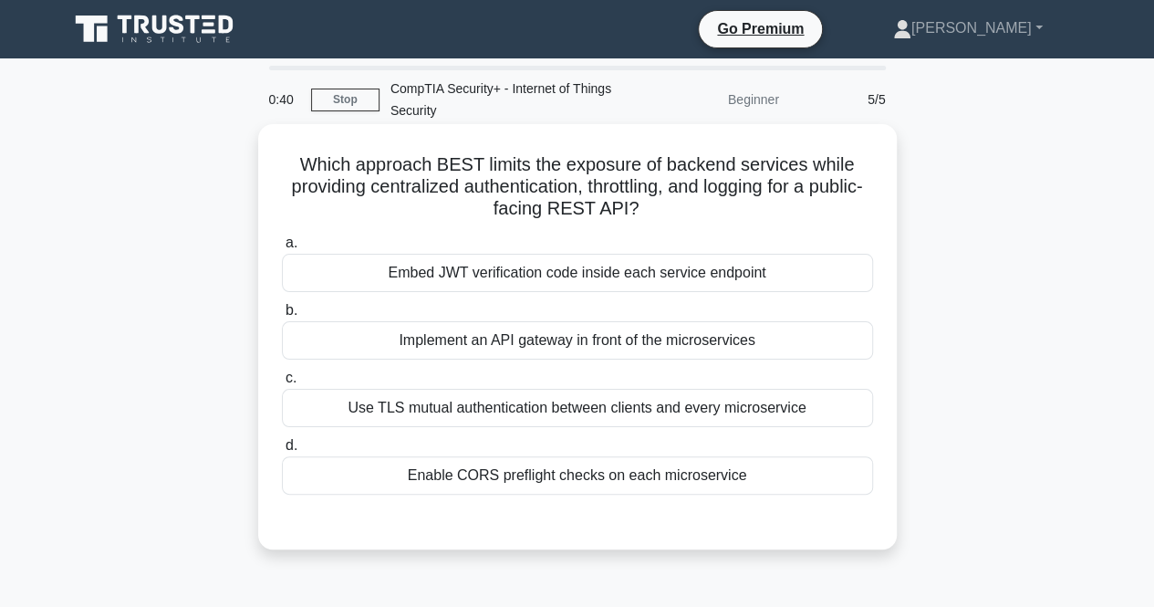
click at [753, 412] on div "Use TLS mutual authentication between clients and every microservice" at bounding box center [577, 408] width 591 height 38
click at [282, 384] on input "c. Use TLS mutual authentication between clients and every microservice" at bounding box center [282, 378] width 0 height 12
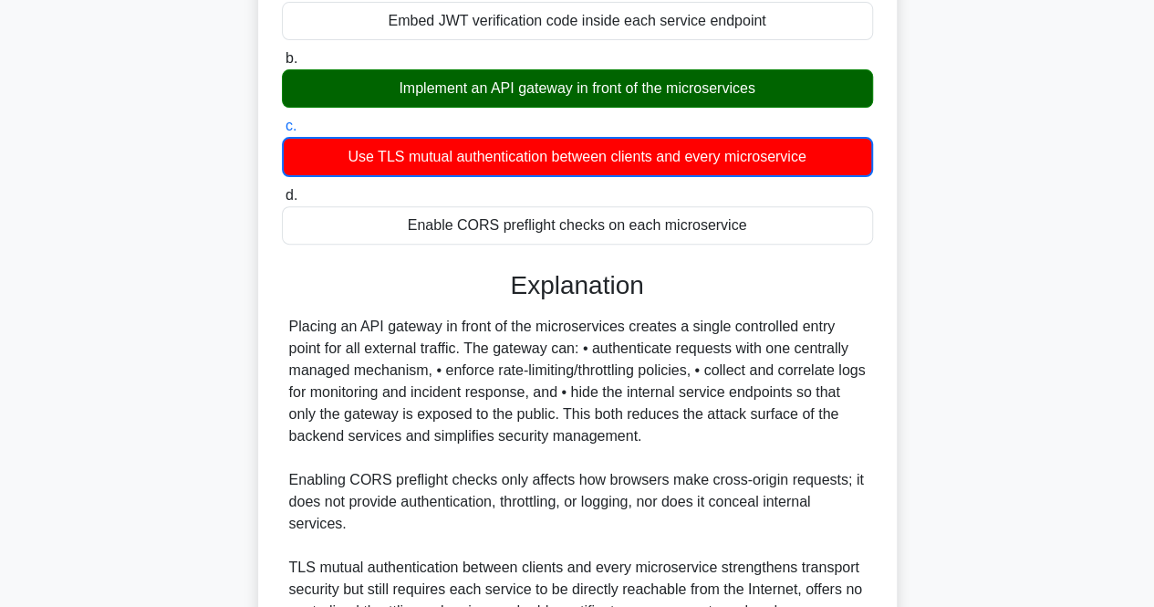
scroll to position [36, 0]
